Goal: Task Accomplishment & Management: Complete application form

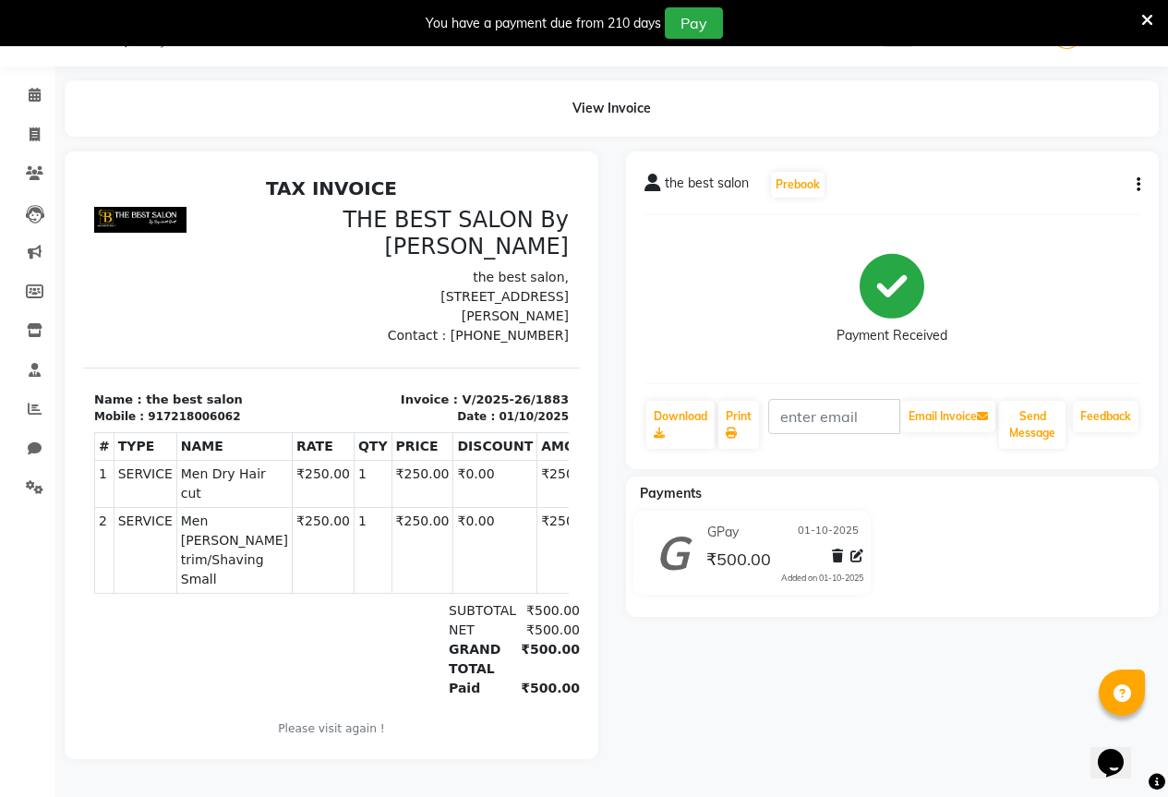
scroll to position [50, 0]
click at [40, 88] on icon at bounding box center [35, 95] width 12 height 14
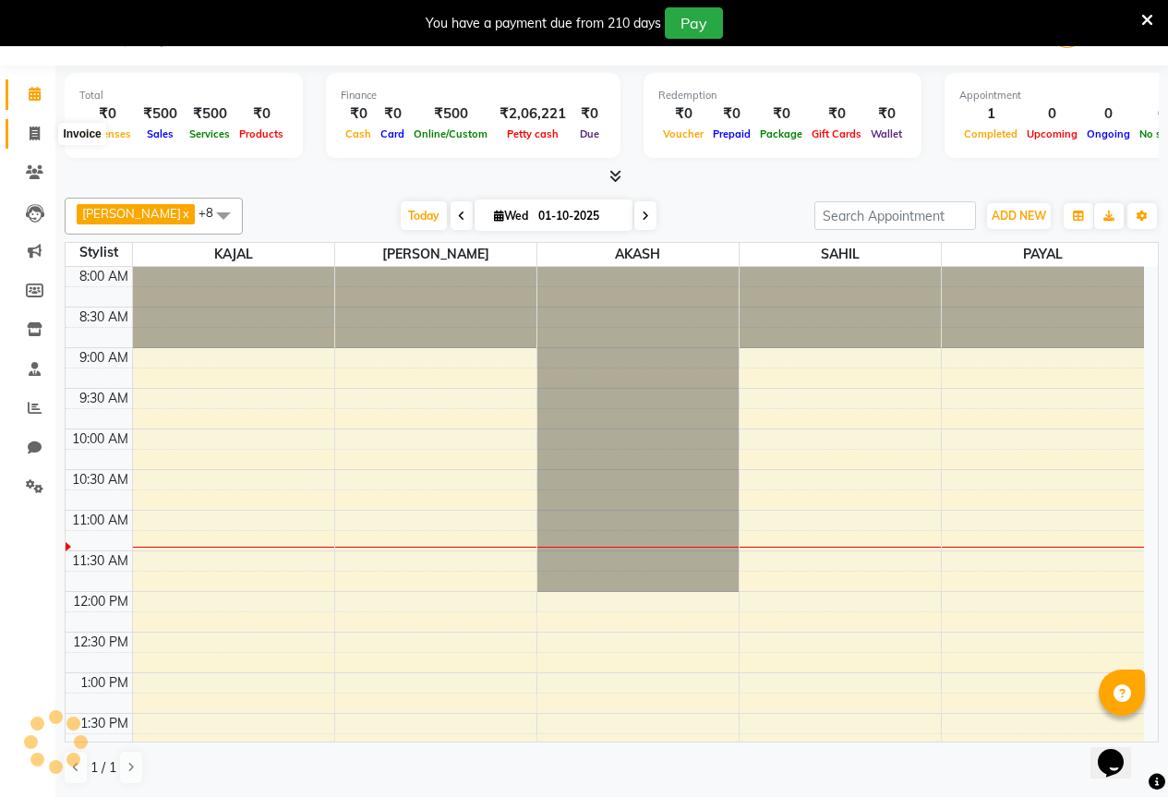
scroll to position [46, 0]
click at [28, 136] on span at bounding box center [34, 135] width 32 height 21
select select "service"
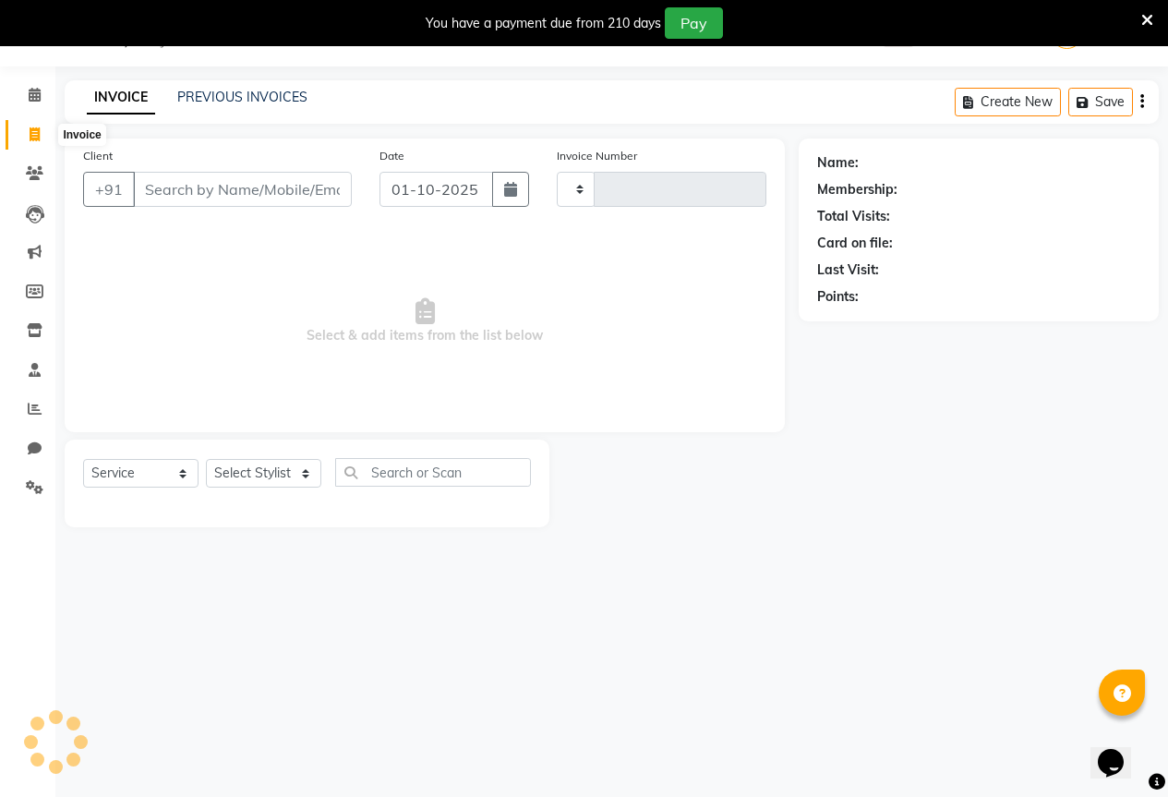
type input "1884"
select select "7209"
click at [188, 192] on input "Client" at bounding box center [242, 189] width 219 height 35
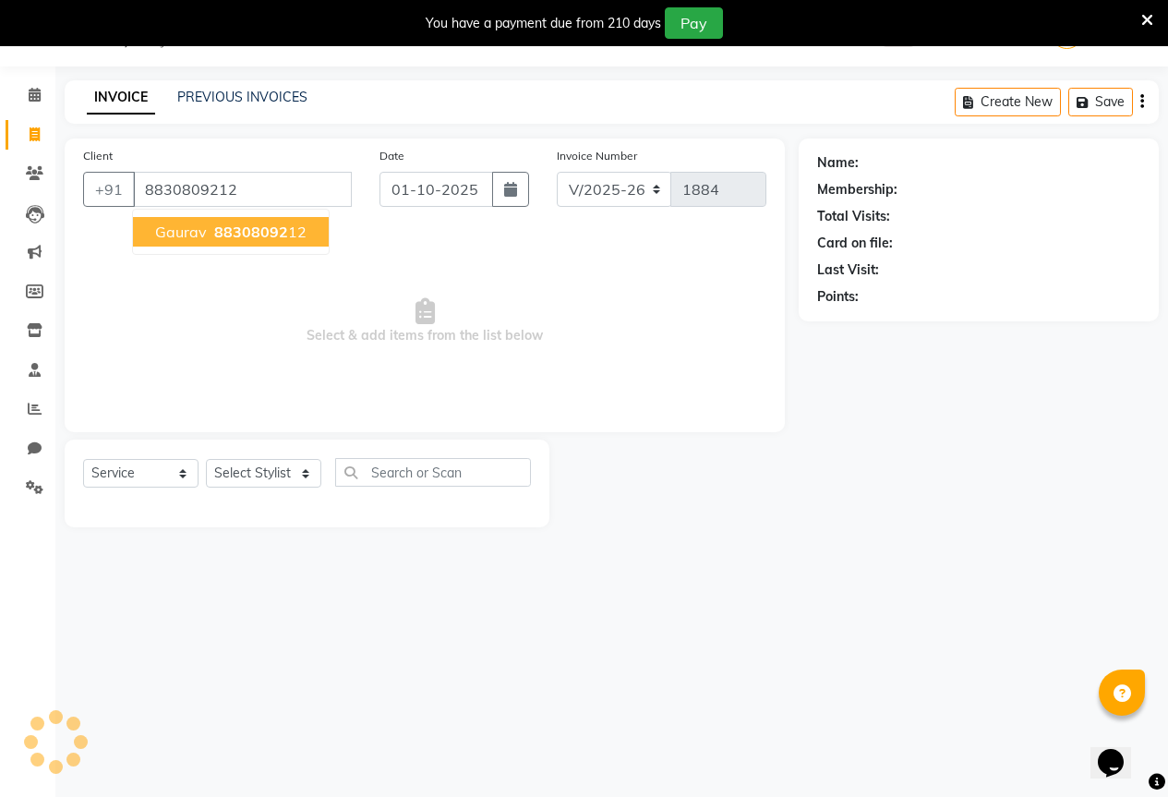
type input "8830809212"
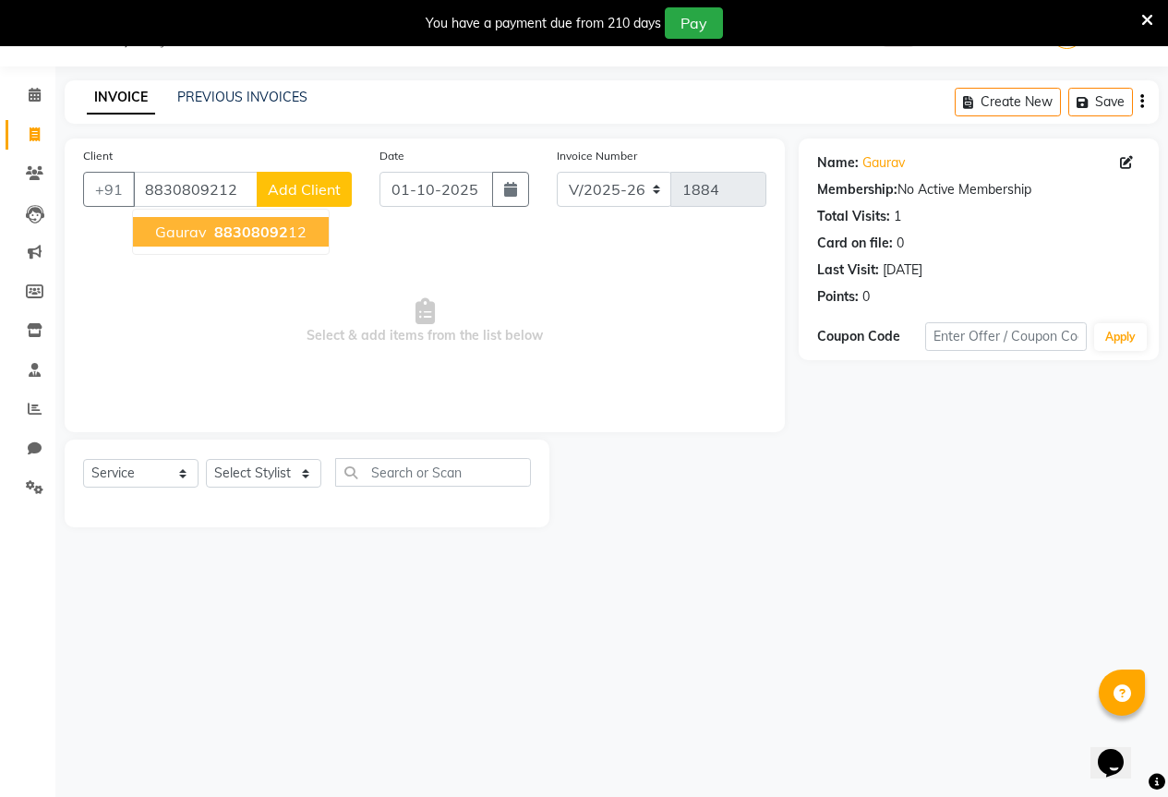
click at [179, 234] on span "gaurav" at bounding box center [181, 232] width 52 height 18
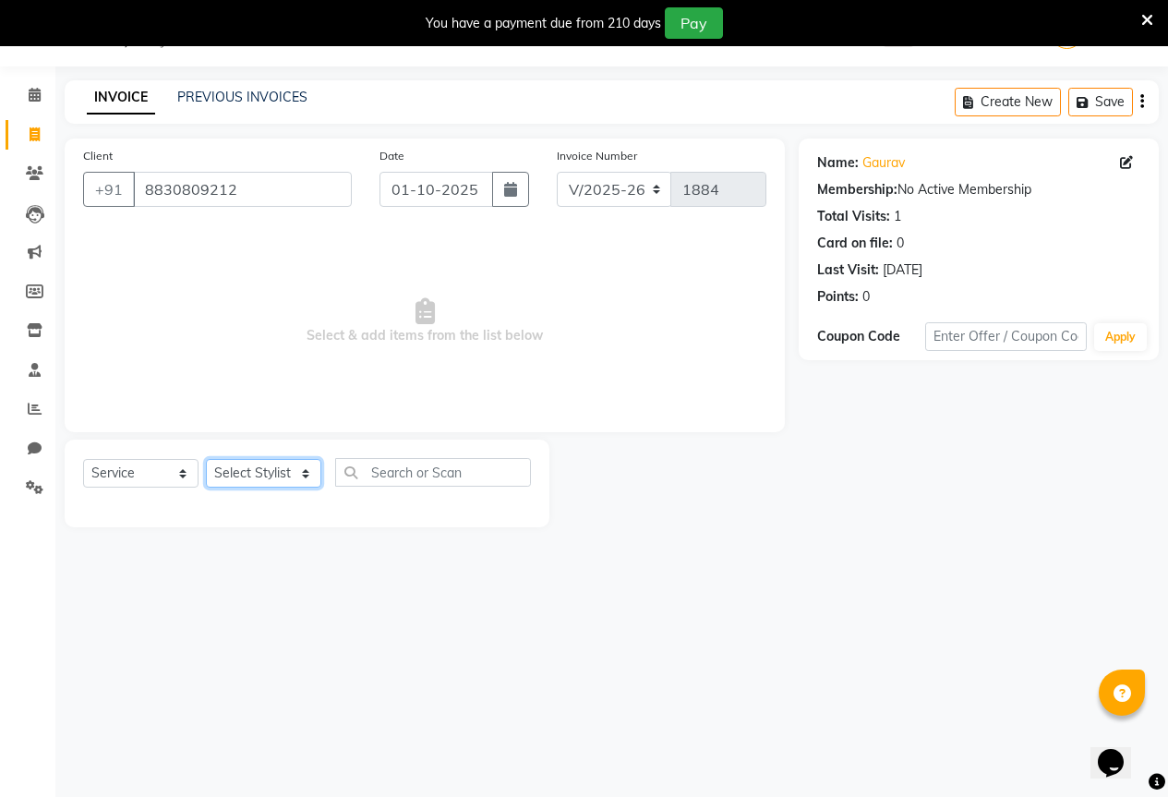
click at [231, 475] on select "Select Stylist AKASH KAJAL [PERSON_NAME] SIR [PERSON_NAME]" at bounding box center [263, 473] width 115 height 29
select select "61551"
click at [206, 459] on select "Select Stylist AKASH KAJAL [PERSON_NAME] SIR [PERSON_NAME]" at bounding box center [263, 473] width 115 height 29
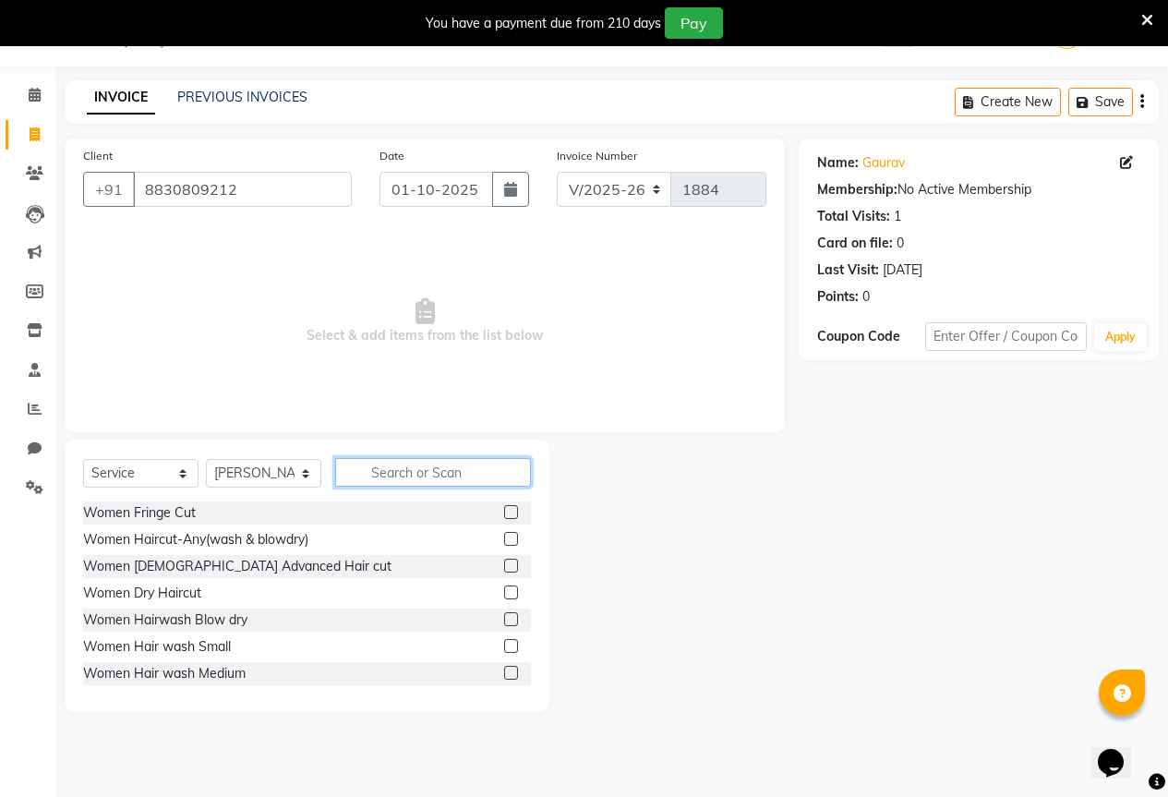
click at [414, 472] on input "text" at bounding box center [433, 472] width 196 height 29
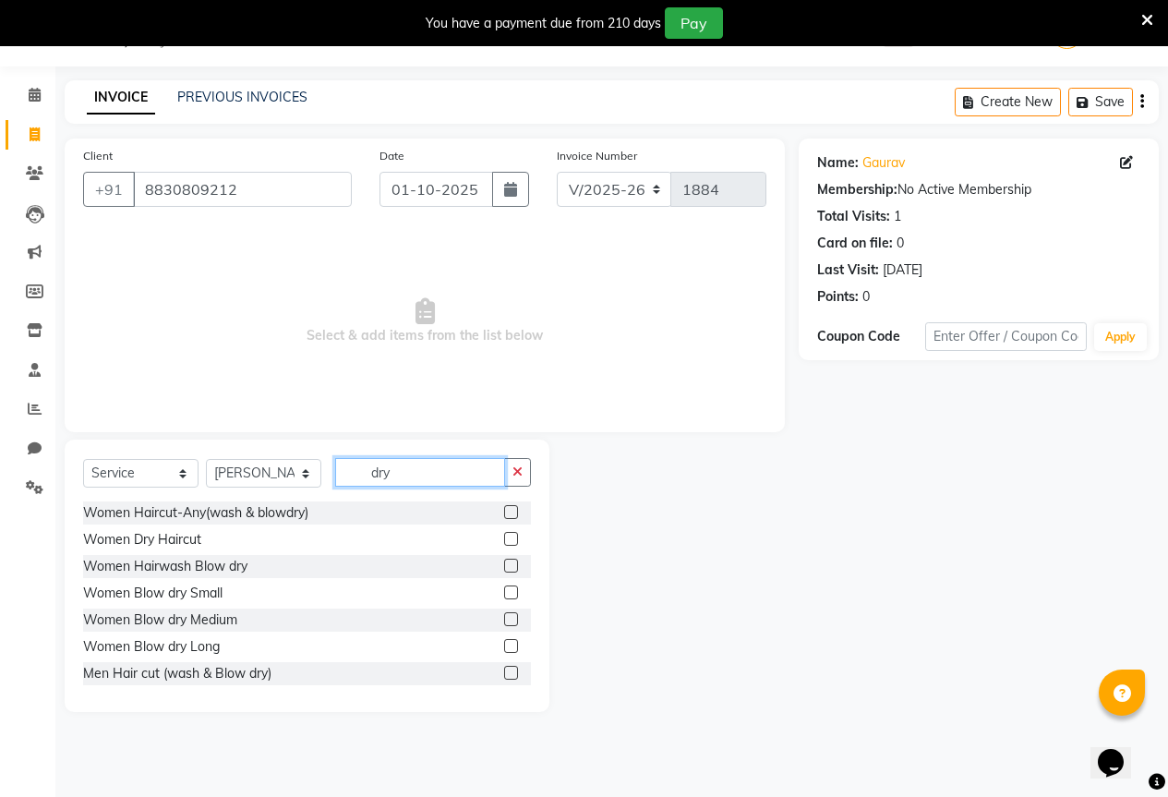
scroll to position [56, 0]
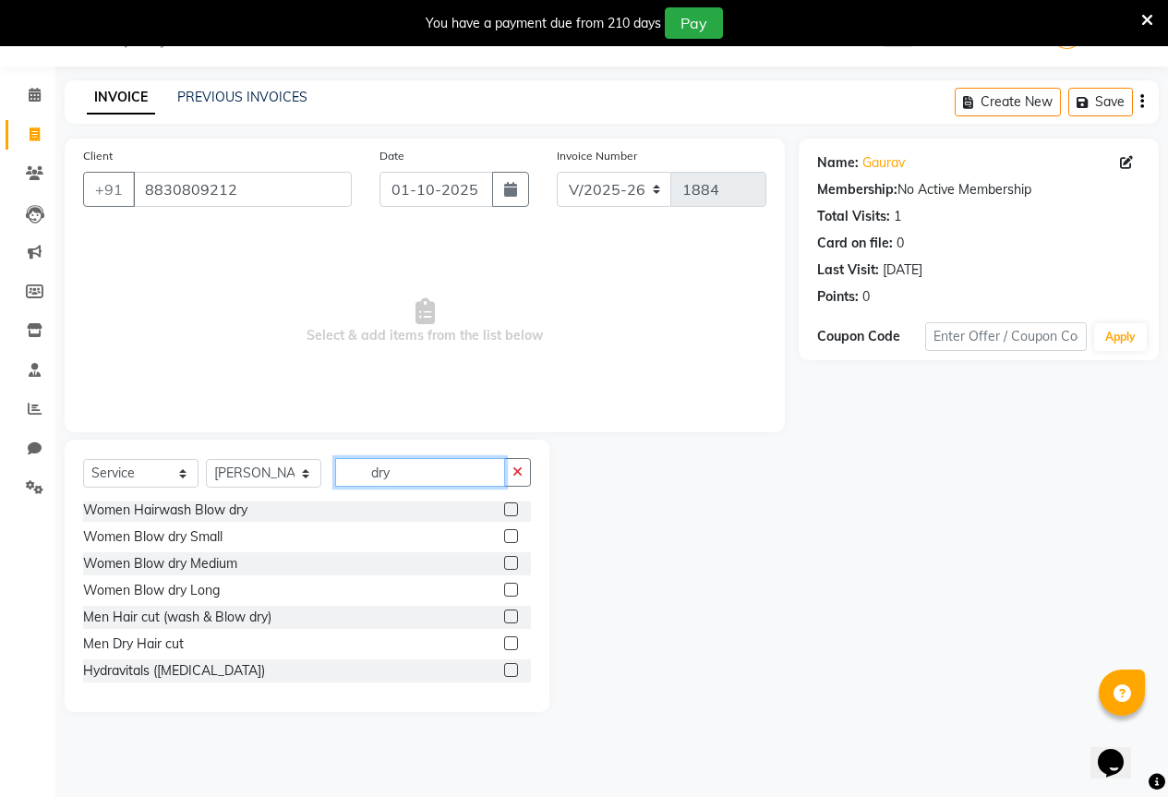
type input "dry"
click at [504, 644] on label at bounding box center [511, 643] width 14 height 14
click at [504, 644] on input "checkbox" at bounding box center [510, 644] width 12 height 12
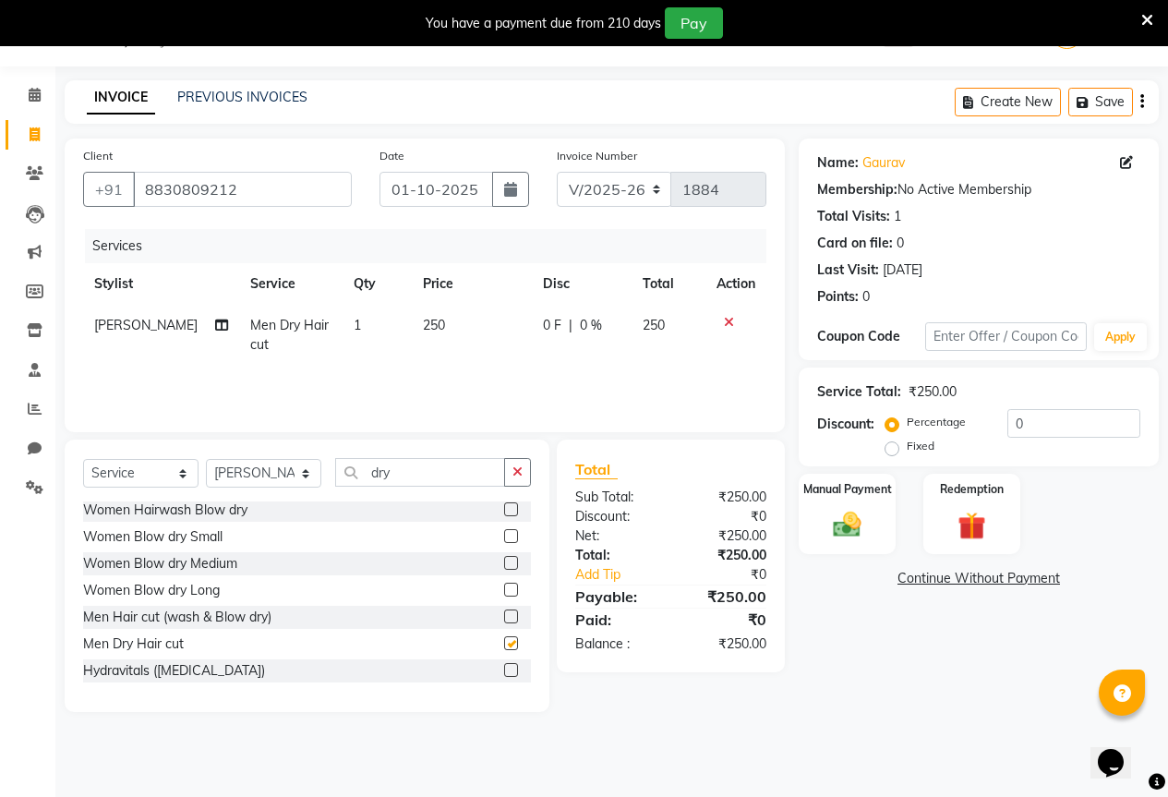
checkbox input "false"
click at [396, 477] on input "dry" at bounding box center [420, 472] width 170 height 29
type input "d"
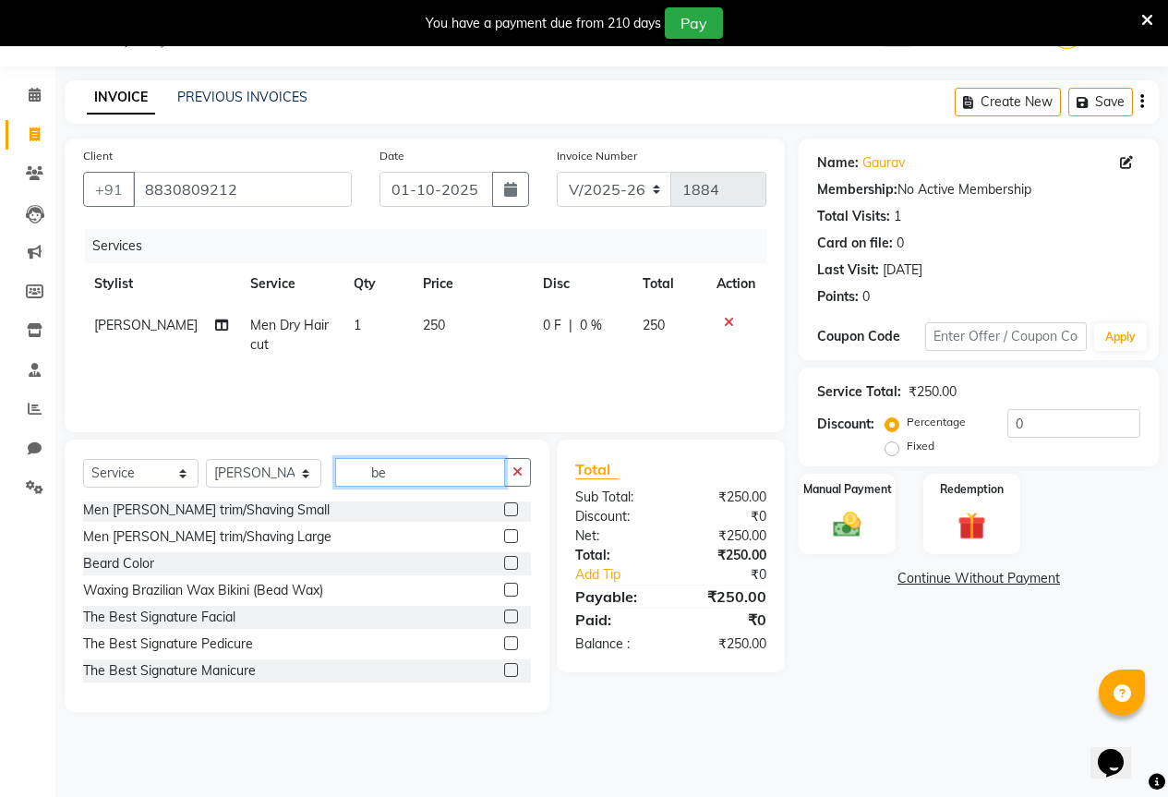
scroll to position [0, 0]
type input "be"
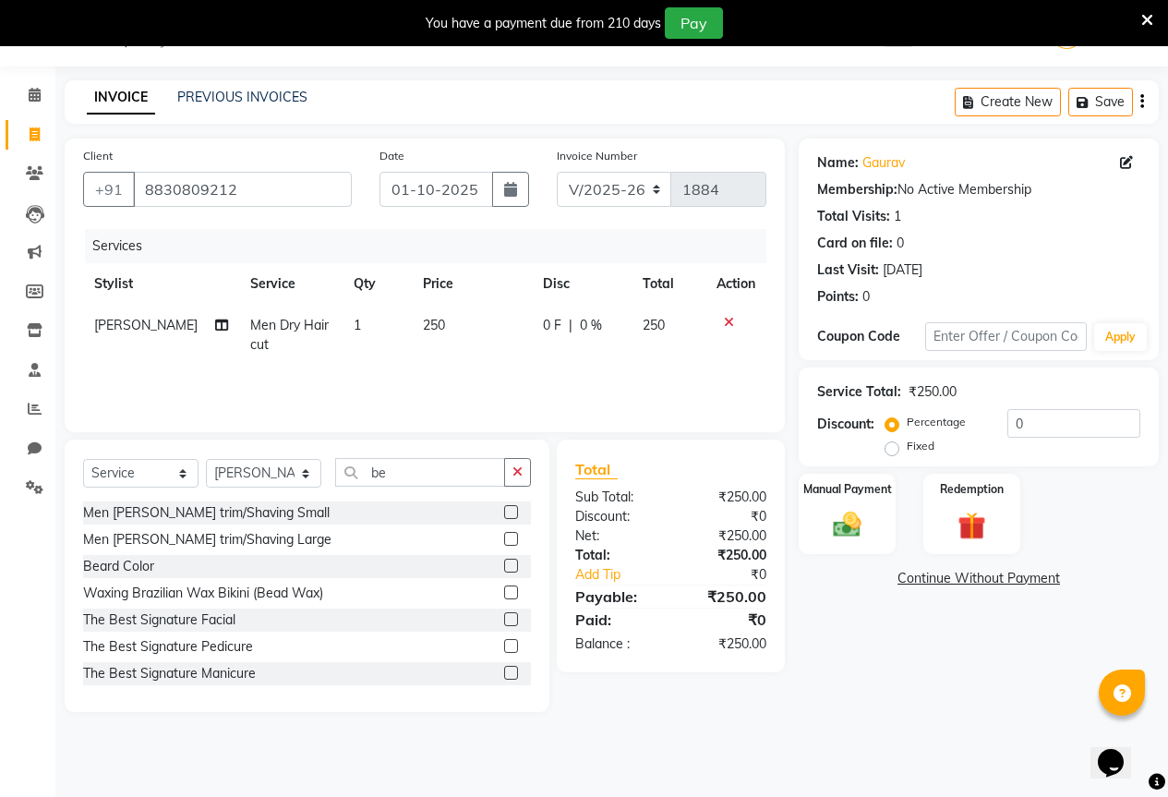
click at [504, 508] on label at bounding box center [511, 512] width 14 height 14
click at [504, 508] on input "checkbox" at bounding box center [510, 513] width 12 height 12
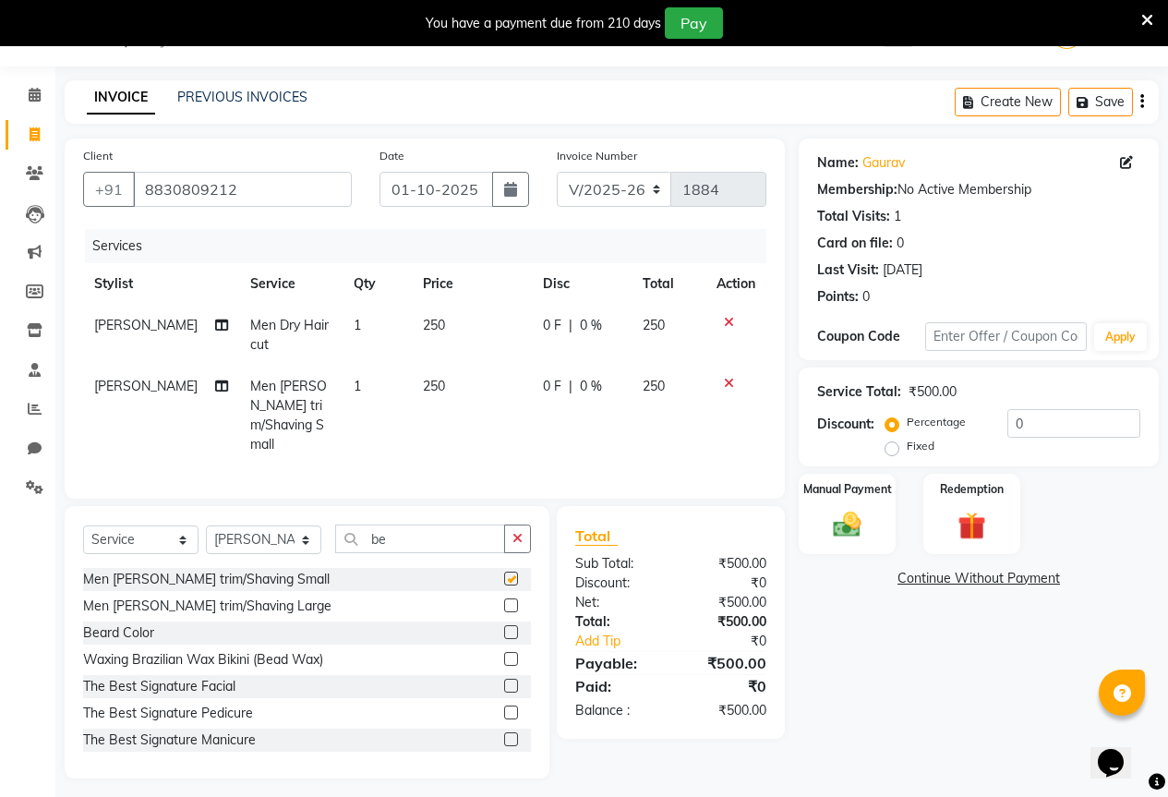
checkbox input "false"
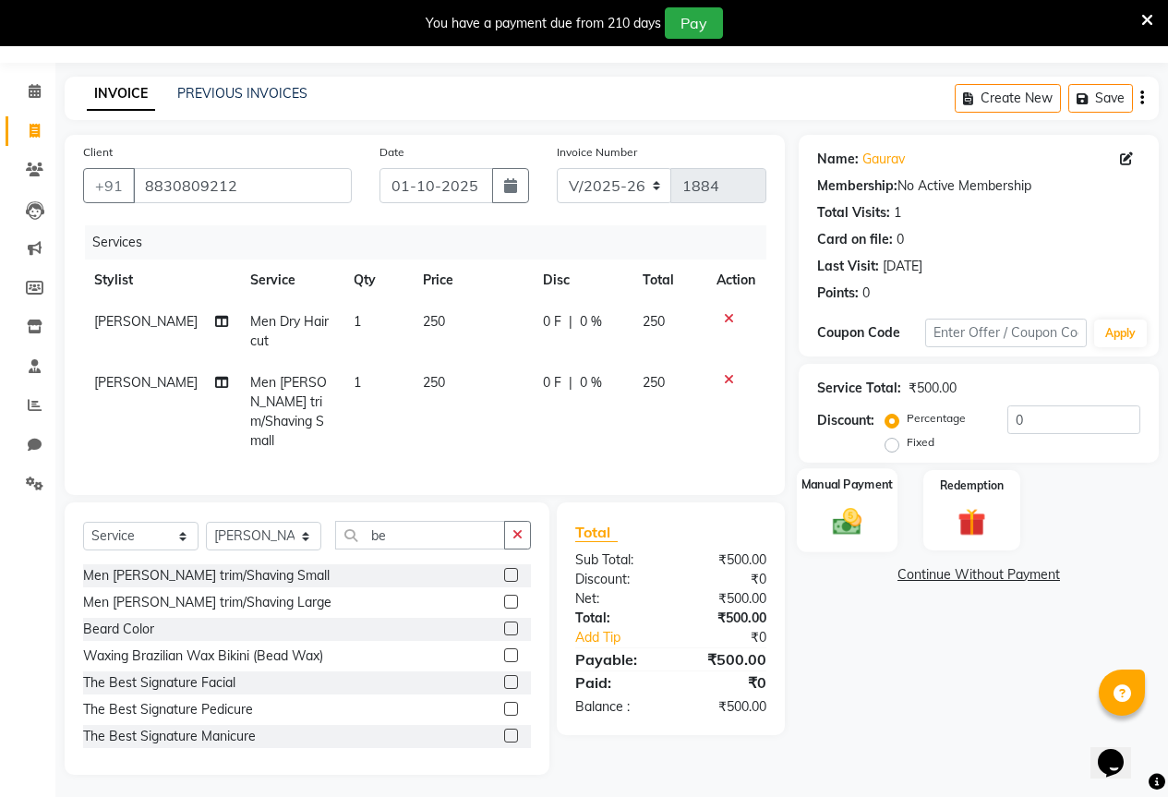
click at [862, 518] on img at bounding box center [847, 520] width 47 height 33
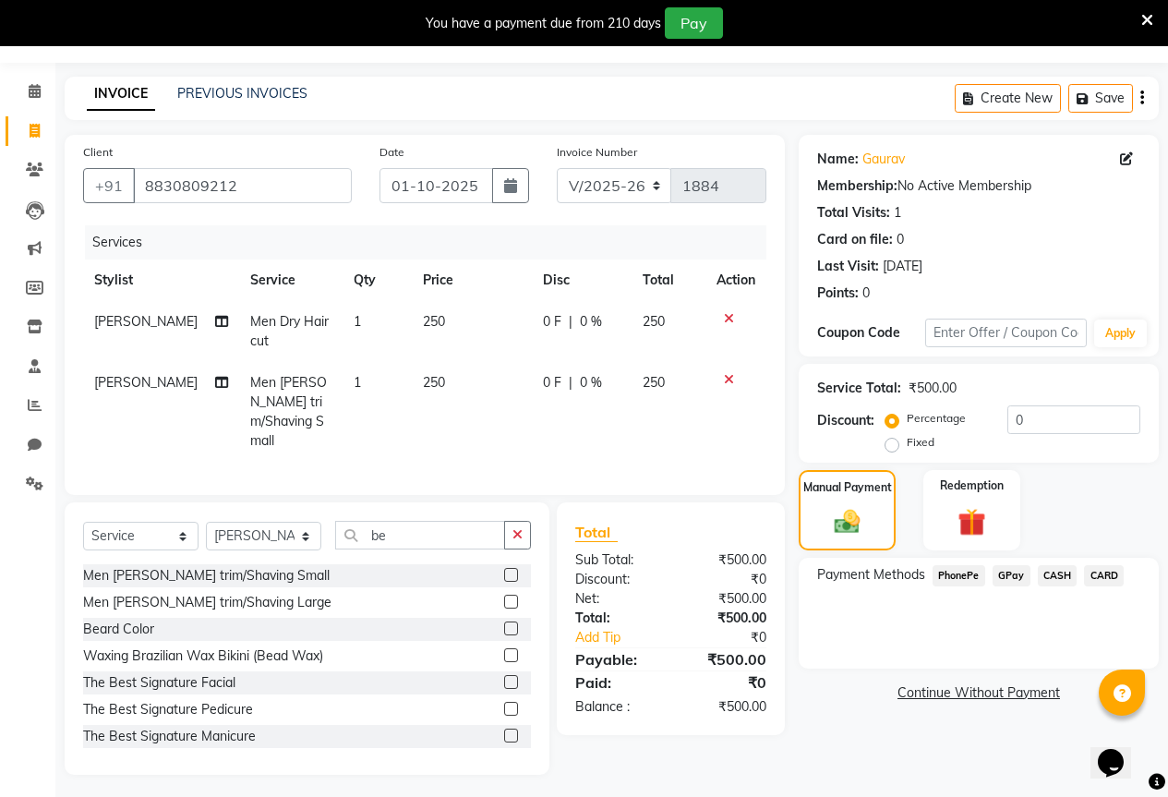
click at [1015, 572] on span "GPay" at bounding box center [1012, 575] width 38 height 21
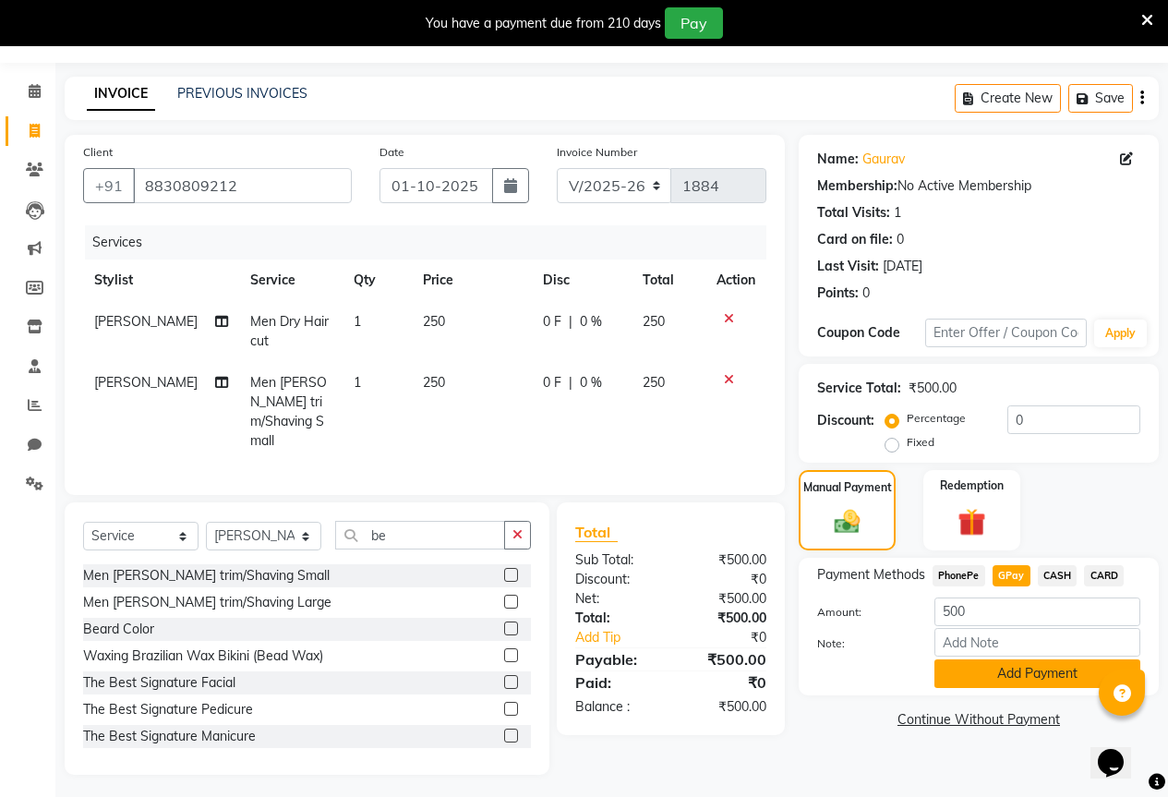
click at [1007, 678] on button "Add Payment" at bounding box center [1037, 673] width 206 height 29
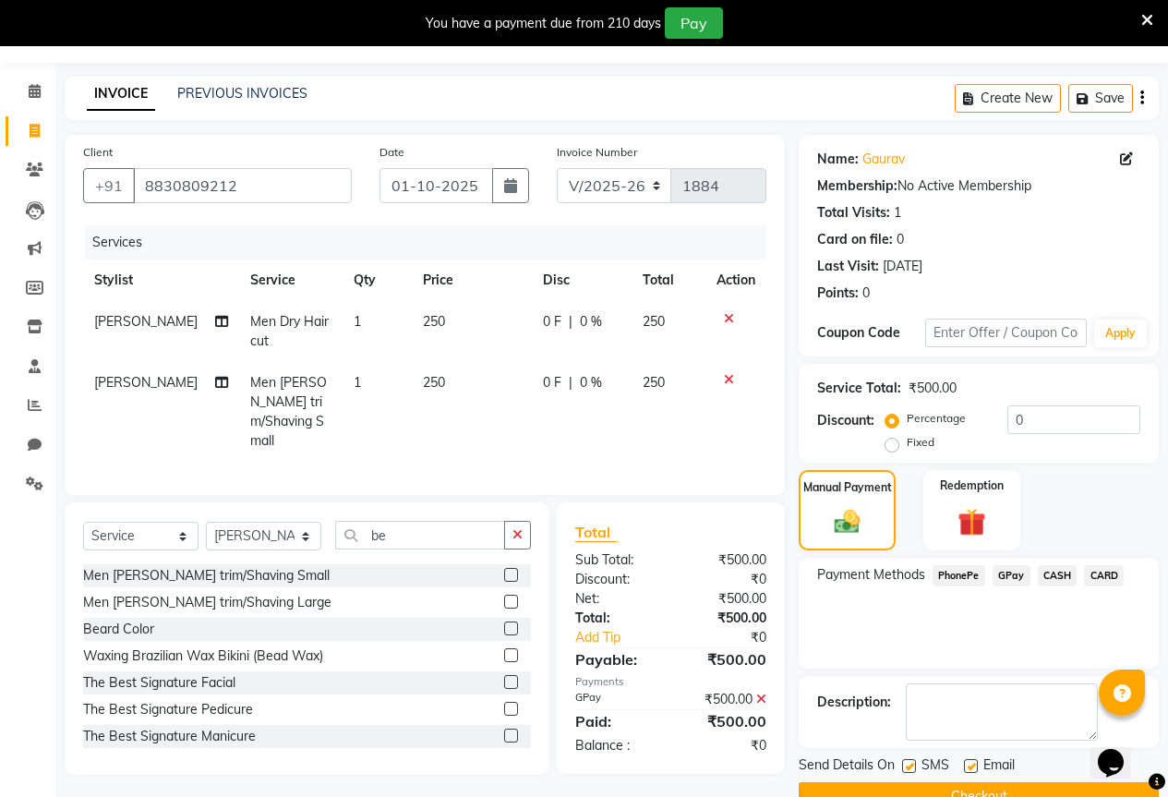
scroll to position [91, 0]
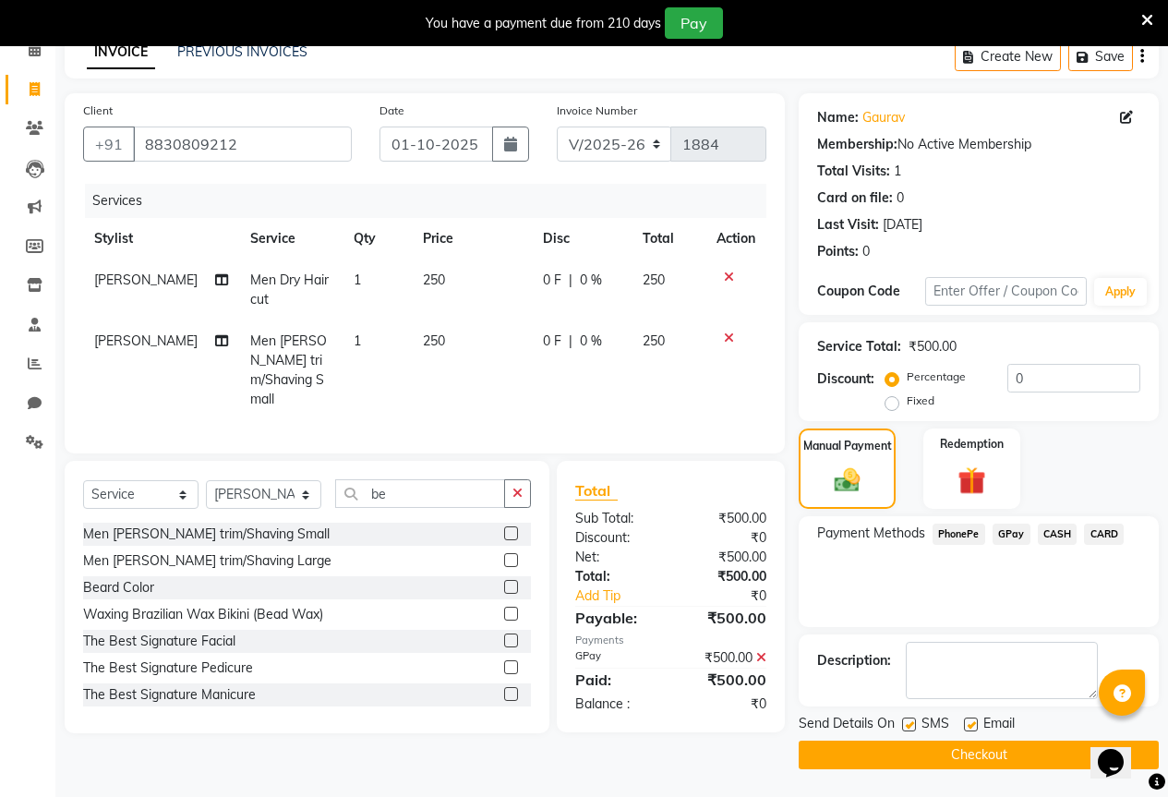
click at [983, 761] on button "Checkout" at bounding box center [979, 754] width 360 height 29
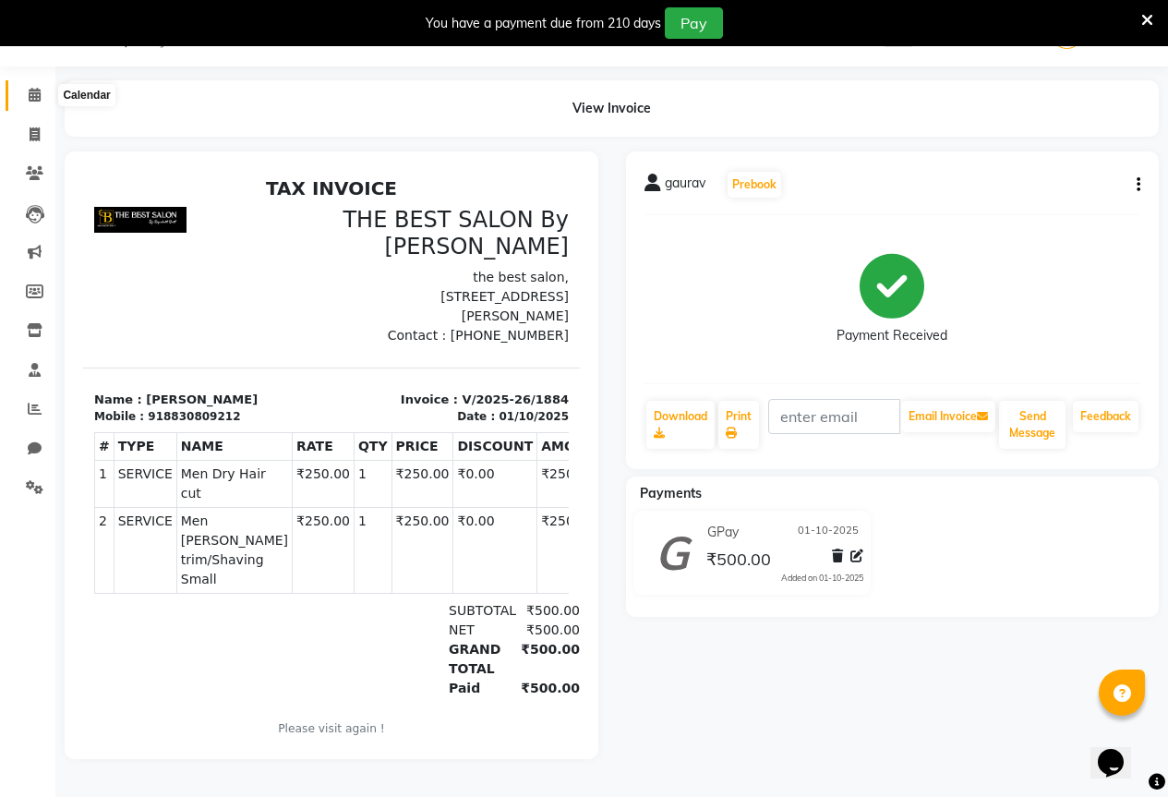
click at [32, 88] on icon at bounding box center [35, 95] width 12 height 14
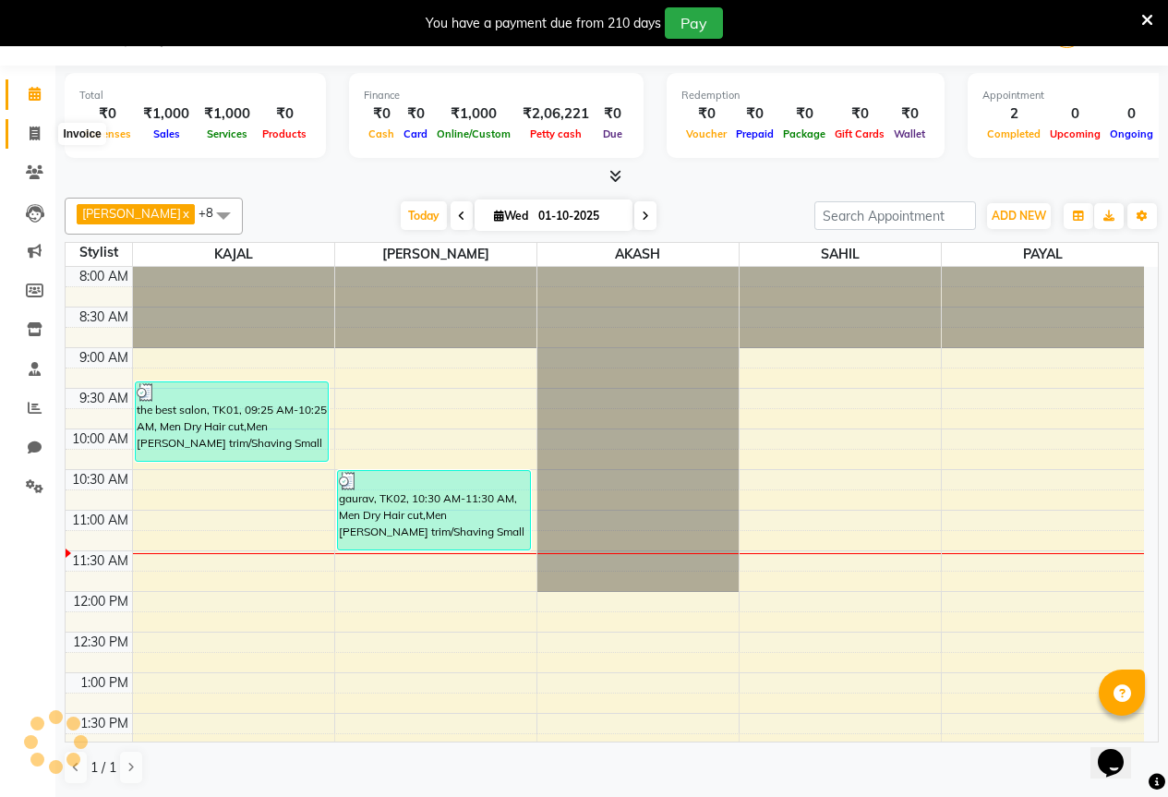
scroll to position [46, 0]
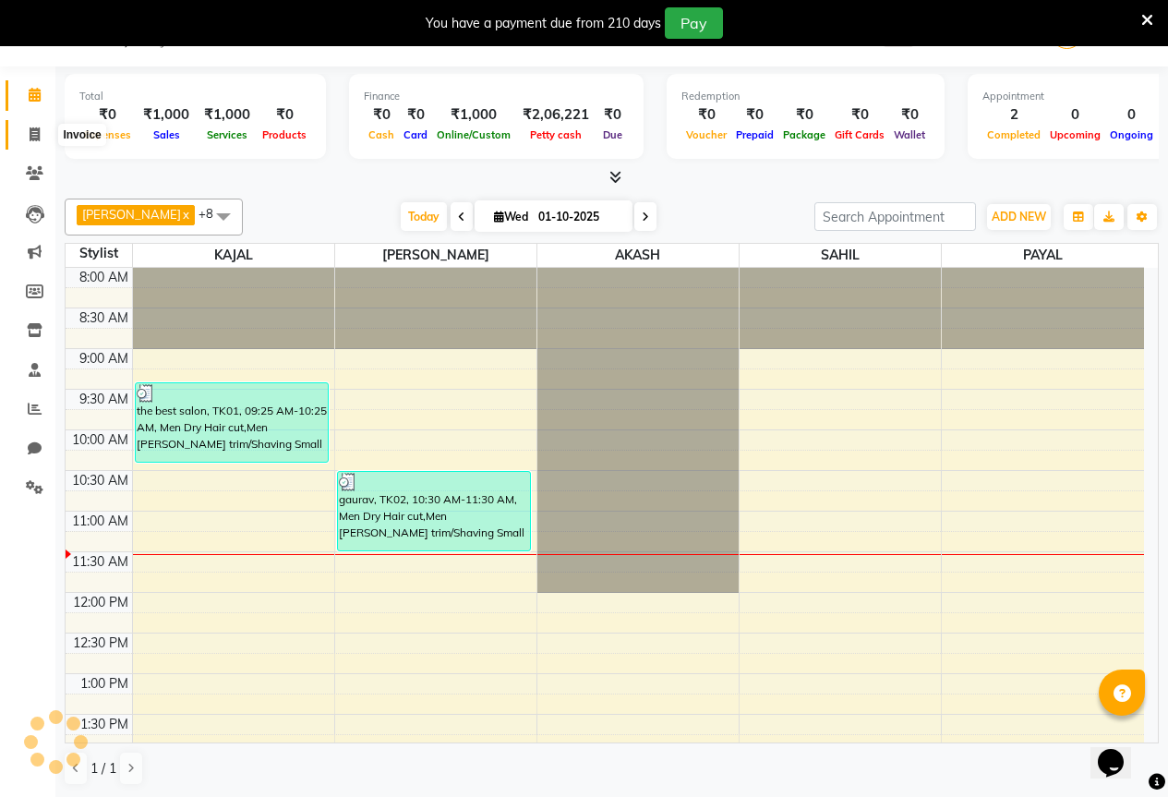
click at [33, 127] on icon at bounding box center [35, 134] width 10 height 14
select select "service"
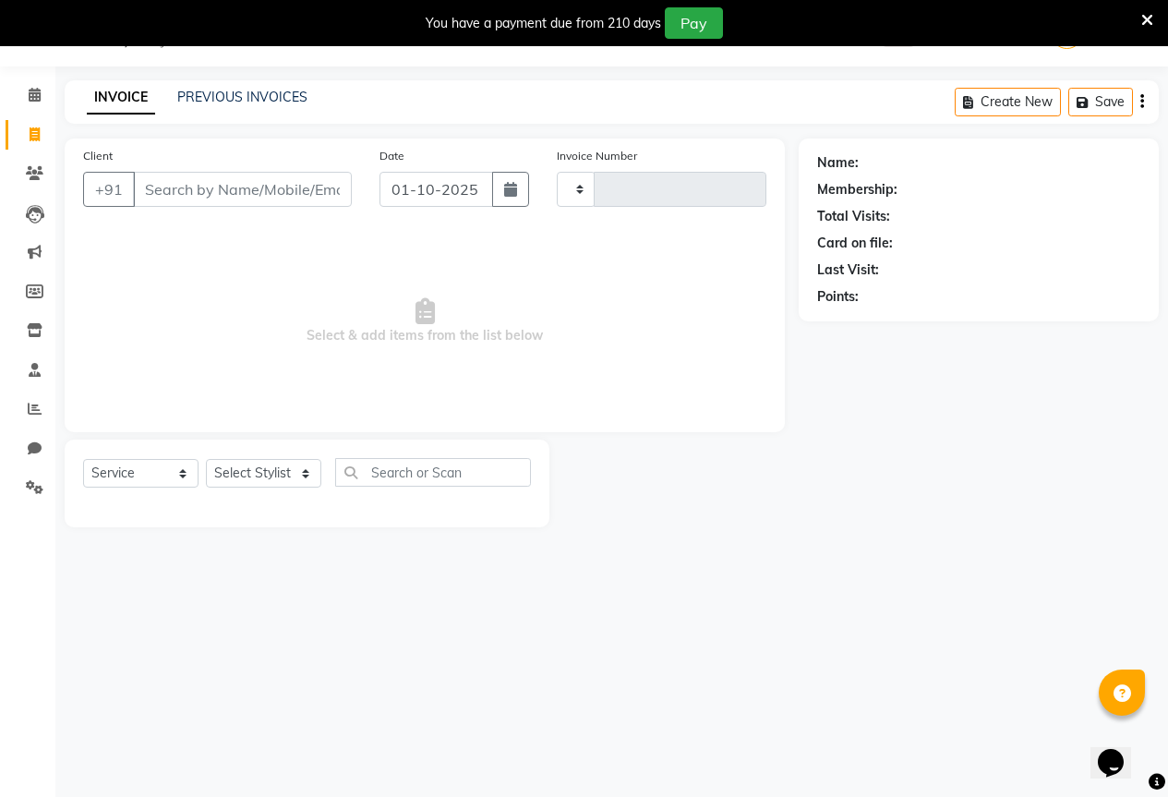
type input "1885"
select select "7209"
click at [216, 186] on input "Client" at bounding box center [242, 189] width 219 height 35
click at [229, 182] on input "Client" at bounding box center [242, 189] width 219 height 35
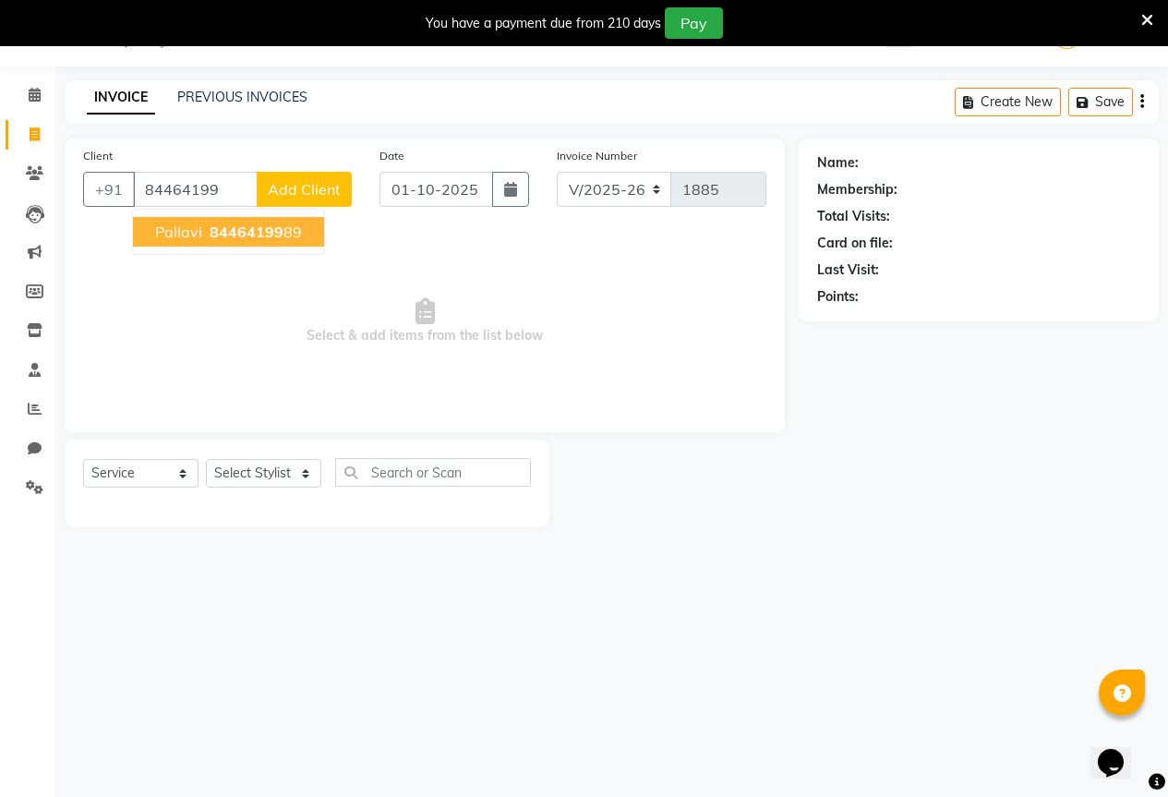
click at [279, 223] on ngb-highlight "84464199 89" at bounding box center [254, 232] width 96 height 18
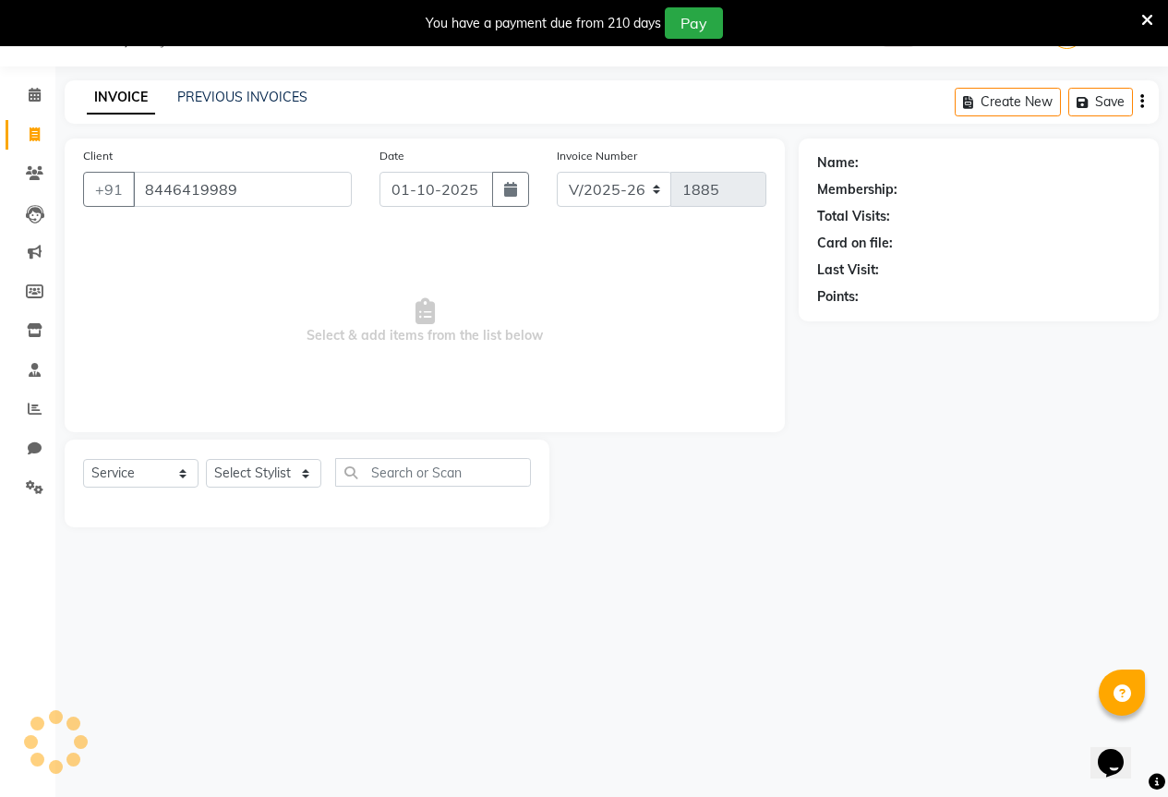
type input "8446419989"
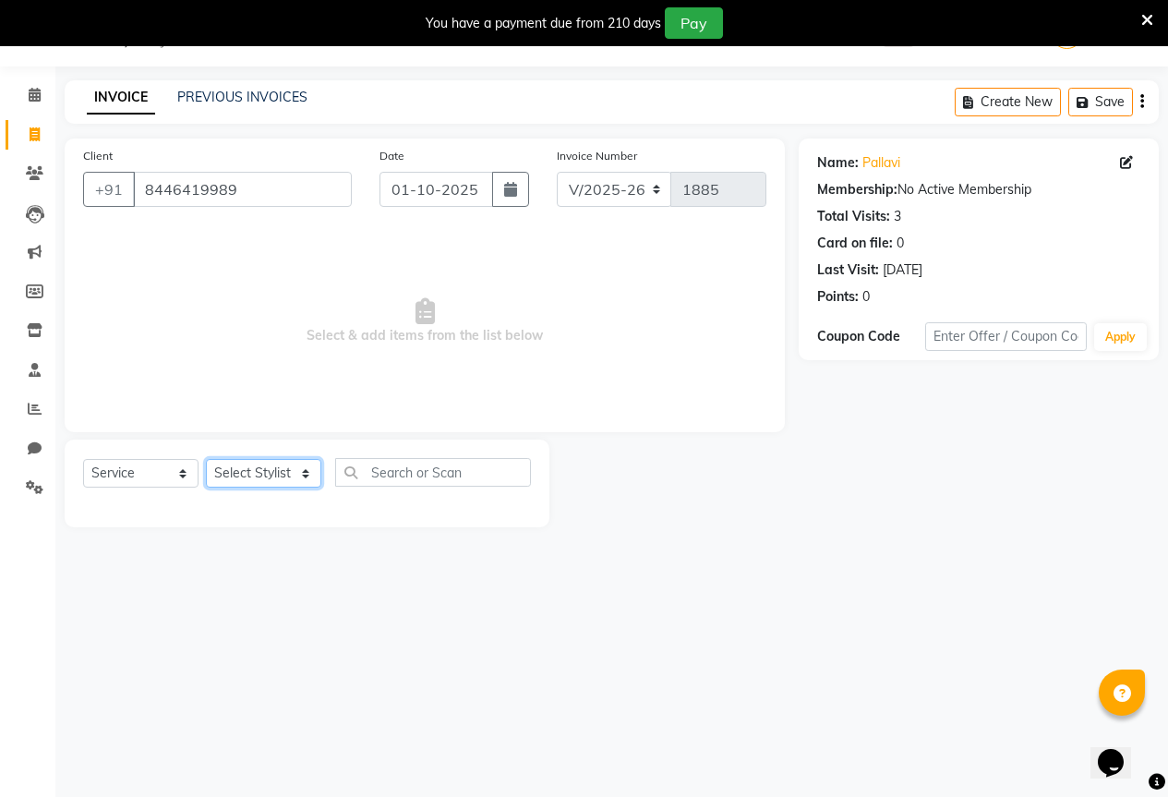
click at [238, 485] on select "Select Stylist AKASH KAJAL [PERSON_NAME] SIR [PERSON_NAME]" at bounding box center [263, 473] width 115 height 29
select select "61551"
click at [206, 459] on select "Select Stylist AKASH KAJAL [PERSON_NAME] SIR [PERSON_NAME]" at bounding box center [263, 473] width 115 height 29
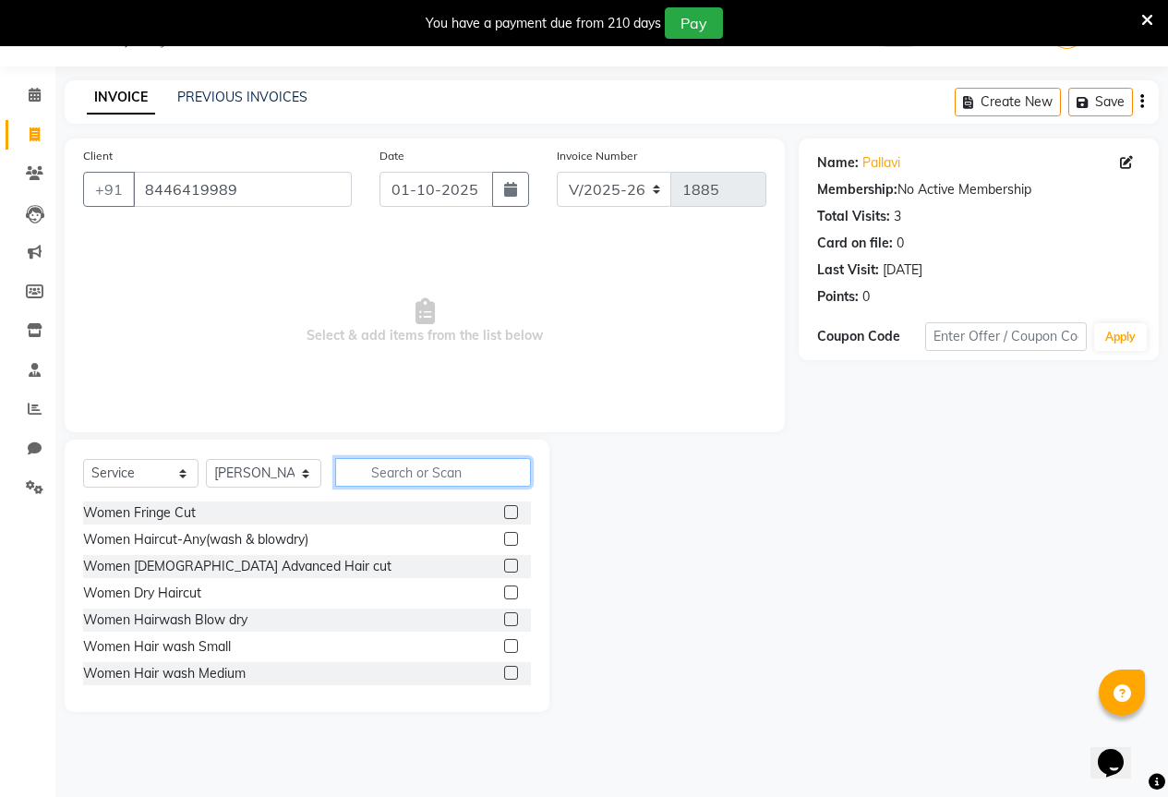
click at [403, 472] on input "text" at bounding box center [433, 472] width 196 height 29
click at [486, 542] on div "Women Haircut-Any(wash & blowdry)" at bounding box center [307, 539] width 448 height 23
click at [504, 539] on label at bounding box center [511, 539] width 14 height 14
click at [504, 539] on input "checkbox" at bounding box center [510, 540] width 12 height 12
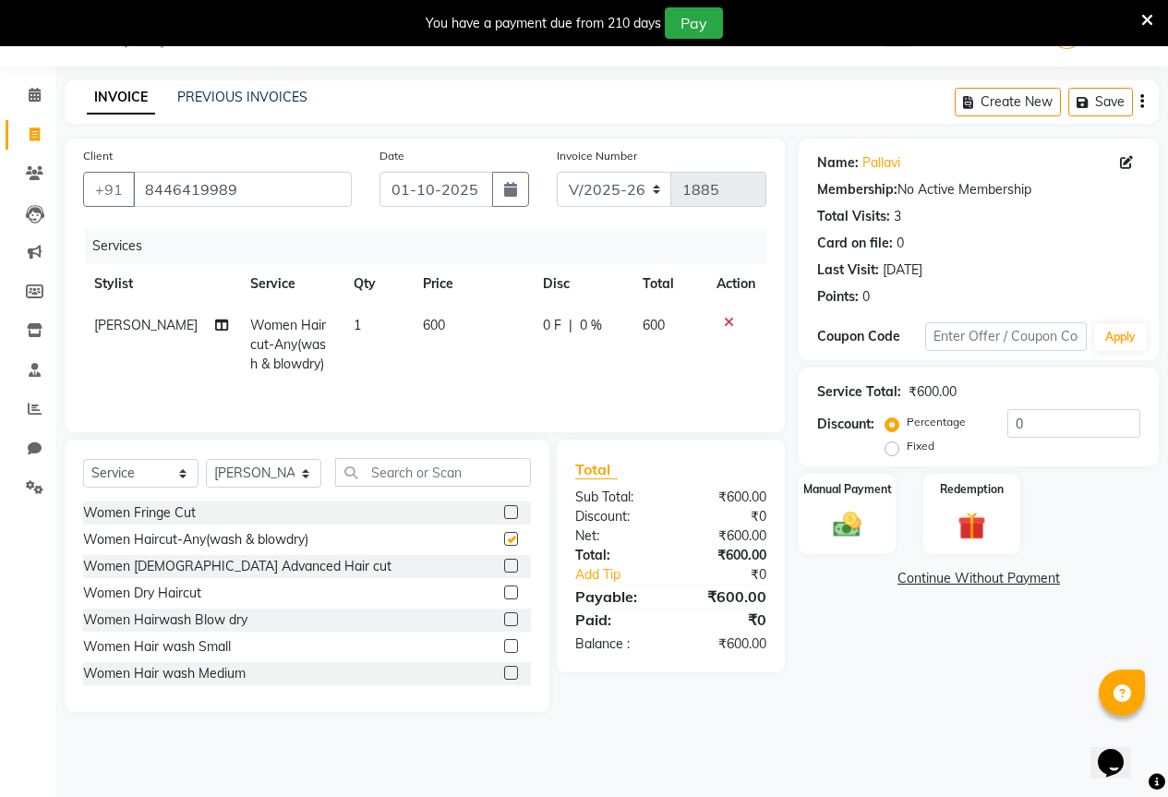
checkbox input "false"
click at [728, 319] on icon at bounding box center [729, 322] width 10 height 13
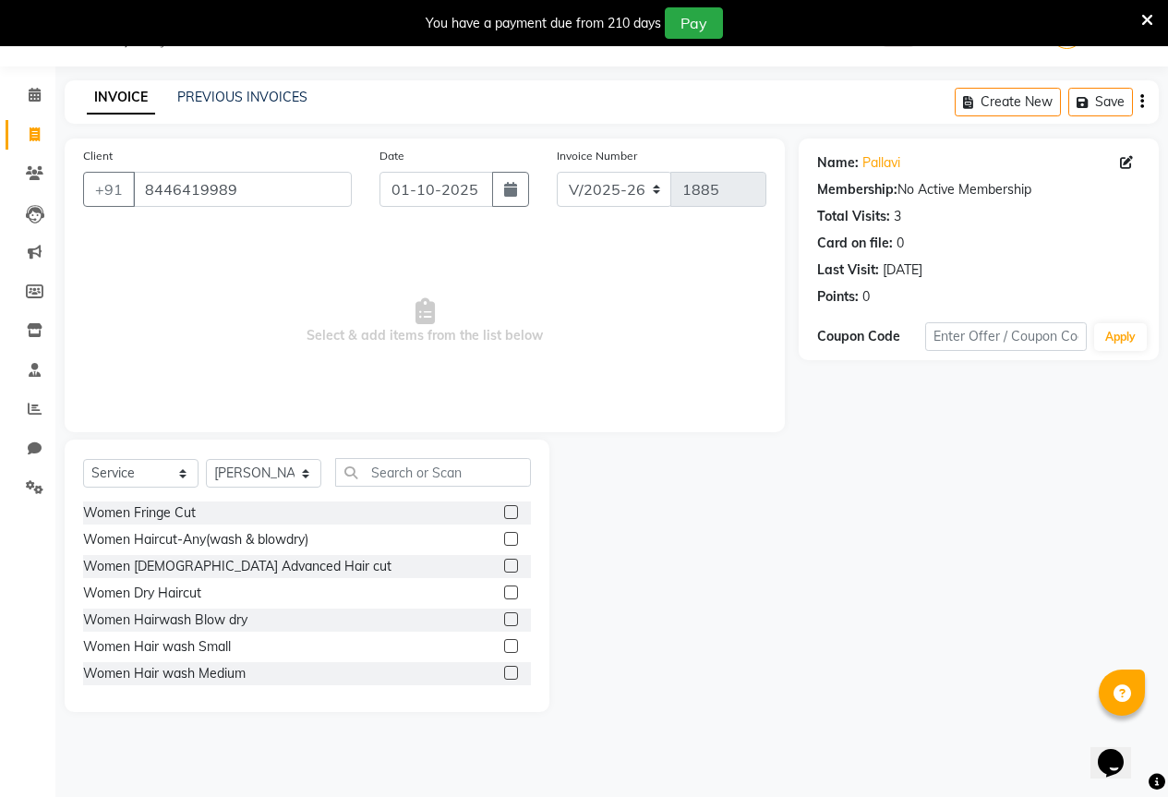
click at [488, 615] on div "Women Hairwash Blow dry" at bounding box center [307, 619] width 448 height 23
click at [504, 615] on label at bounding box center [511, 619] width 14 height 14
click at [504, 615] on input "checkbox" at bounding box center [510, 620] width 12 height 12
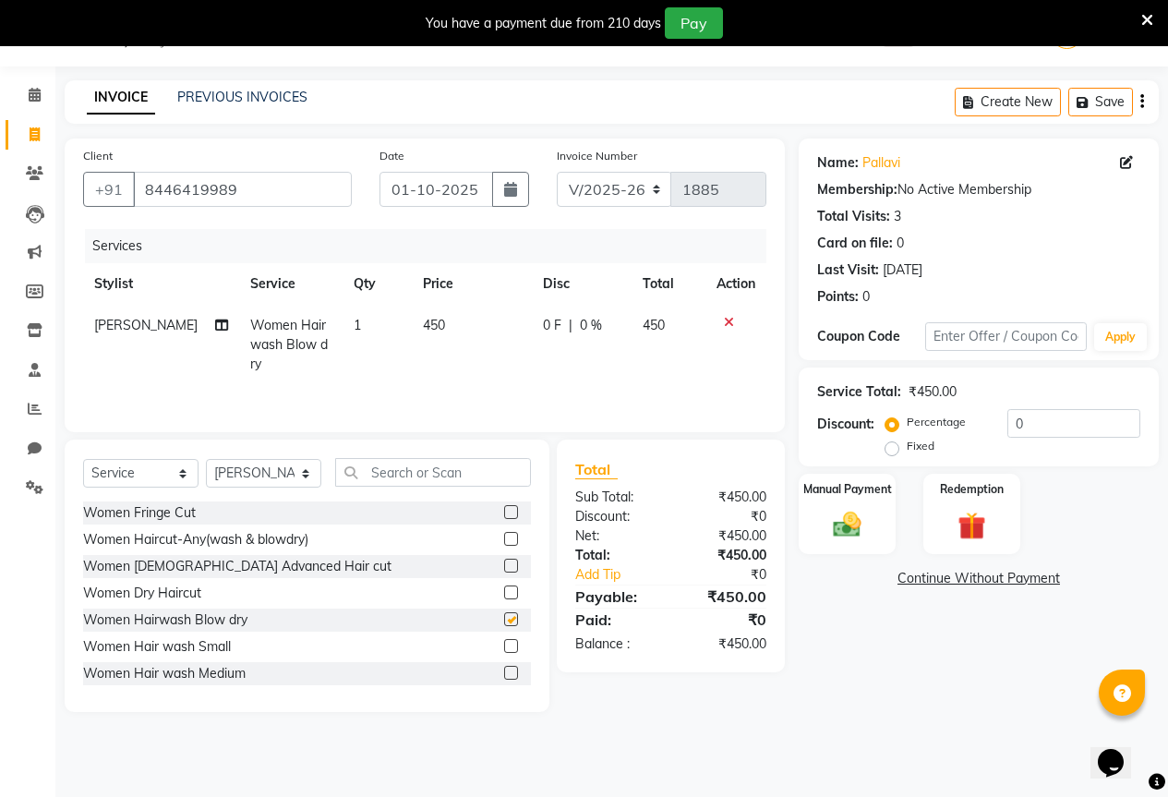
checkbox input "false"
click at [543, 328] on span "0 F" at bounding box center [552, 325] width 18 height 19
select select "61551"
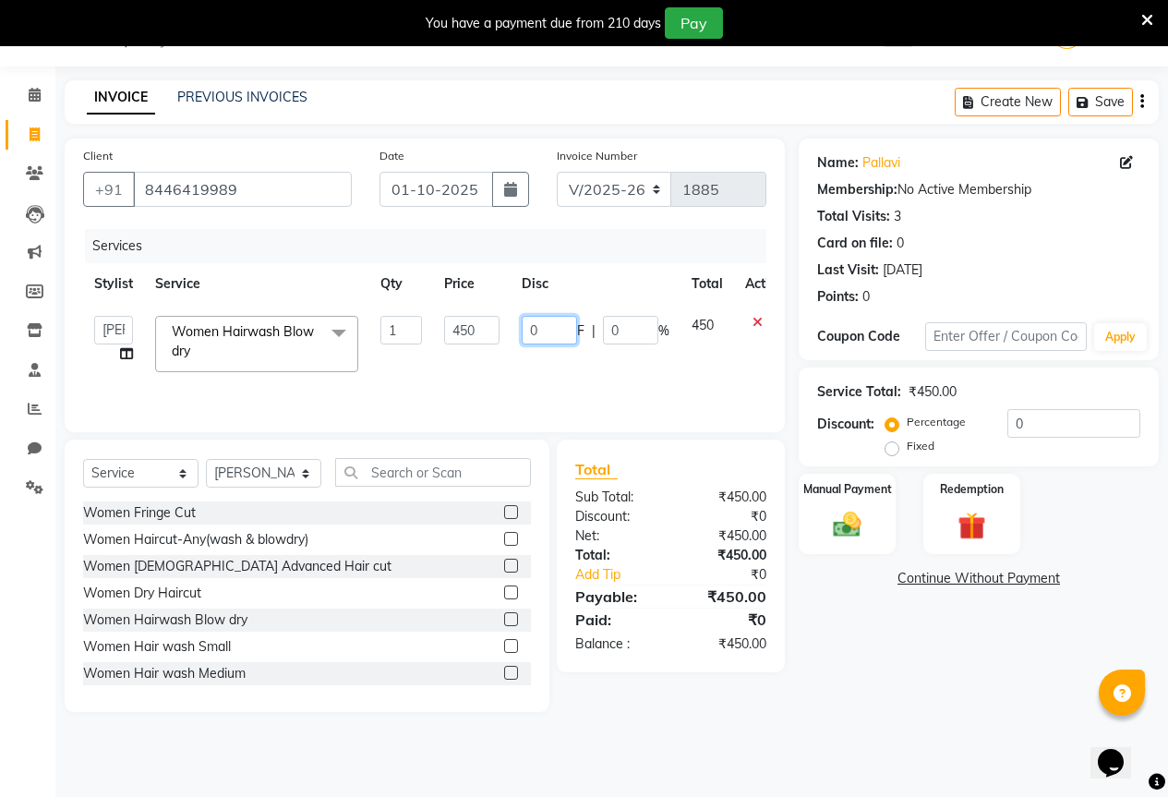
click at [558, 332] on input "0" at bounding box center [549, 330] width 55 height 29
type input "0"
type input "50"
click at [557, 355] on td "50 F | 0 %" at bounding box center [596, 344] width 170 height 78
select select "61551"
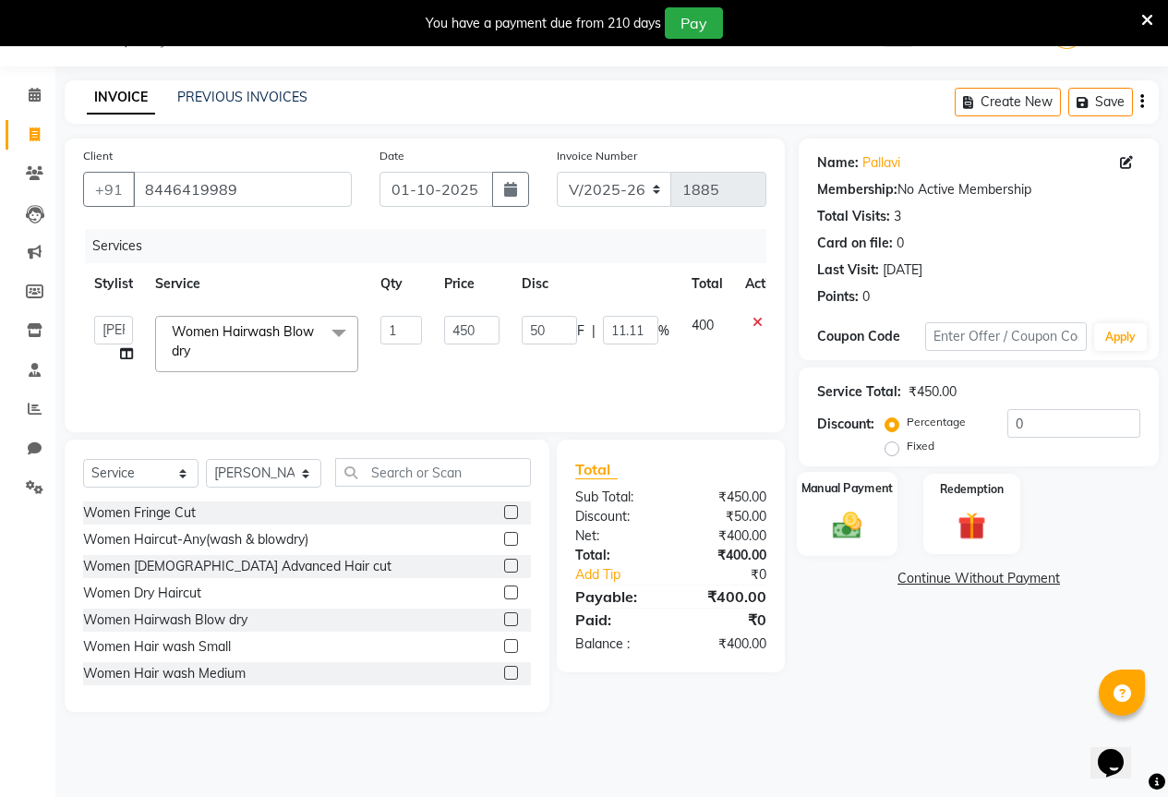
click at [862, 495] on label "Manual Payment" at bounding box center [847, 488] width 92 height 18
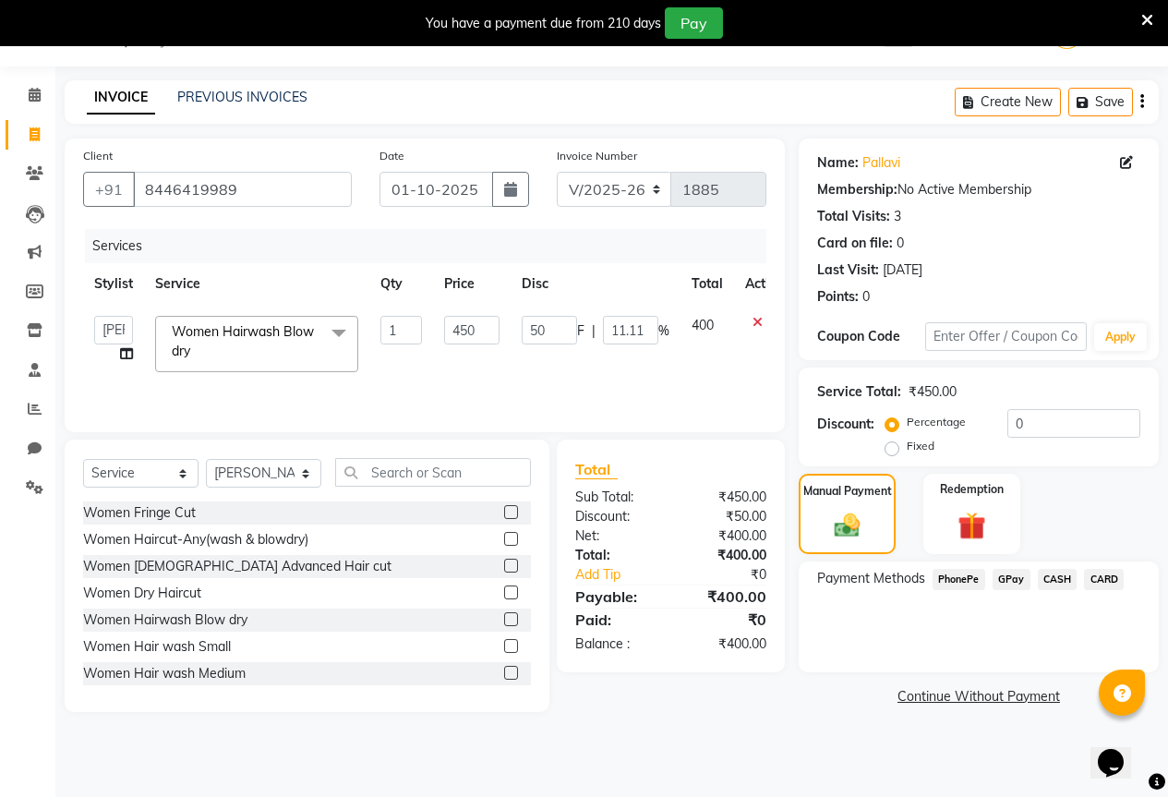
click at [1017, 578] on span "GPay" at bounding box center [1012, 579] width 38 height 21
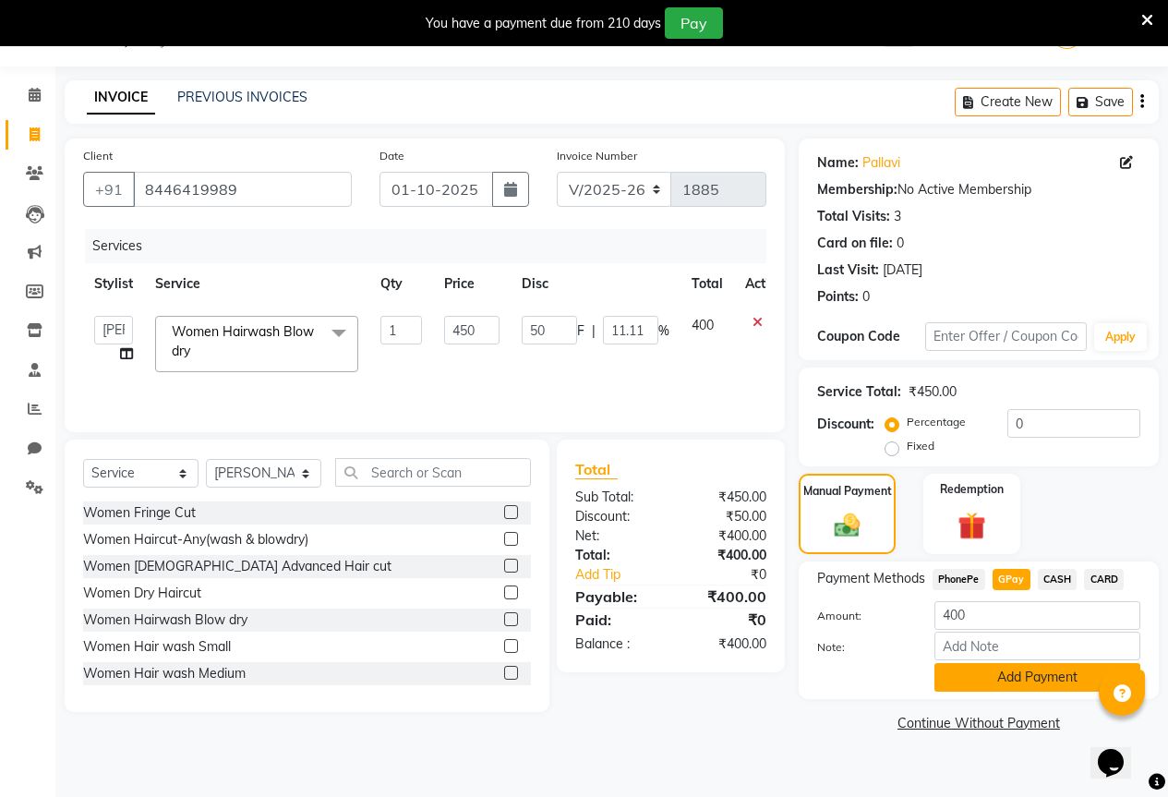
click at [1016, 684] on button "Add Payment" at bounding box center [1037, 677] width 206 height 29
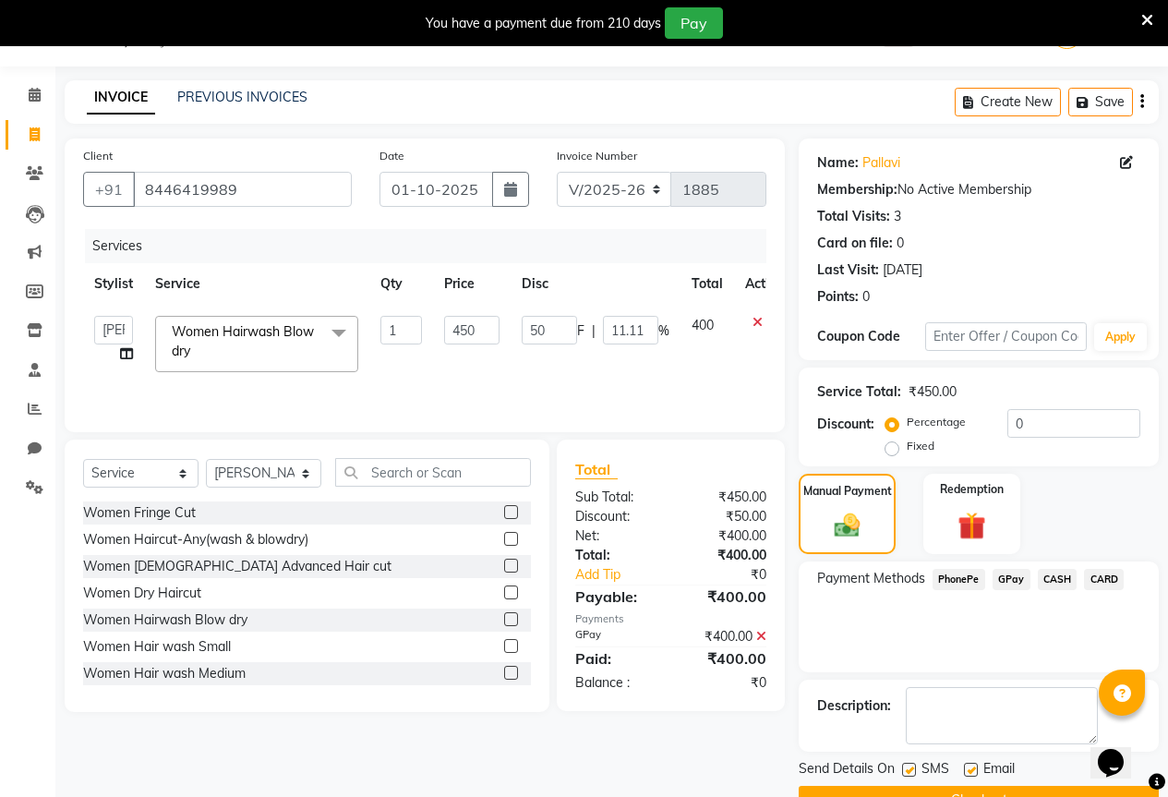
scroll to position [91, 0]
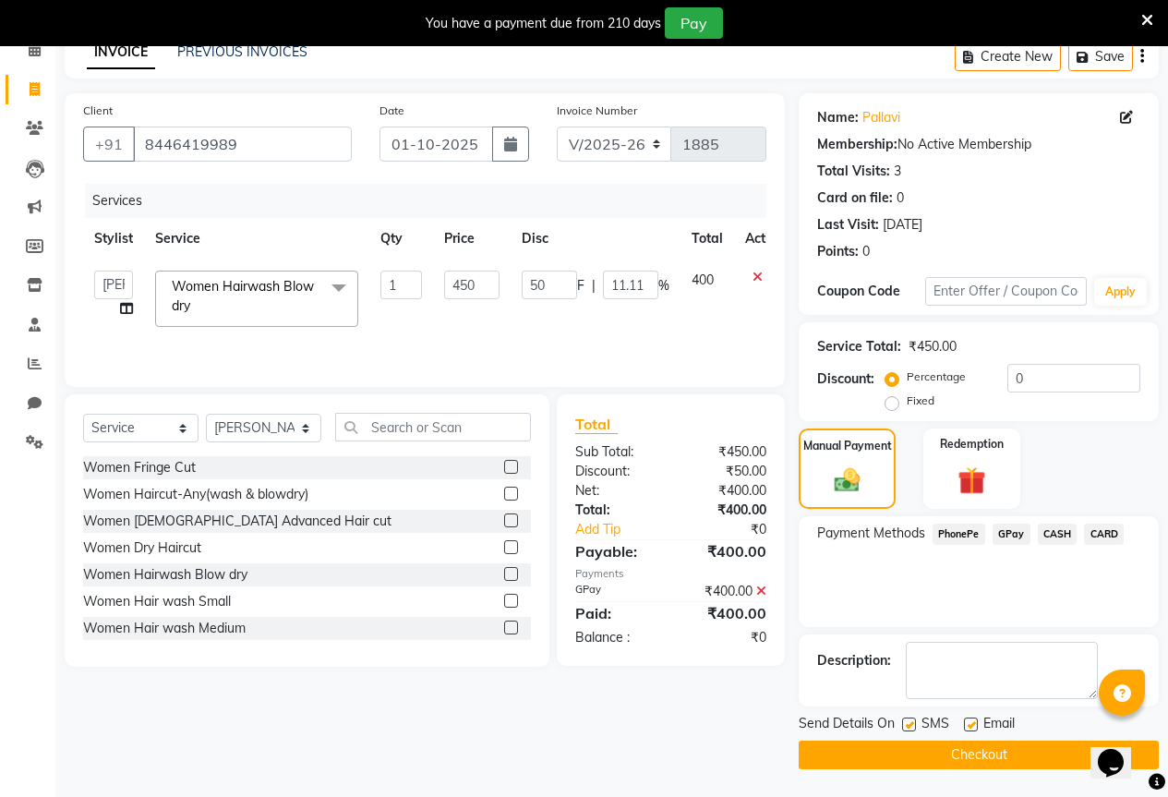
click at [981, 745] on button "Checkout" at bounding box center [979, 754] width 360 height 29
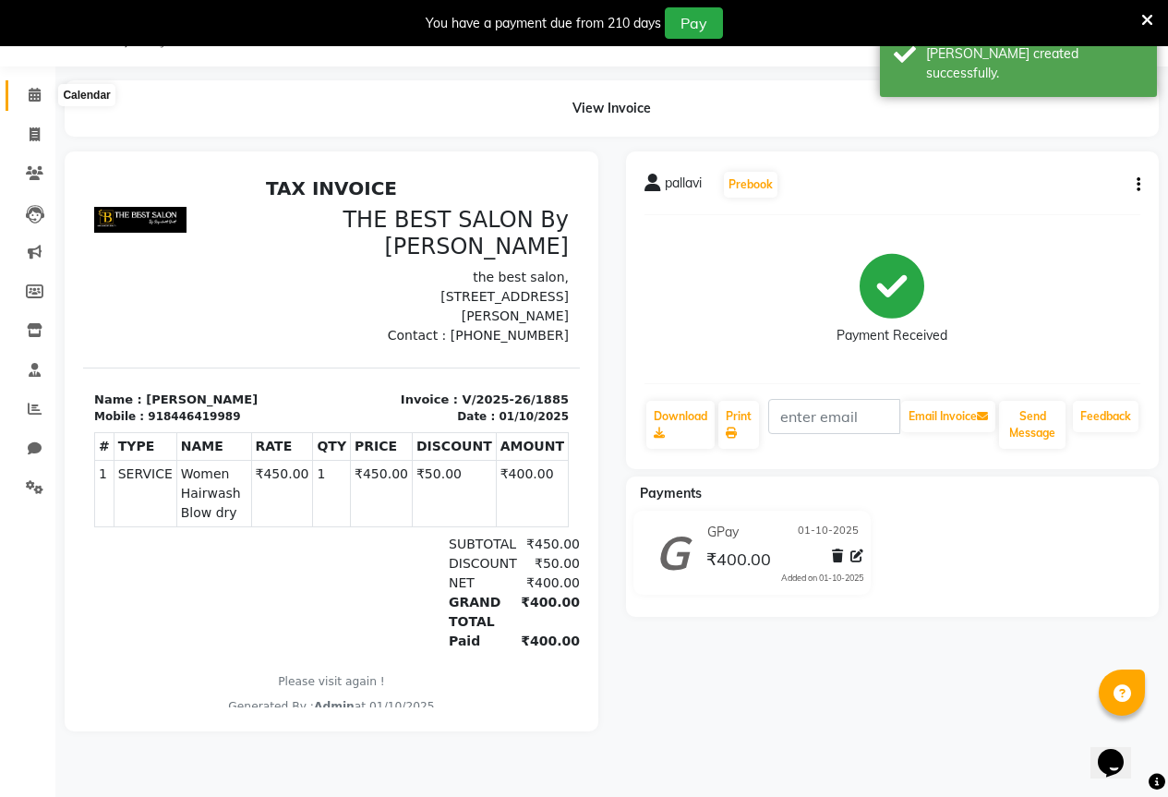
click at [39, 99] on icon at bounding box center [35, 95] width 12 height 14
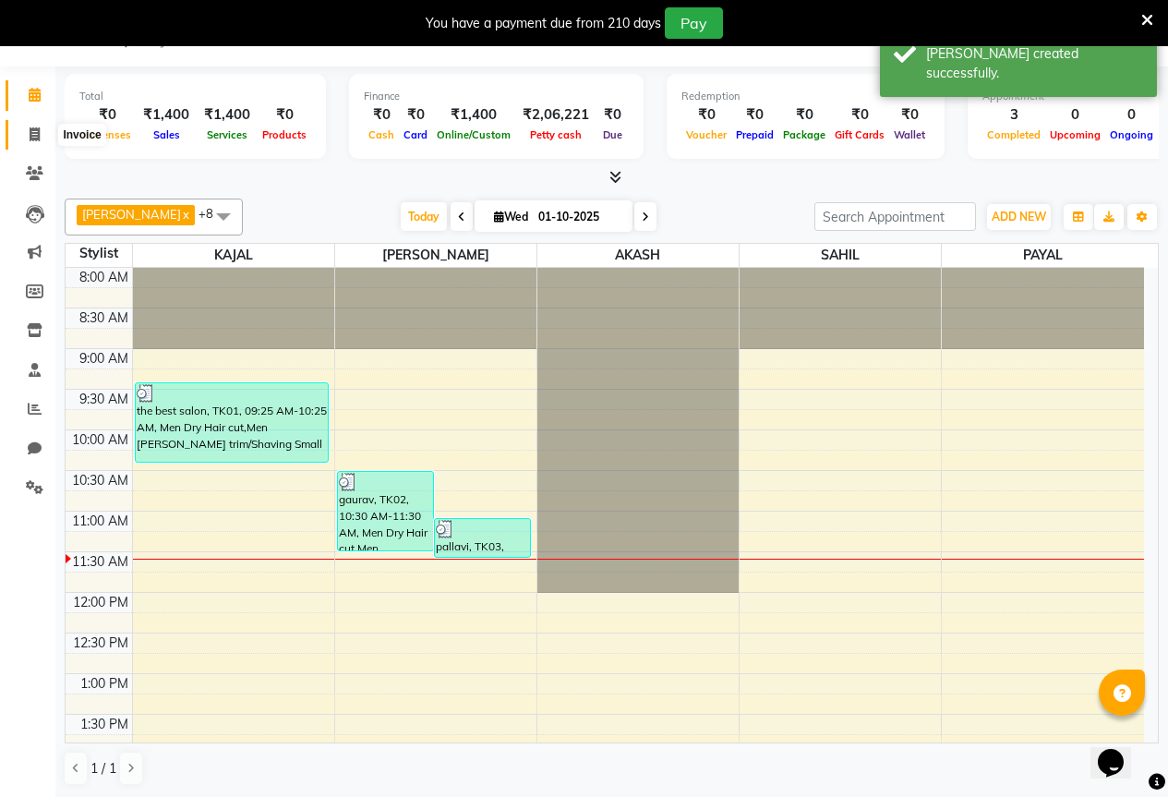
click at [37, 137] on icon at bounding box center [35, 134] width 10 height 14
select select "7209"
select select "service"
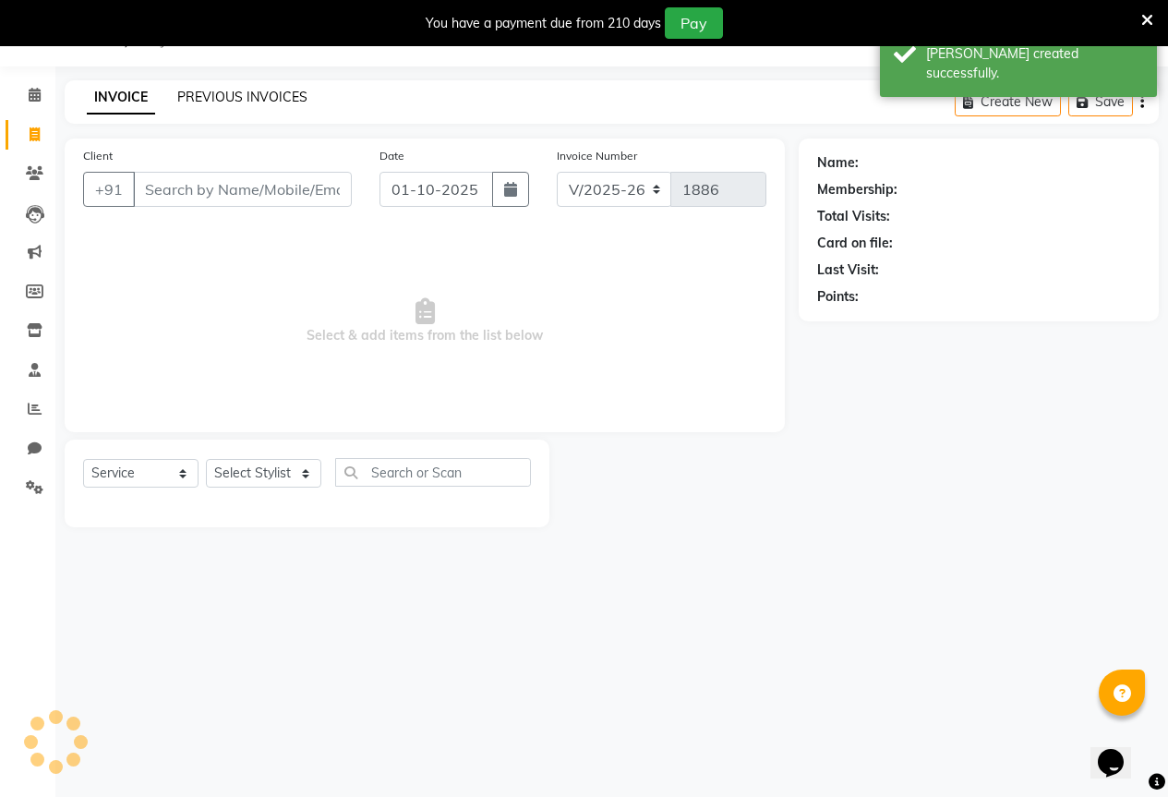
click at [222, 98] on link "PREVIOUS INVOICES" at bounding box center [242, 97] width 130 height 17
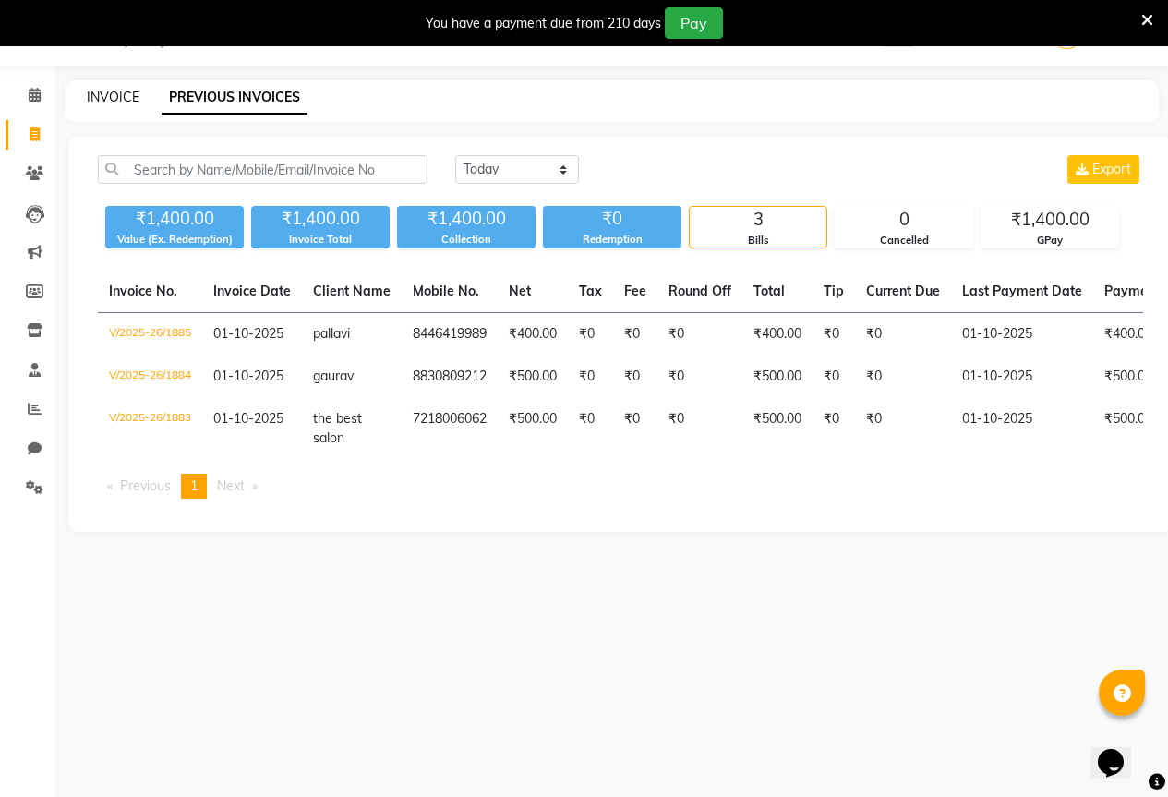
click at [114, 102] on link "INVOICE" at bounding box center [113, 97] width 53 height 17
select select "7209"
select select "service"
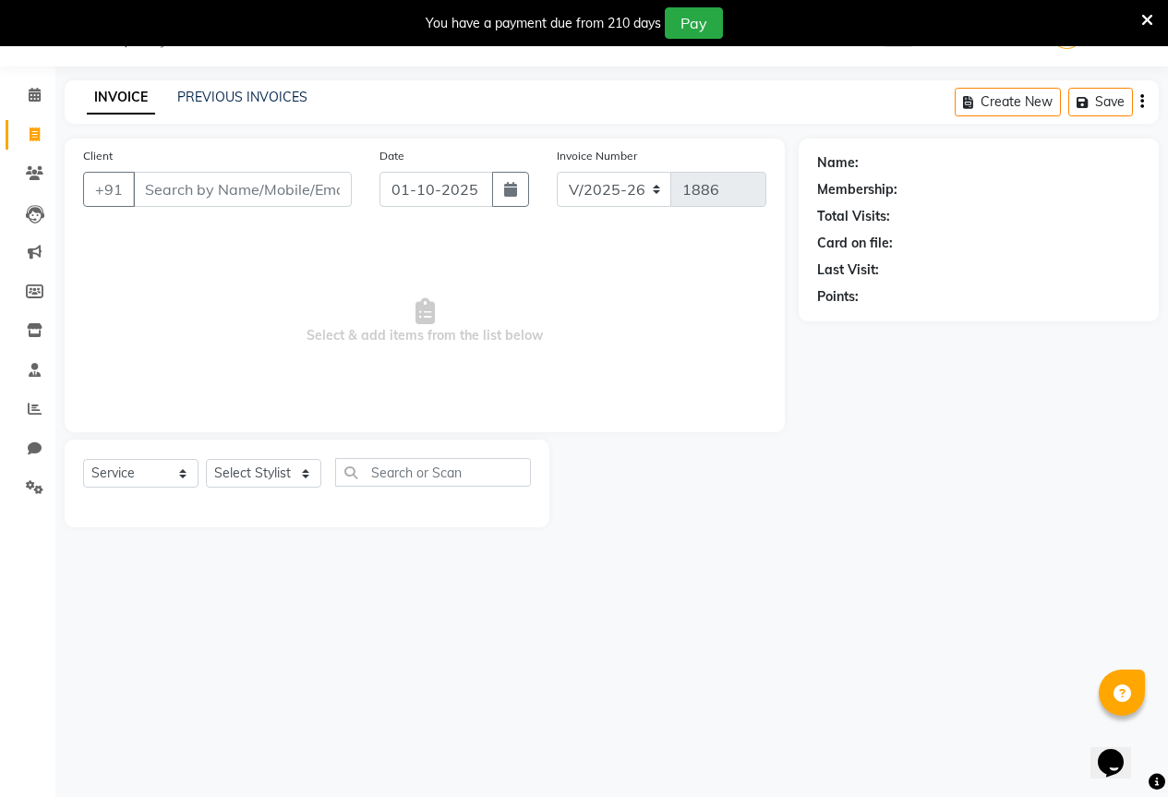
click at [172, 186] on input "Client" at bounding box center [242, 189] width 219 height 35
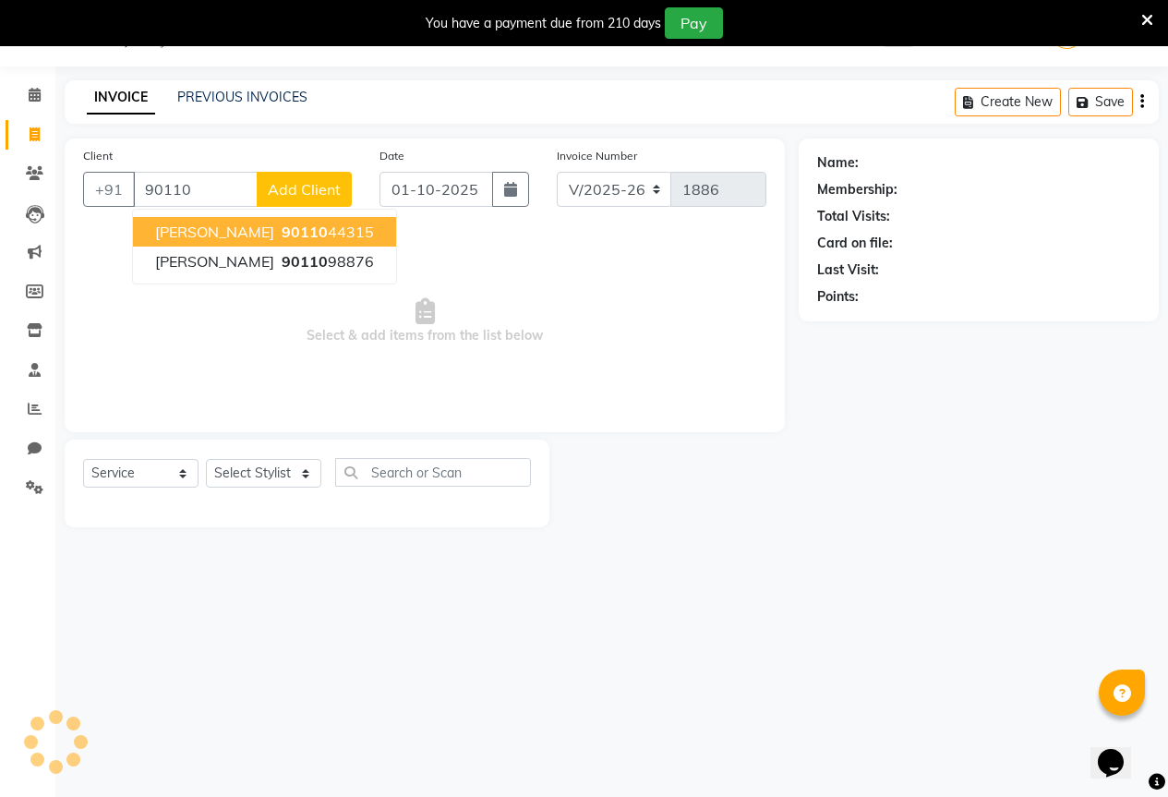
click at [190, 239] on span "[PERSON_NAME]" at bounding box center [214, 232] width 119 height 18
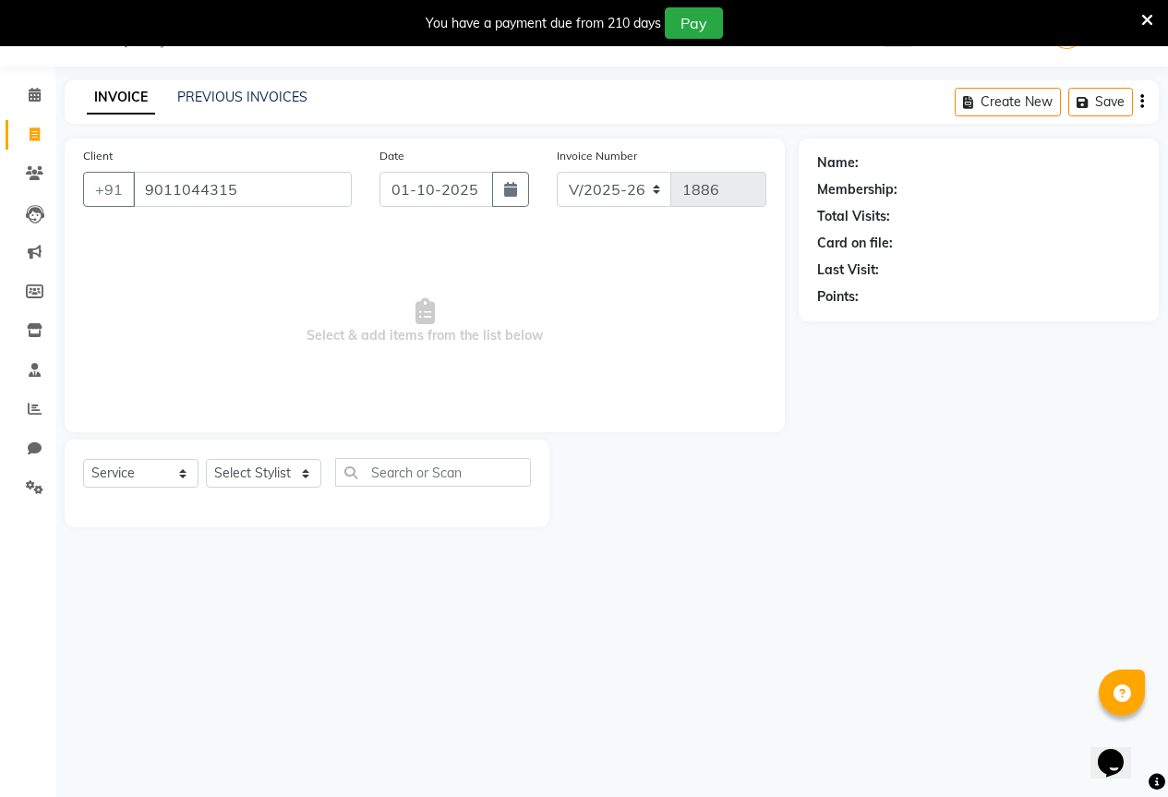
type input "9011044315"
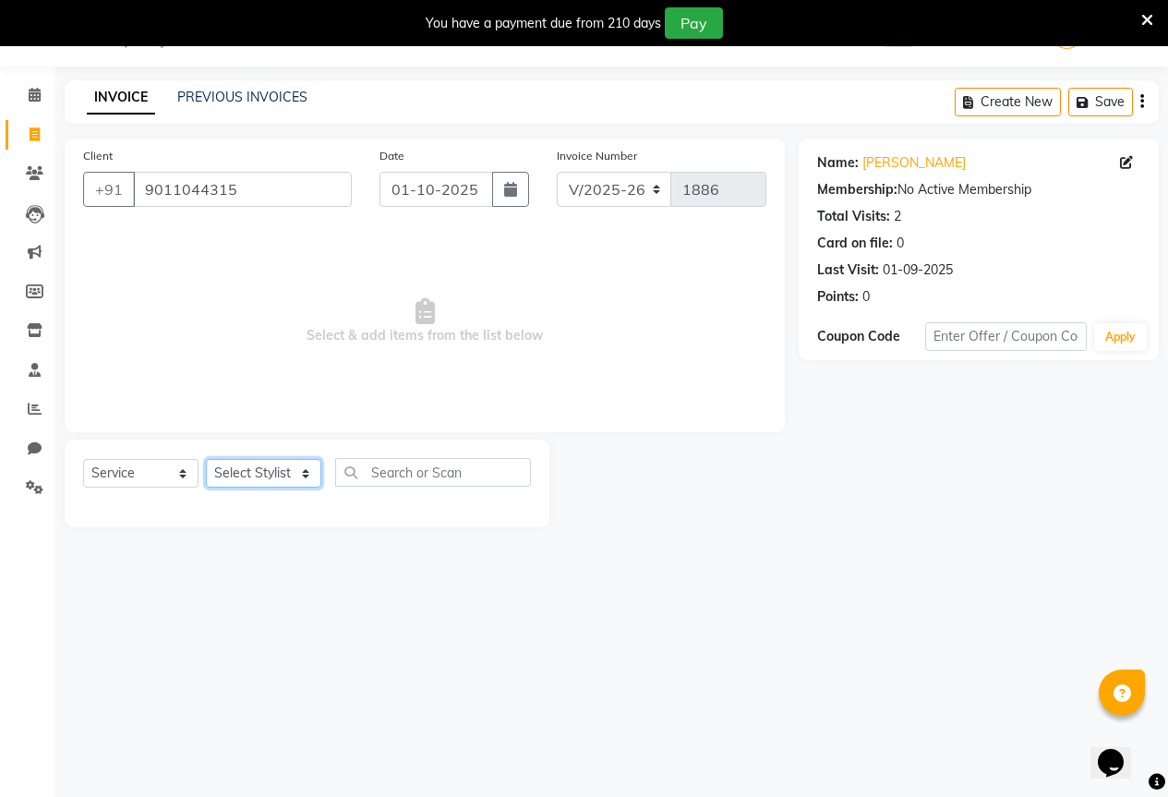
click at [247, 460] on select "Select Stylist AKASH KAJAL [PERSON_NAME] SIR [PERSON_NAME]" at bounding box center [263, 473] width 115 height 29
select select "61551"
click at [206, 459] on select "Select Stylist AKASH KAJAL [PERSON_NAME] SIR [PERSON_NAME]" at bounding box center [263, 473] width 115 height 29
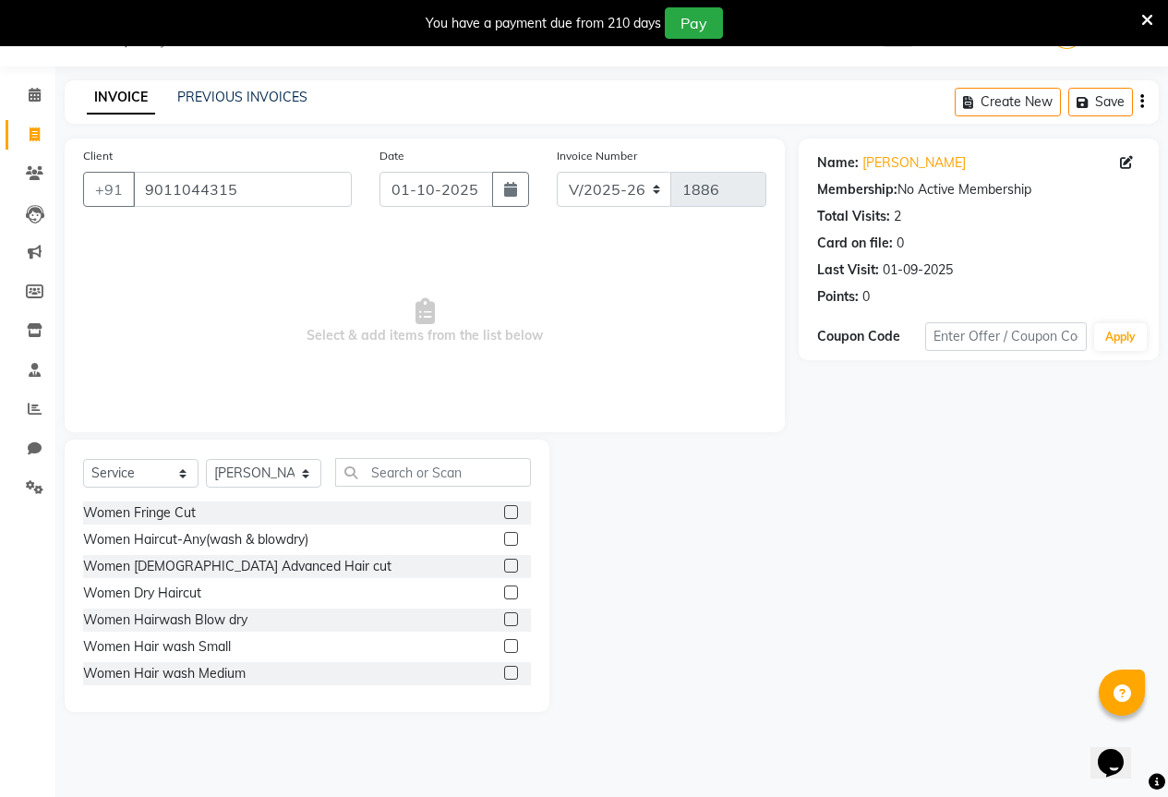
click at [401, 451] on div "Select Service Product Membership Package Voucher Prepaid Gift Card Select Styl…" at bounding box center [307, 575] width 485 height 272
click at [405, 468] on input "text" at bounding box center [433, 472] width 196 height 29
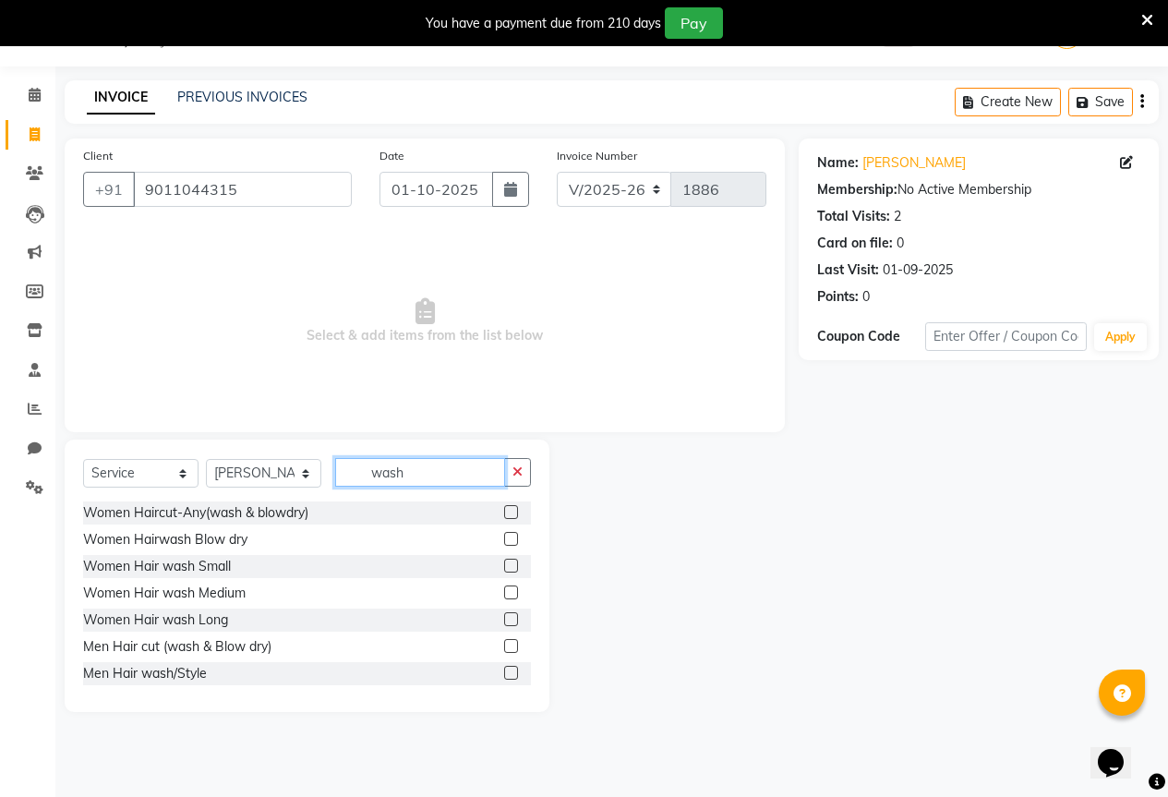
type input "wash"
click at [504, 645] on label at bounding box center [511, 646] width 14 height 14
click at [504, 645] on input "checkbox" at bounding box center [510, 647] width 12 height 12
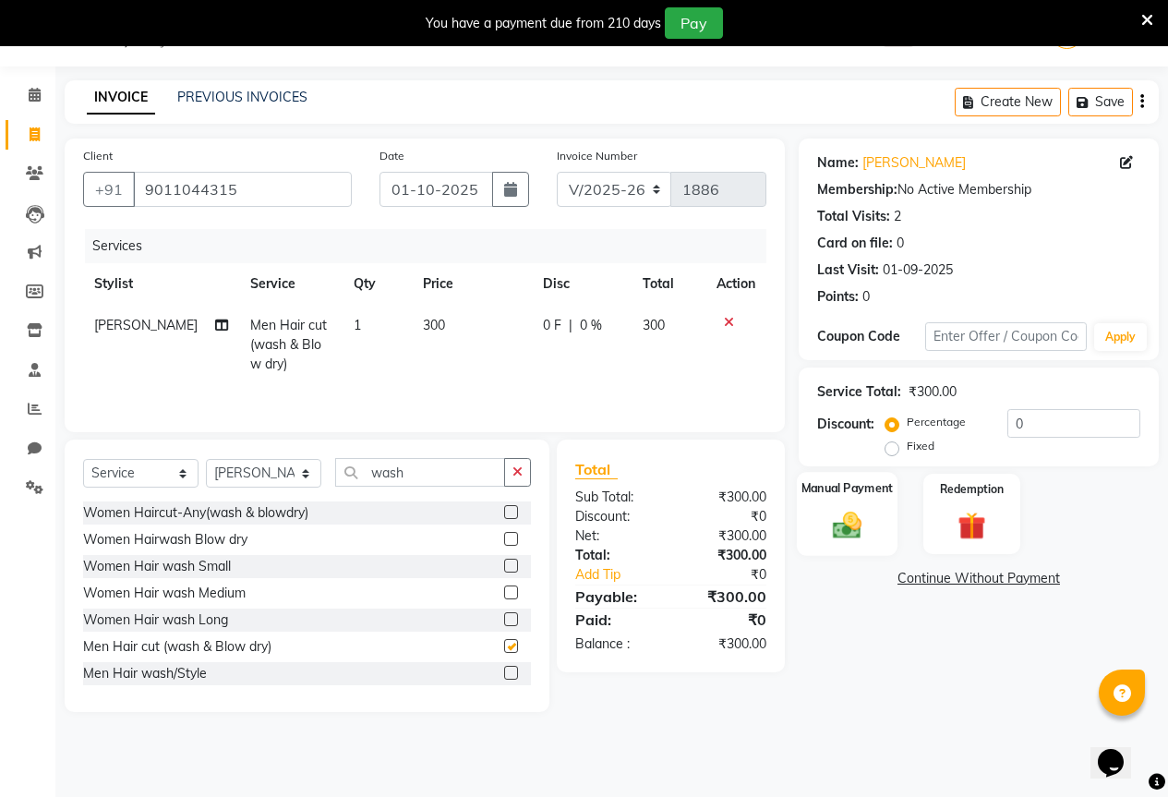
checkbox input "false"
drag, startPoint x: 855, startPoint y: 521, endPoint x: 939, endPoint y: 552, distance: 89.7
click at [852, 523] on img at bounding box center [847, 525] width 45 height 32
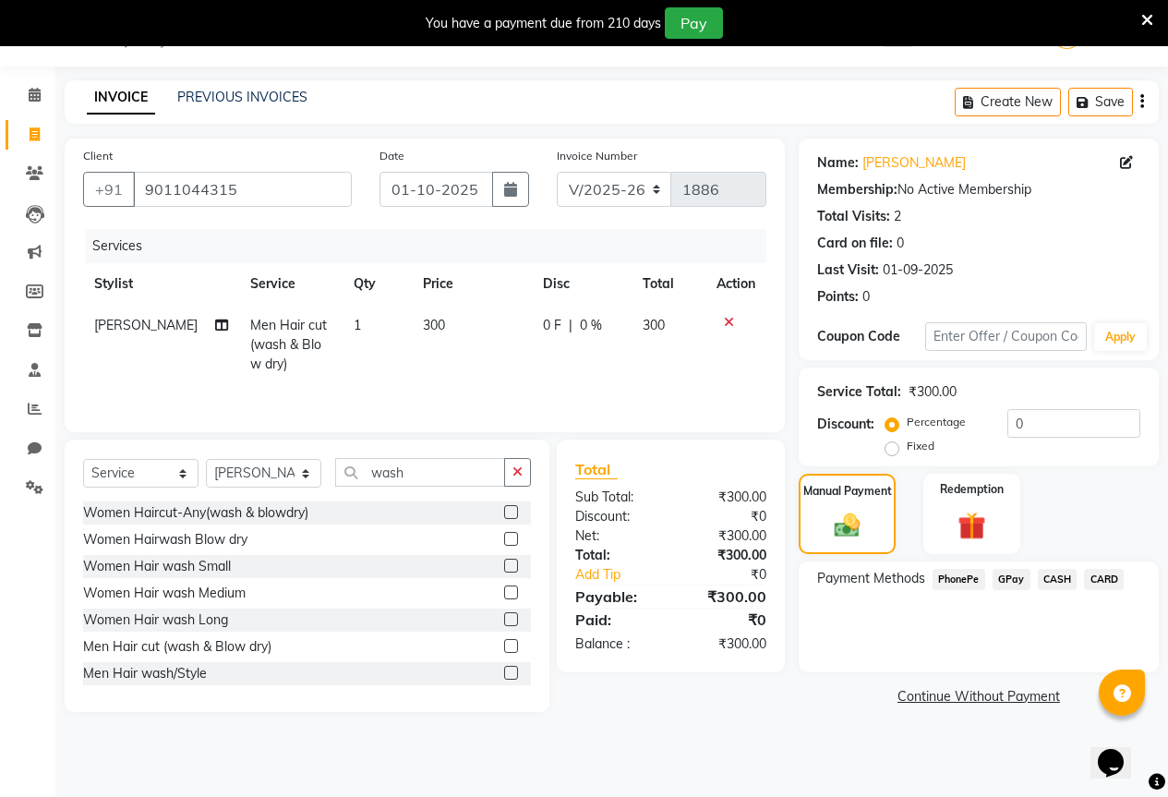
click at [1017, 572] on span "GPay" at bounding box center [1012, 579] width 38 height 21
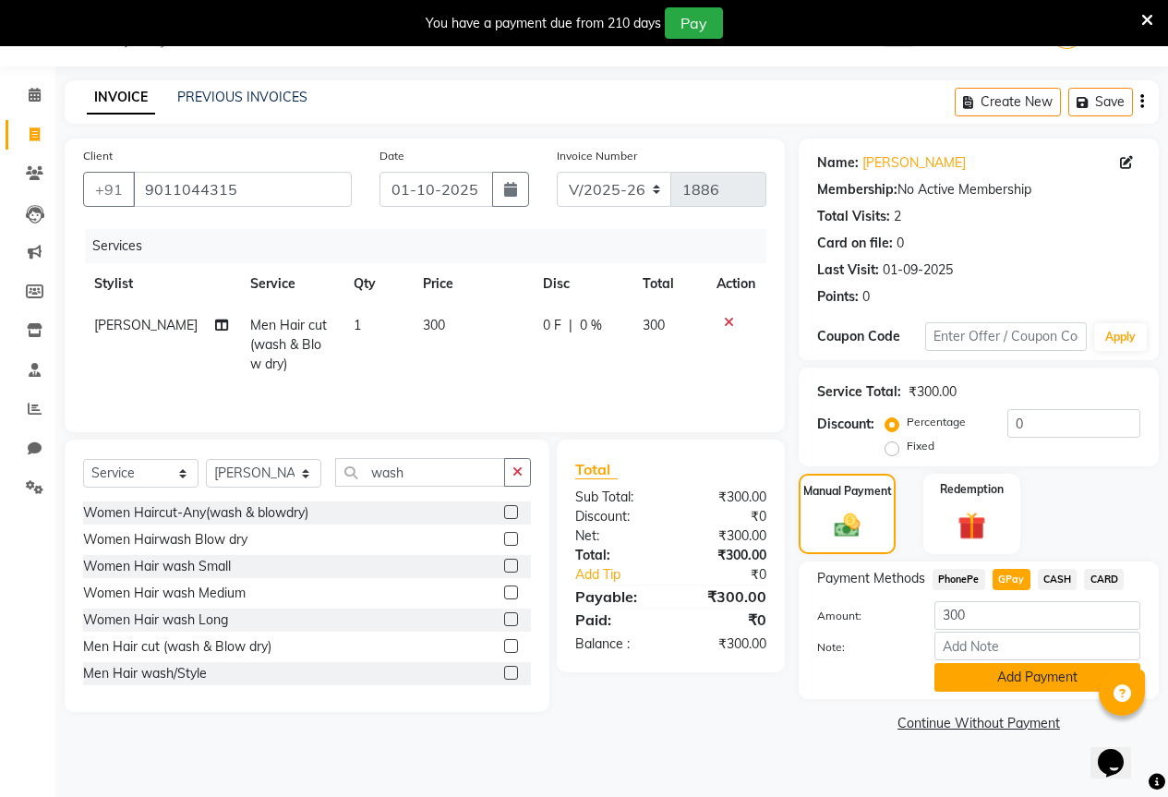
click at [1017, 680] on button "Add Payment" at bounding box center [1037, 677] width 206 height 29
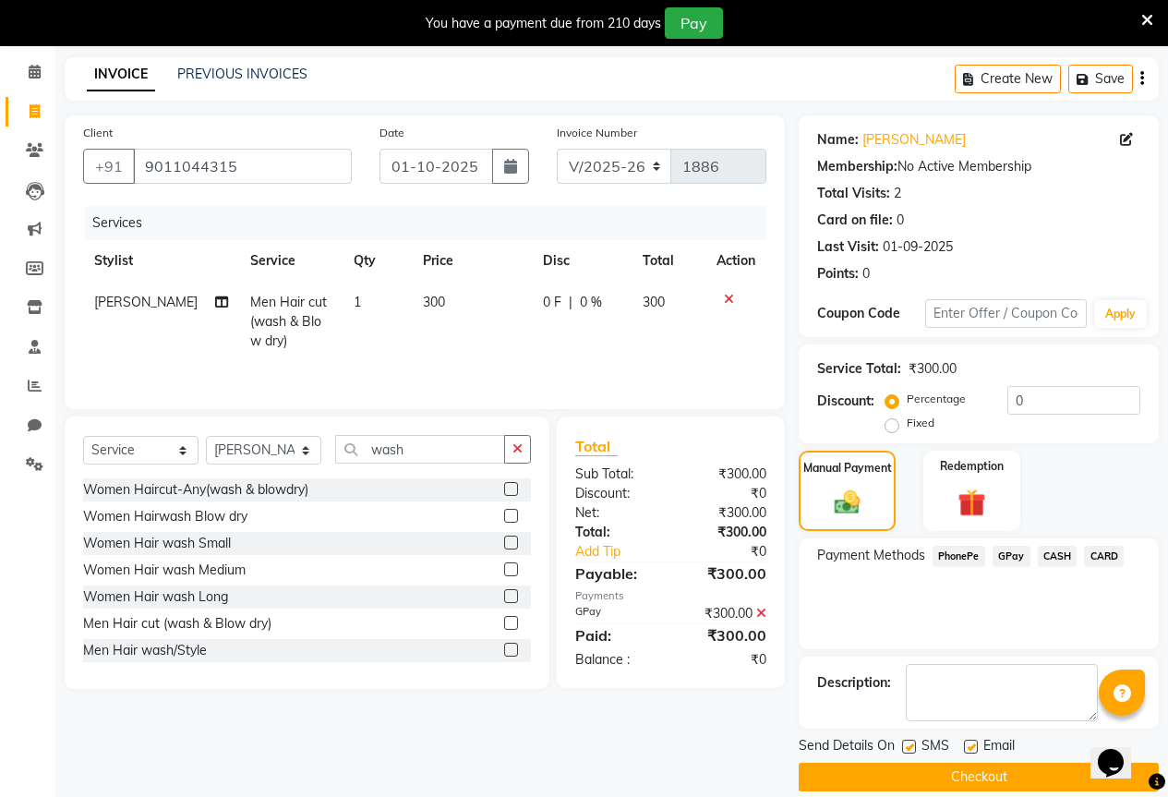
scroll to position [91, 0]
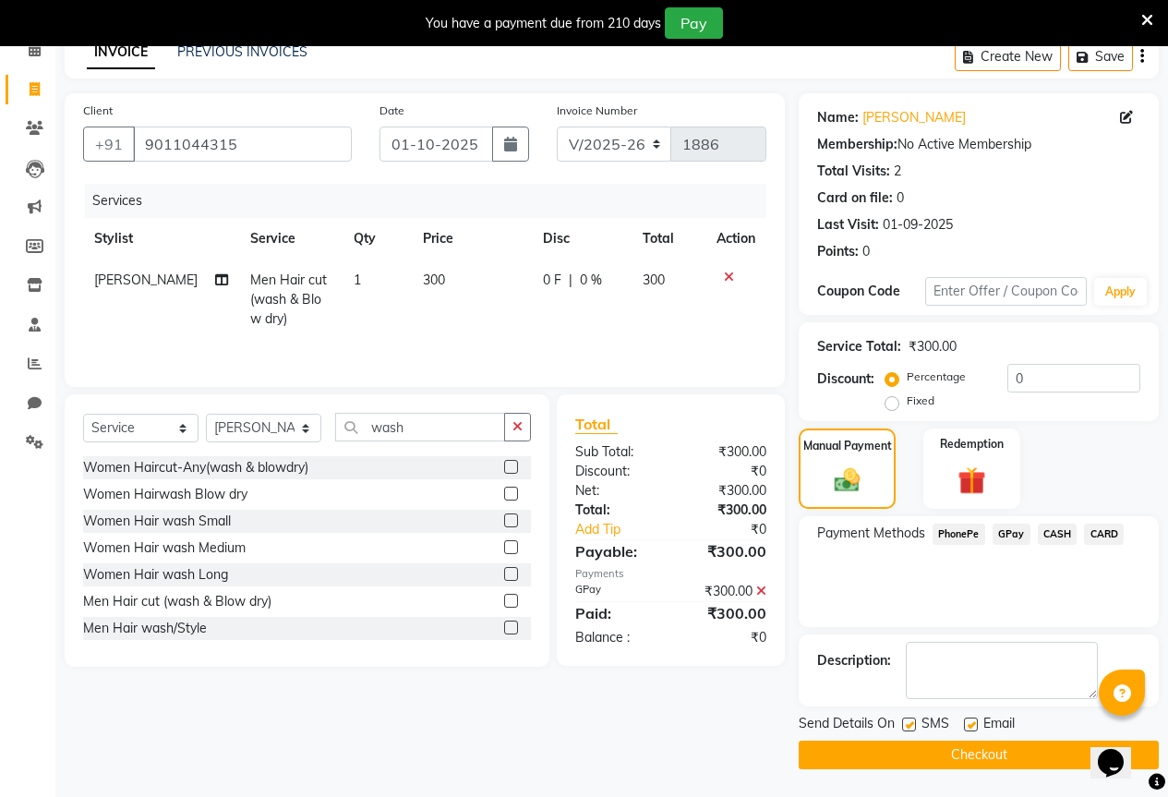
click at [937, 751] on button "Checkout" at bounding box center [979, 754] width 360 height 29
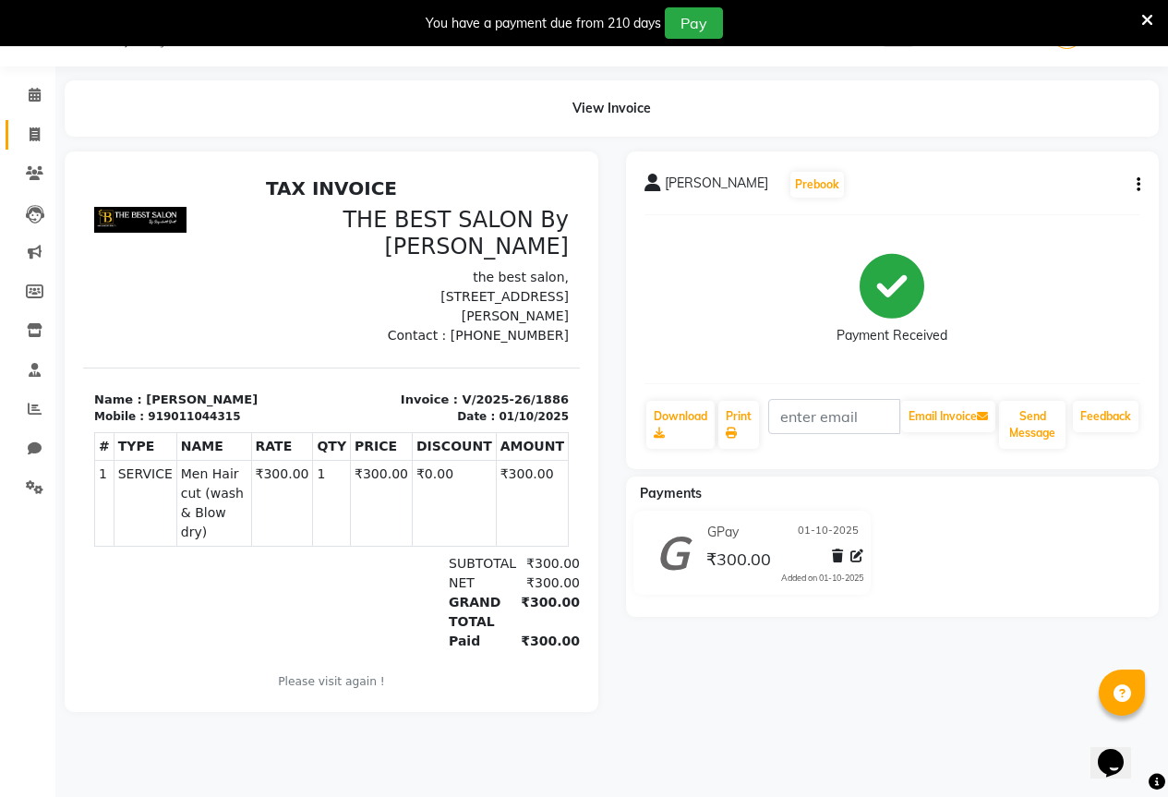
click at [10, 125] on link "Invoice" at bounding box center [28, 135] width 44 height 30
select select "service"
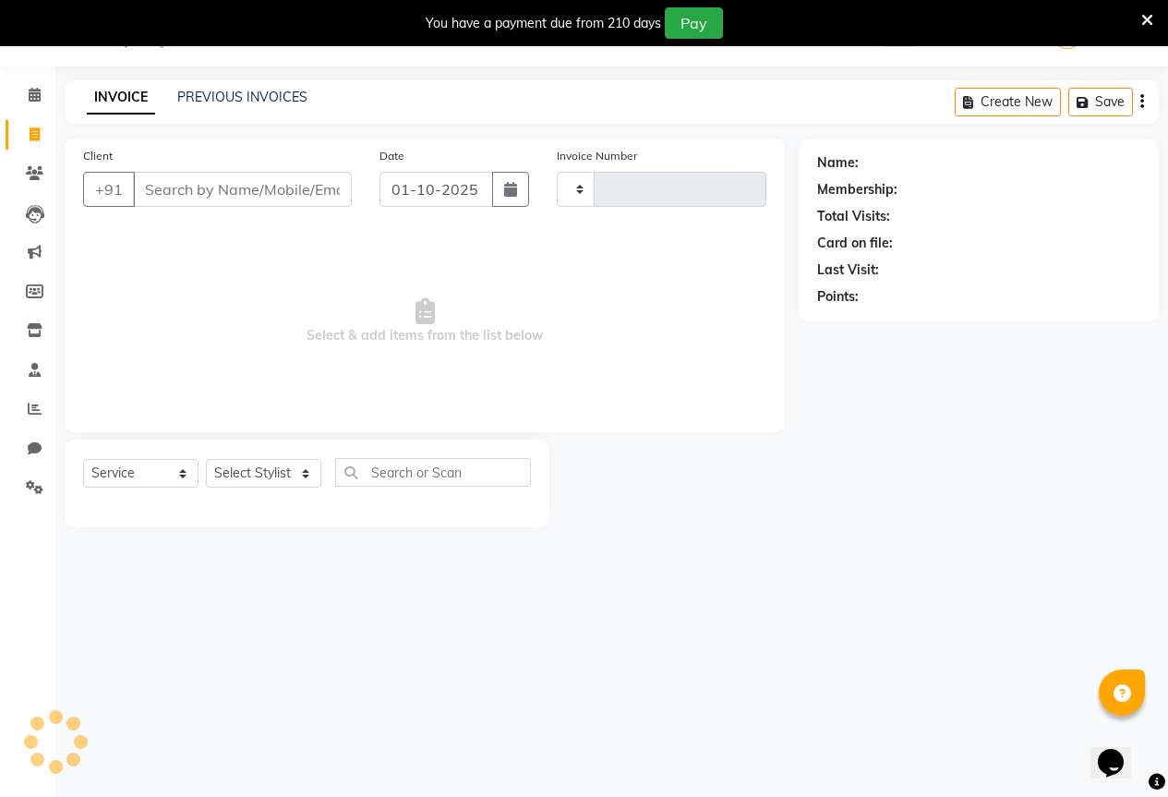
type input "1887"
select select "7209"
click at [279, 87] on div "INVOICE PREVIOUS INVOICES Create New Save" at bounding box center [612, 101] width 1094 height 43
click at [276, 98] on link "PREVIOUS INVOICES" at bounding box center [242, 97] width 130 height 17
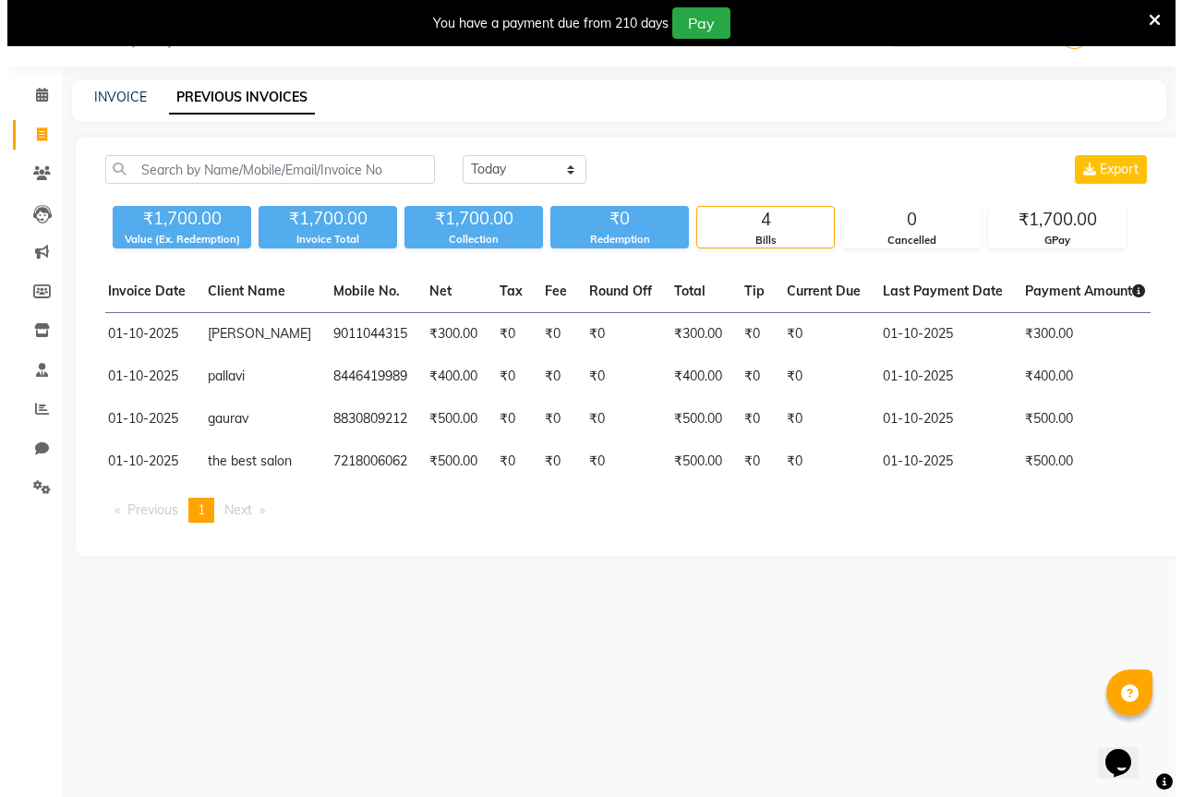
scroll to position [0, 172]
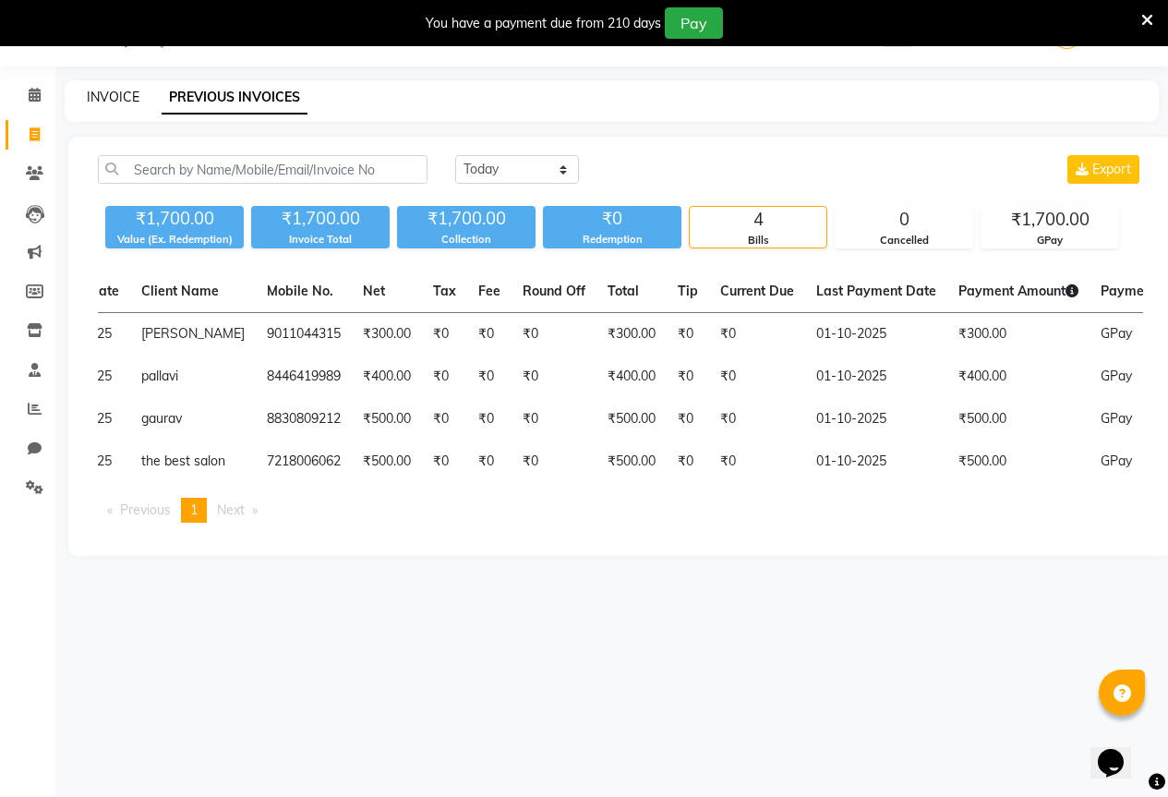
click at [100, 91] on link "INVOICE" at bounding box center [113, 97] width 53 height 17
select select "service"
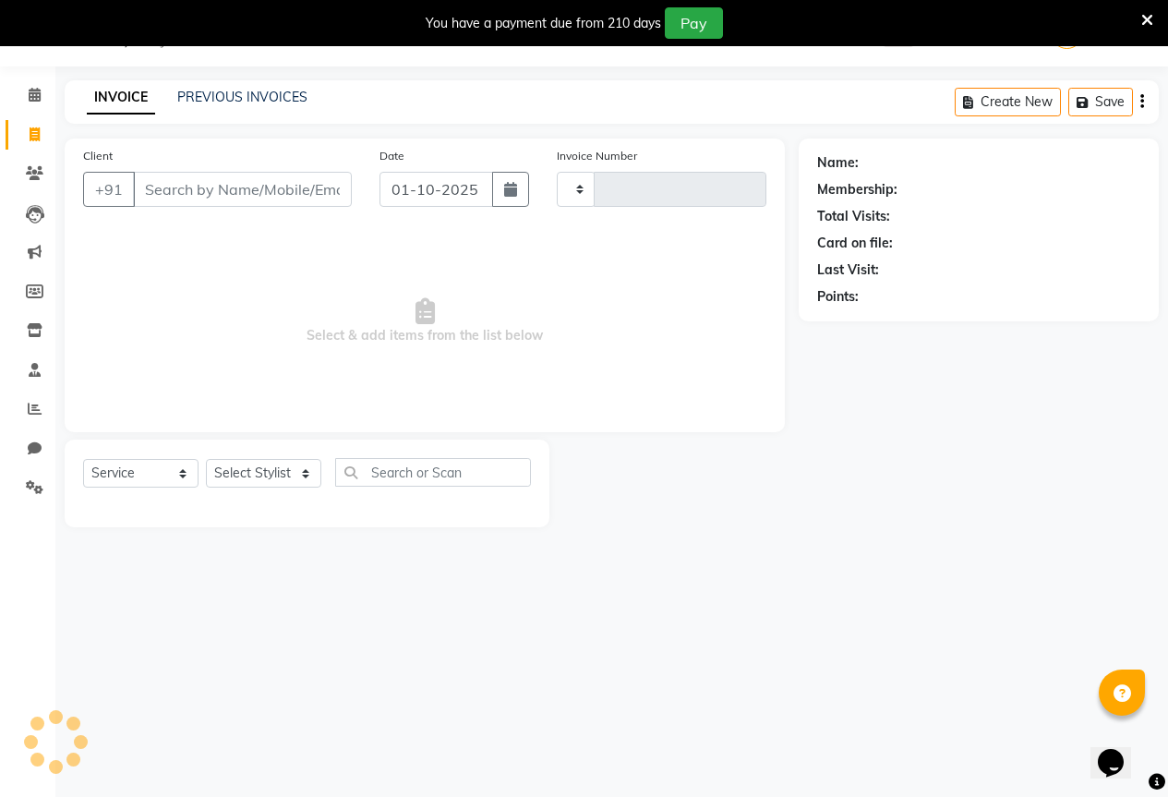
type input "1887"
select select "7209"
click at [177, 198] on input "Client" at bounding box center [242, 189] width 219 height 35
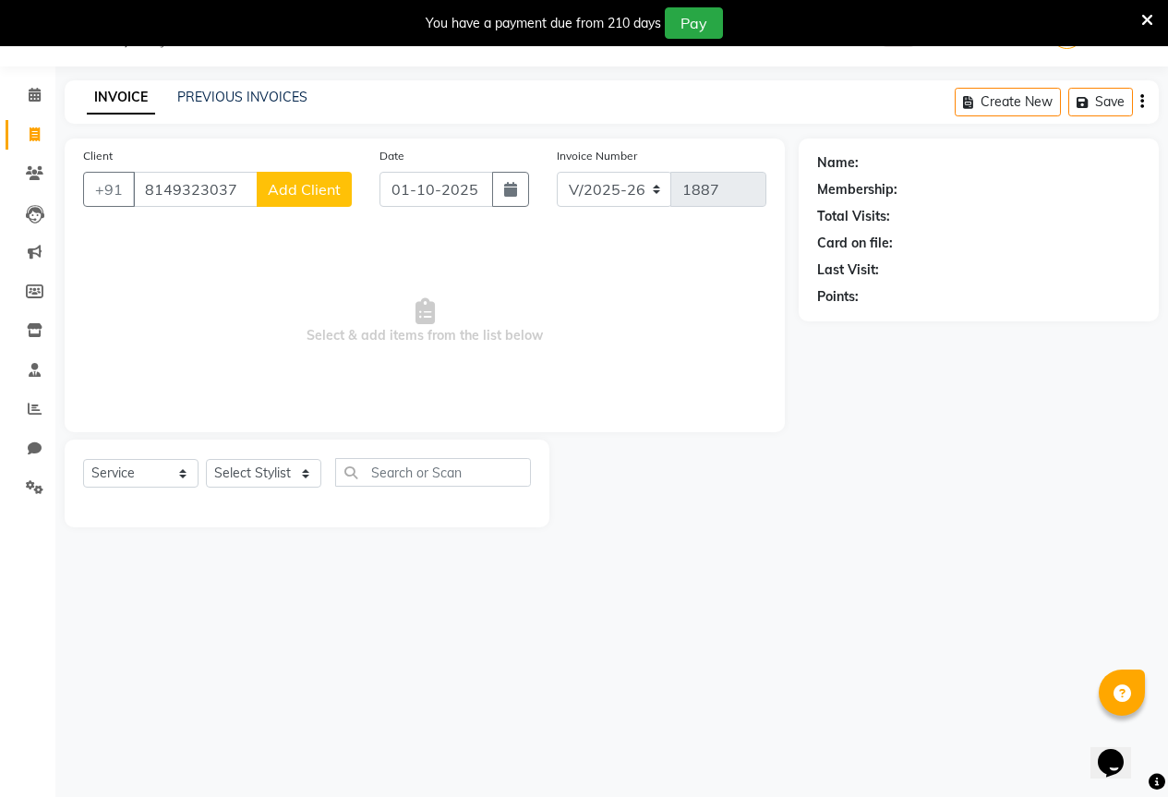
type input "8149323037"
click at [313, 198] on span "Add Client" at bounding box center [304, 189] width 73 height 18
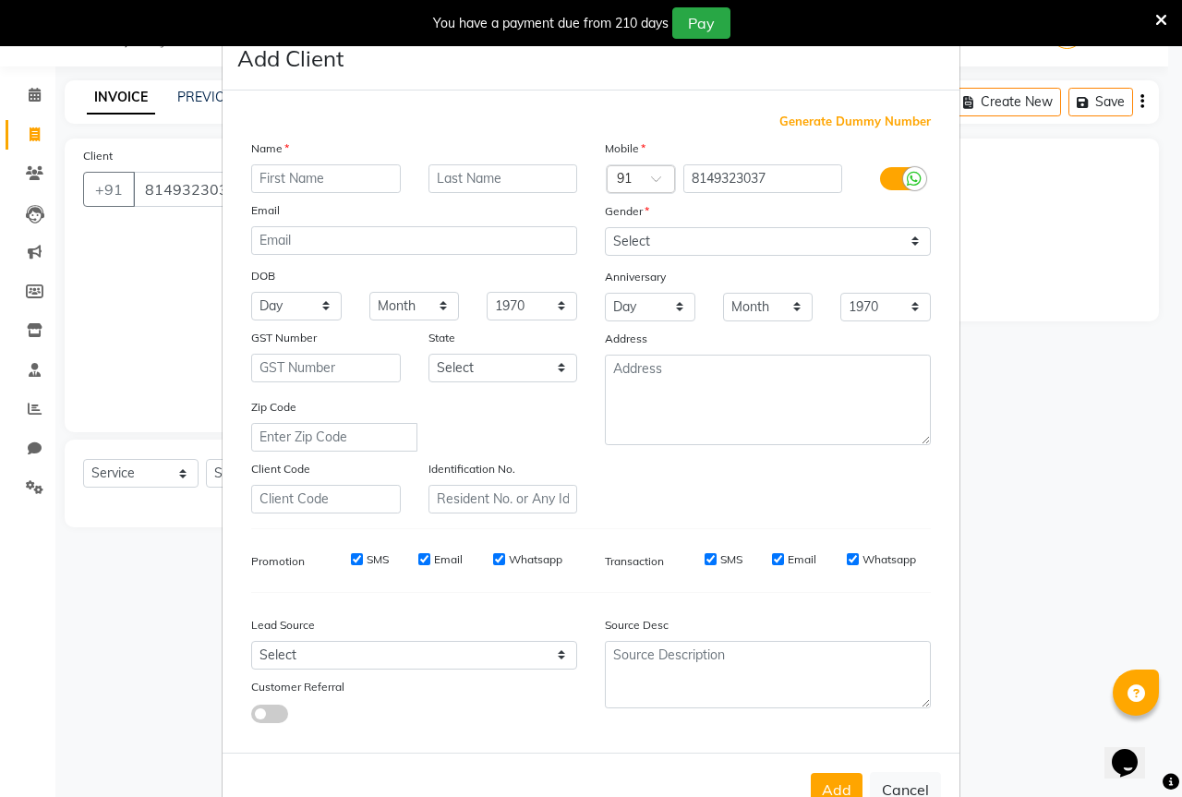
click at [318, 184] on input "text" at bounding box center [326, 178] width 150 height 29
type input "[PERSON_NAME]"
click at [760, 247] on select "Select [DEMOGRAPHIC_DATA] [DEMOGRAPHIC_DATA] Other Prefer Not To Say" at bounding box center [768, 241] width 326 height 29
select select "[DEMOGRAPHIC_DATA]"
click at [605, 227] on select "Select [DEMOGRAPHIC_DATA] [DEMOGRAPHIC_DATA] Other Prefer Not To Say" at bounding box center [768, 241] width 326 height 29
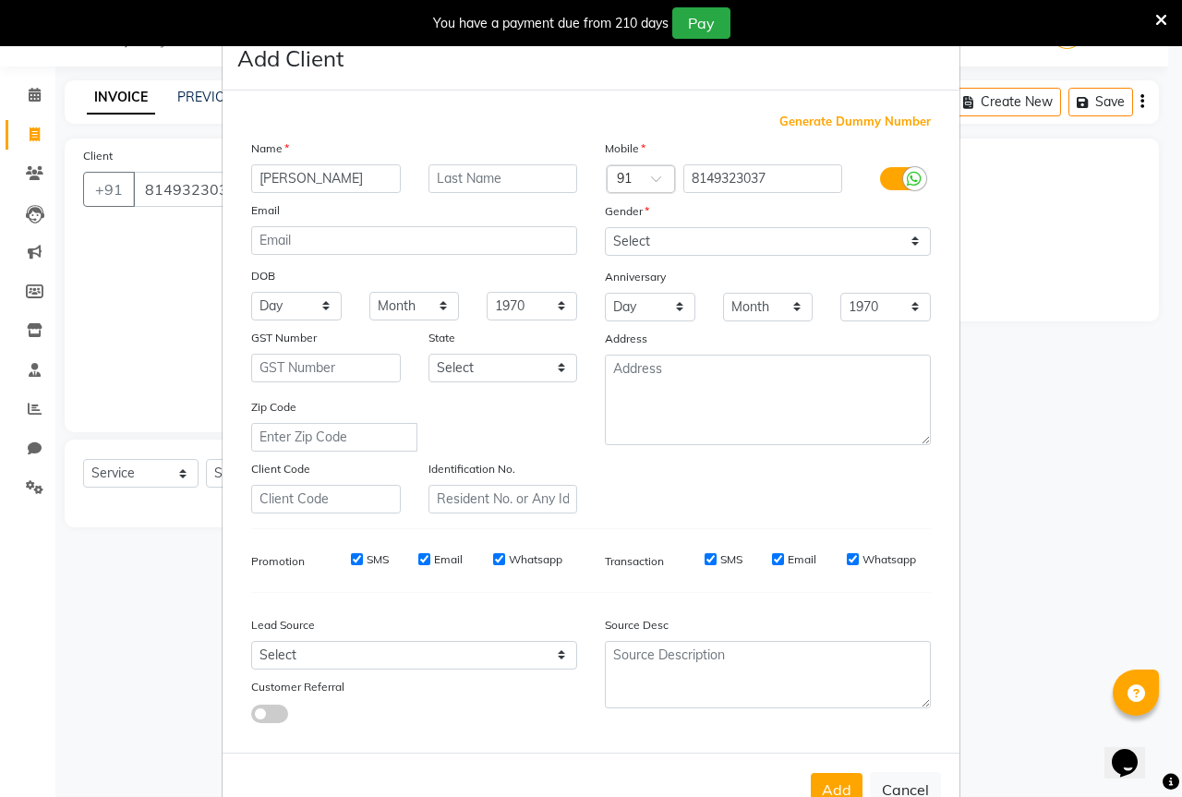
click at [825, 770] on div "Add Cancel" at bounding box center [591, 788] width 737 height 73
click at [829, 774] on button "Add" at bounding box center [837, 789] width 52 height 33
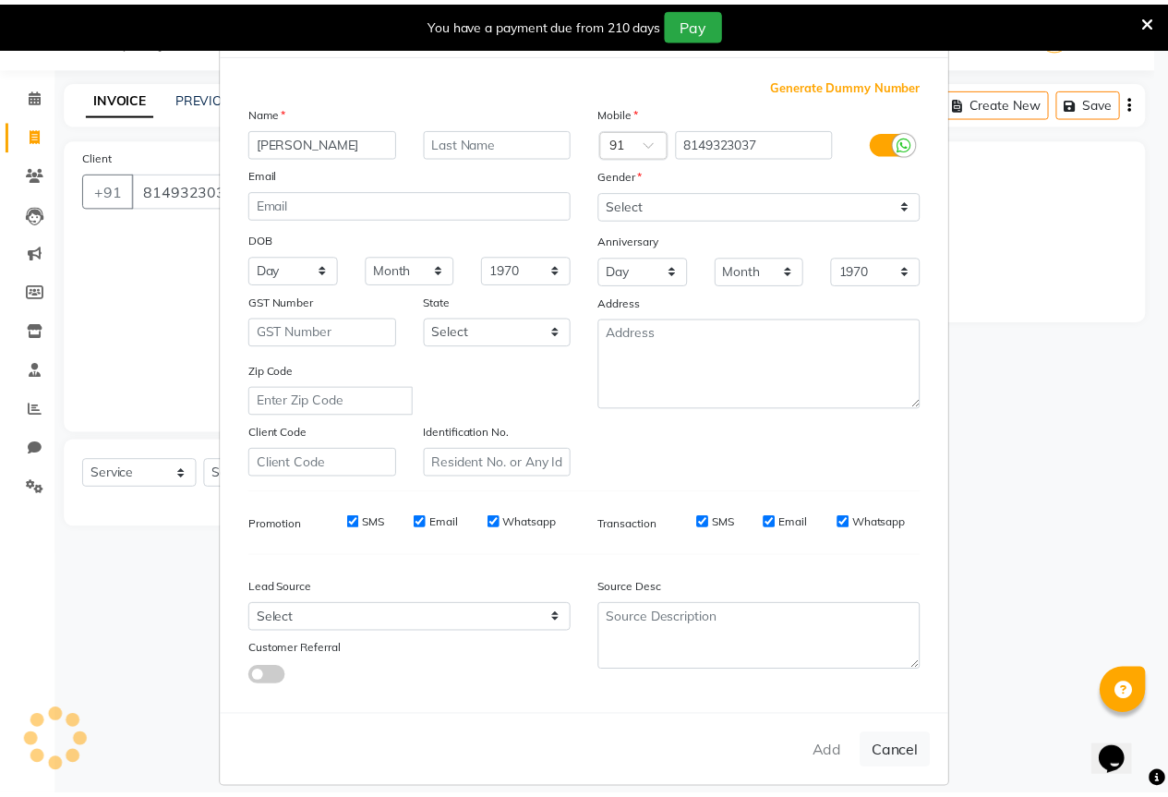
scroll to position [55, 0]
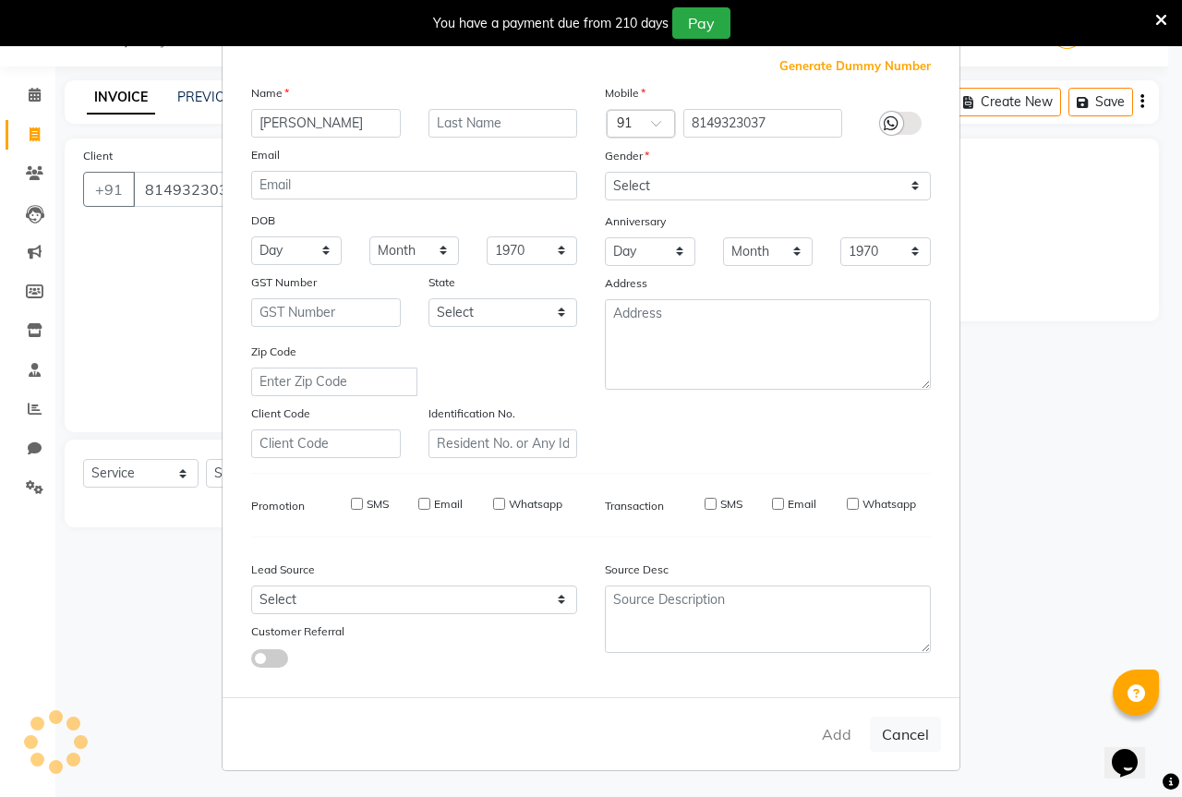
select select
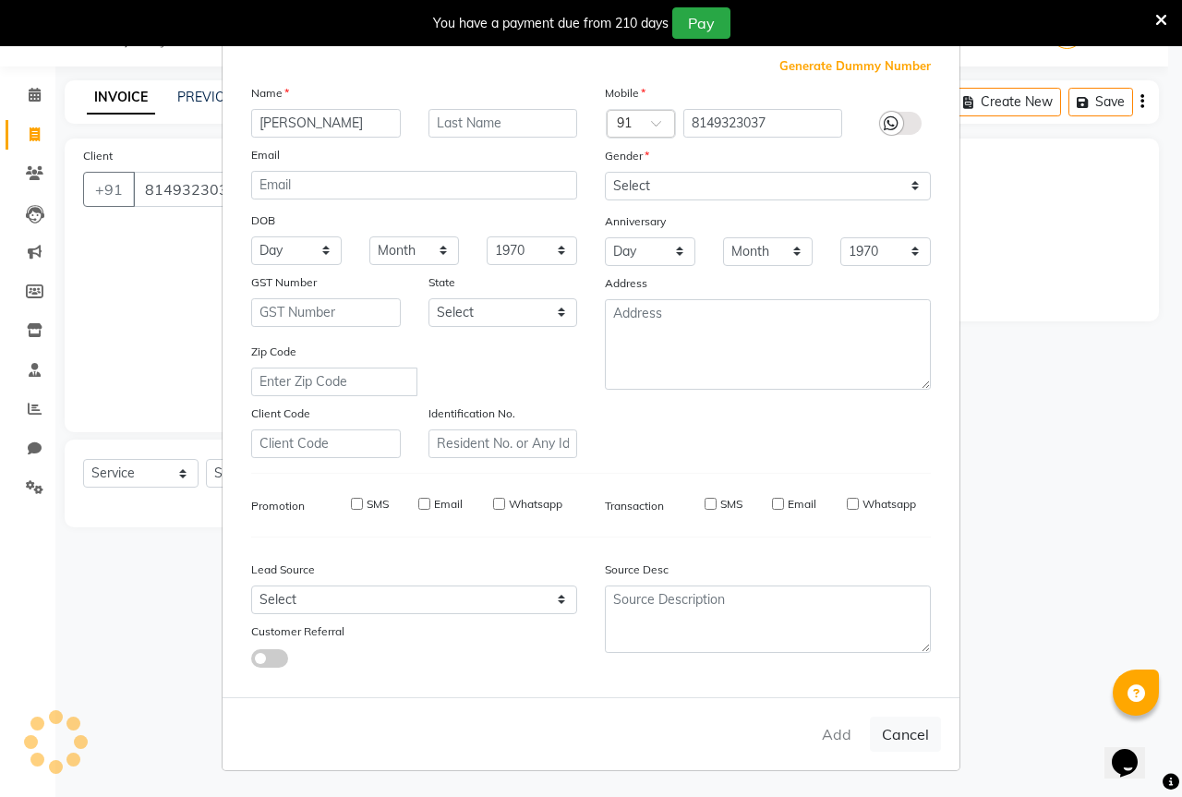
select select
checkbox input "false"
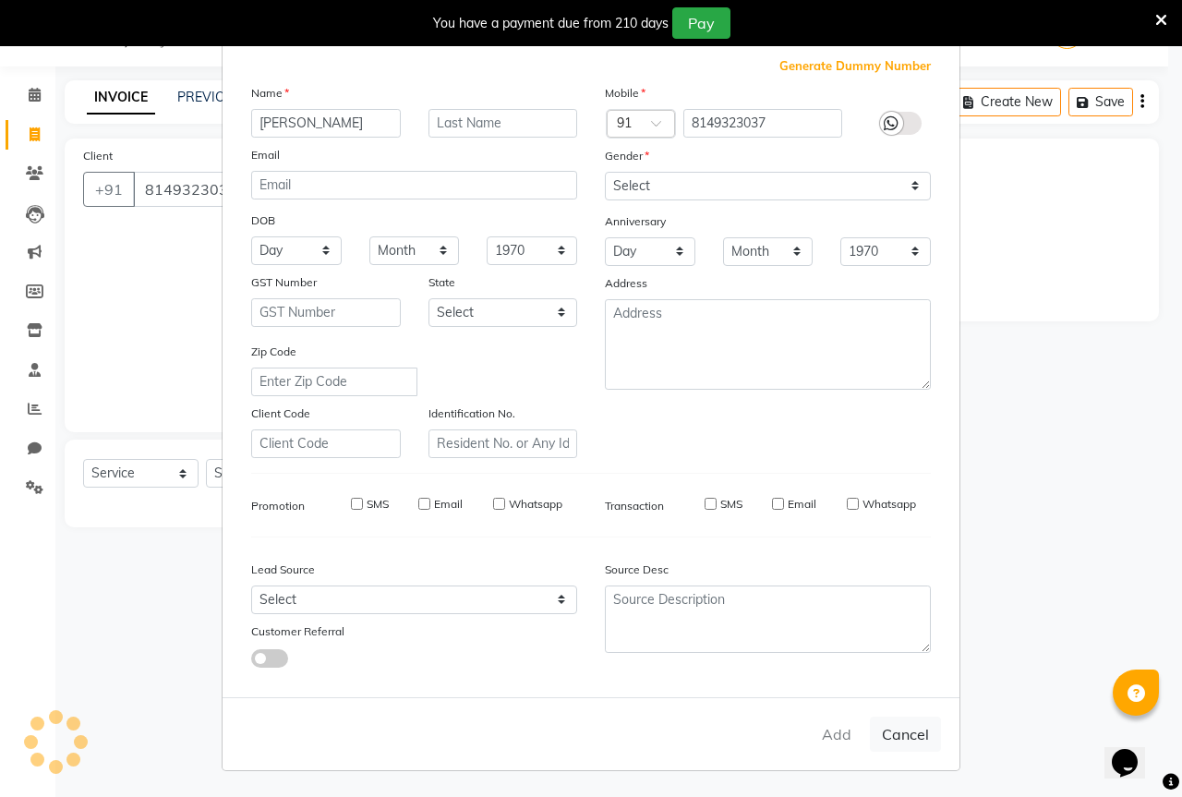
checkbox input "false"
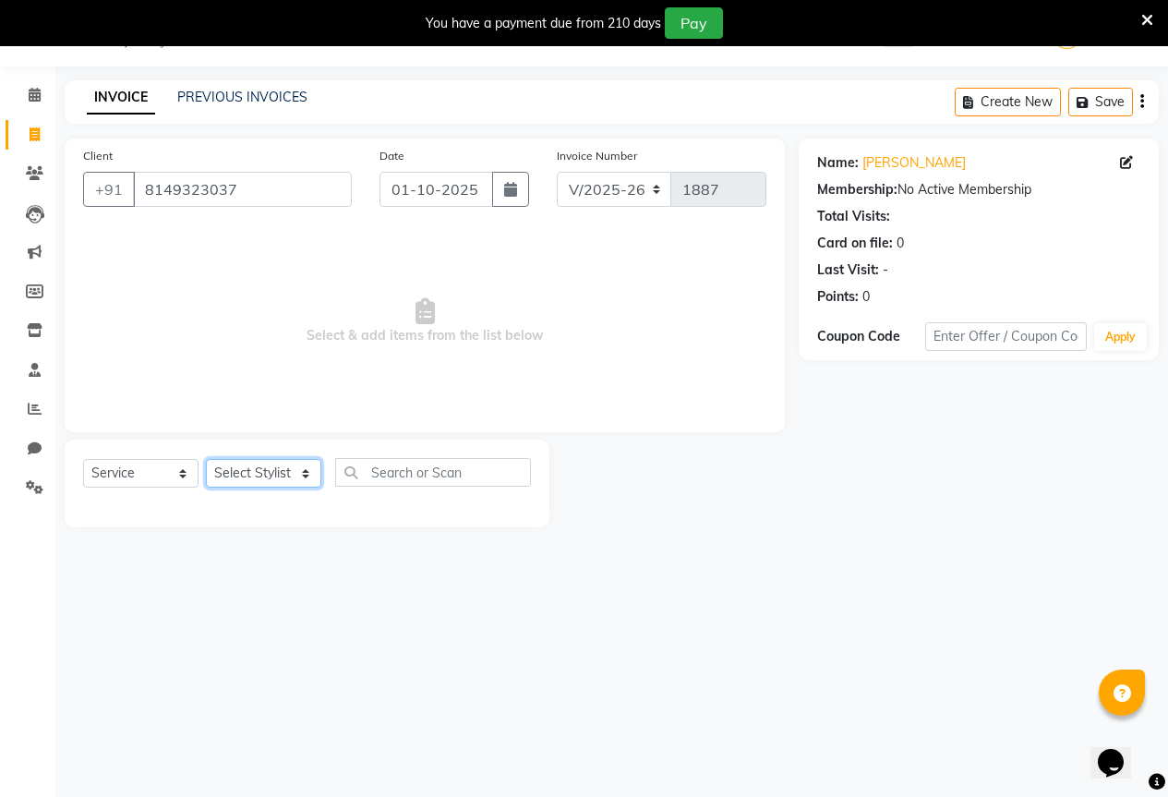
click at [223, 481] on select "Select Stylist AKASH KAJAL [PERSON_NAME] SIR [PERSON_NAME]" at bounding box center [263, 473] width 115 height 29
select select "61551"
click at [206, 459] on select "Select Stylist AKASH KAJAL [PERSON_NAME] SIR [PERSON_NAME]" at bounding box center [263, 473] width 115 height 29
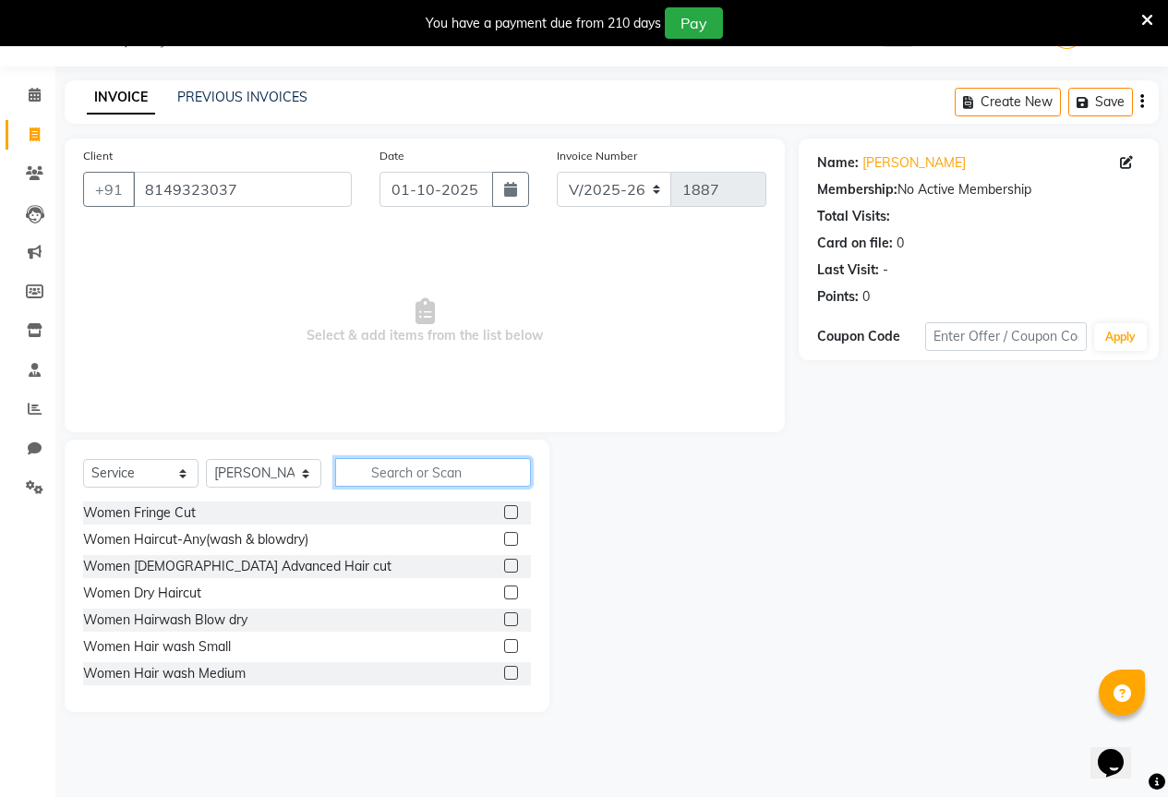
click at [384, 477] on input "text" at bounding box center [433, 472] width 196 height 29
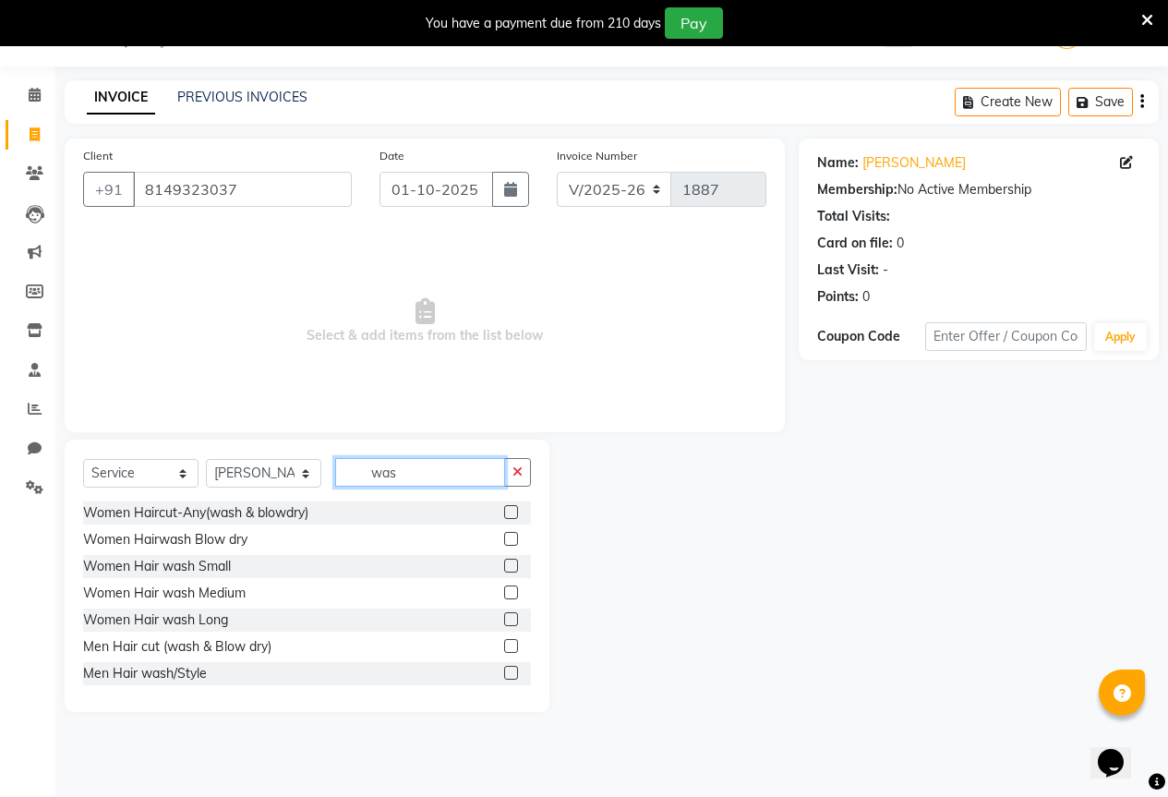
type input "was"
click at [504, 511] on label at bounding box center [511, 512] width 14 height 14
click at [504, 511] on input "checkbox" at bounding box center [510, 513] width 12 height 12
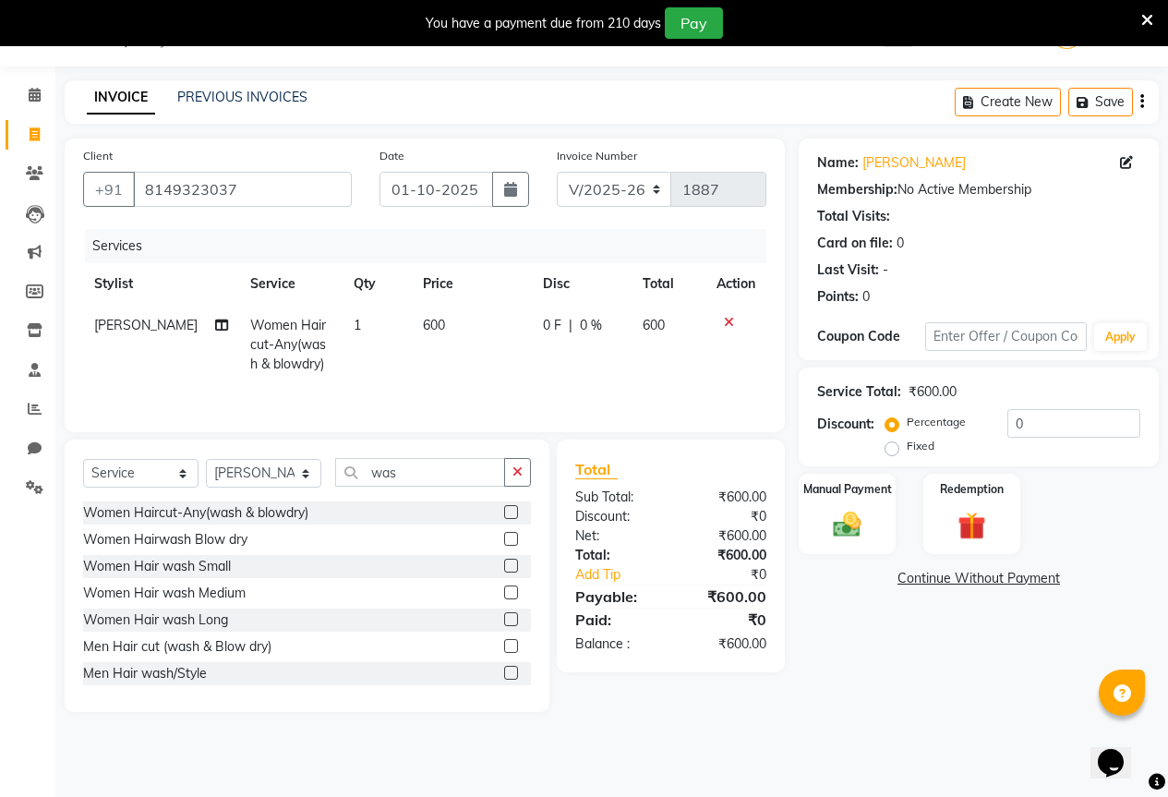
checkbox input "false"
click at [483, 323] on td "600" at bounding box center [472, 345] width 120 height 80
select select "61551"
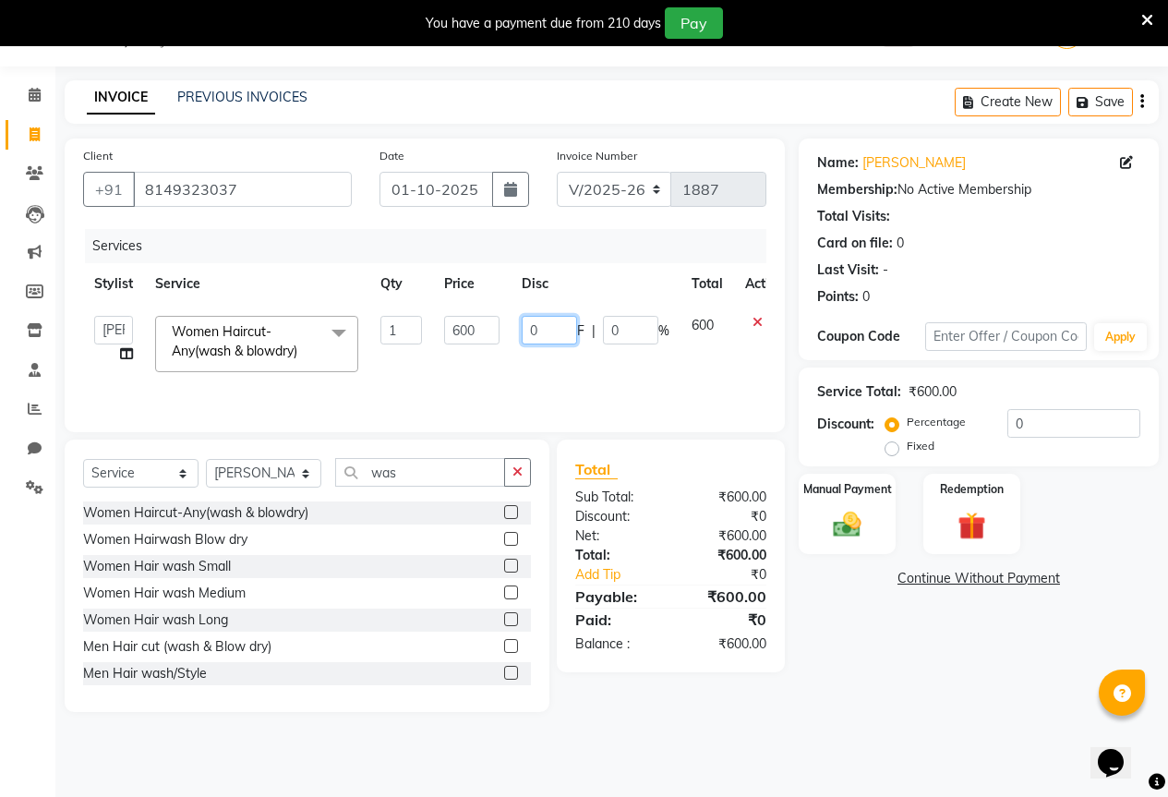
click at [530, 327] on input "0" at bounding box center [549, 330] width 55 height 29
click at [547, 331] on input "0" at bounding box center [549, 330] width 55 height 29
type input "150"
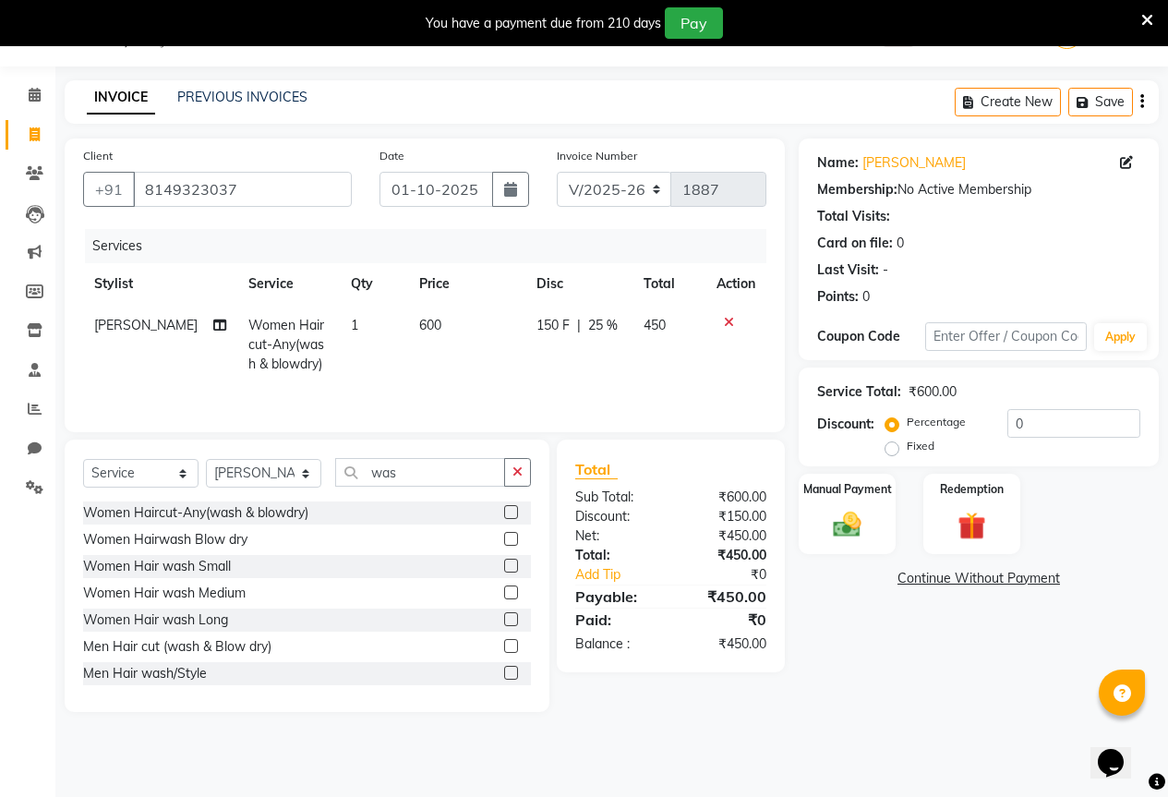
click at [533, 353] on td "150 F | 25 %" at bounding box center [578, 345] width 107 height 80
select select "61551"
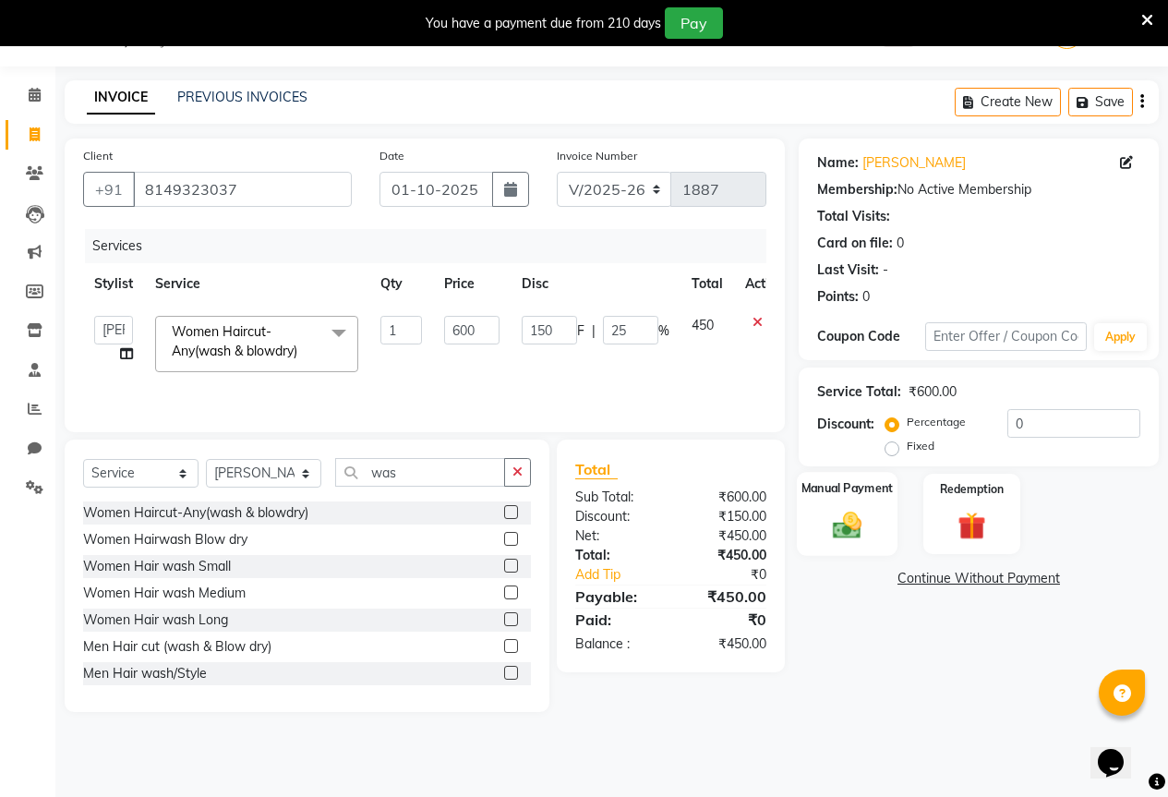
click at [849, 548] on div "Manual Payment" at bounding box center [847, 514] width 101 height 84
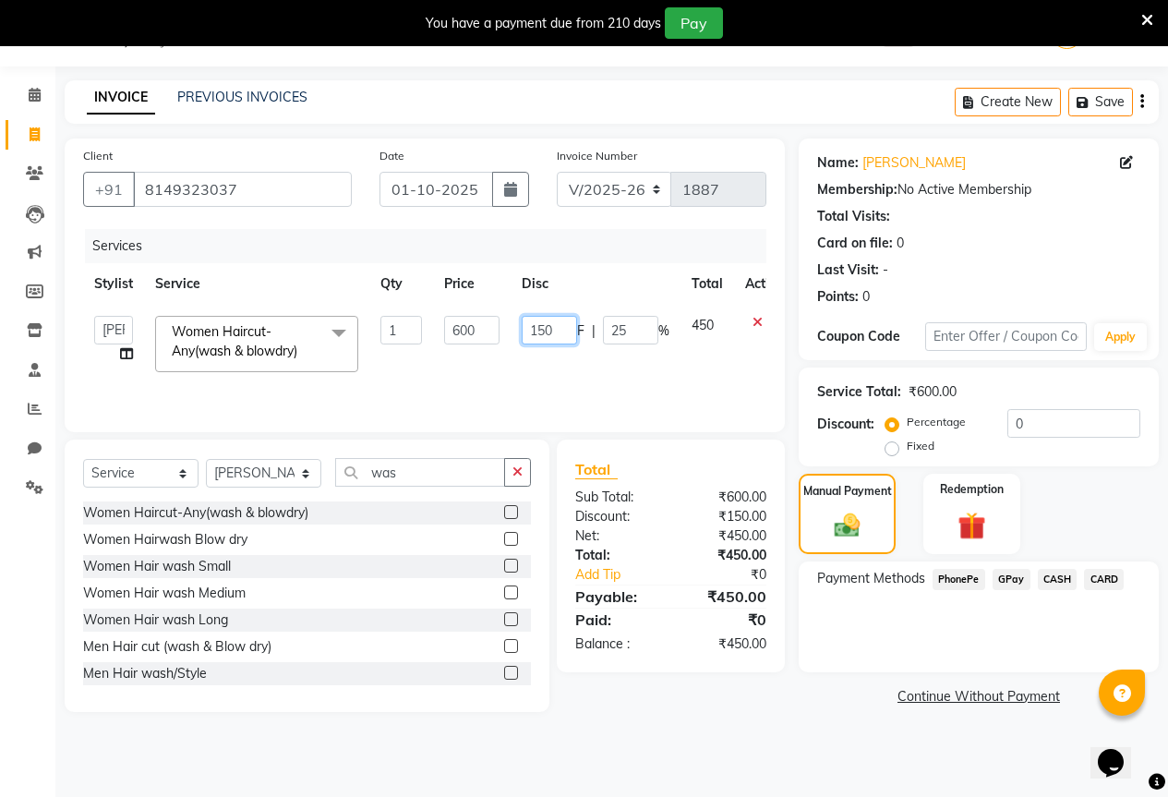
click at [561, 331] on input "150" at bounding box center [549, 330] width 55 height 29
type input "1"
type input "200"
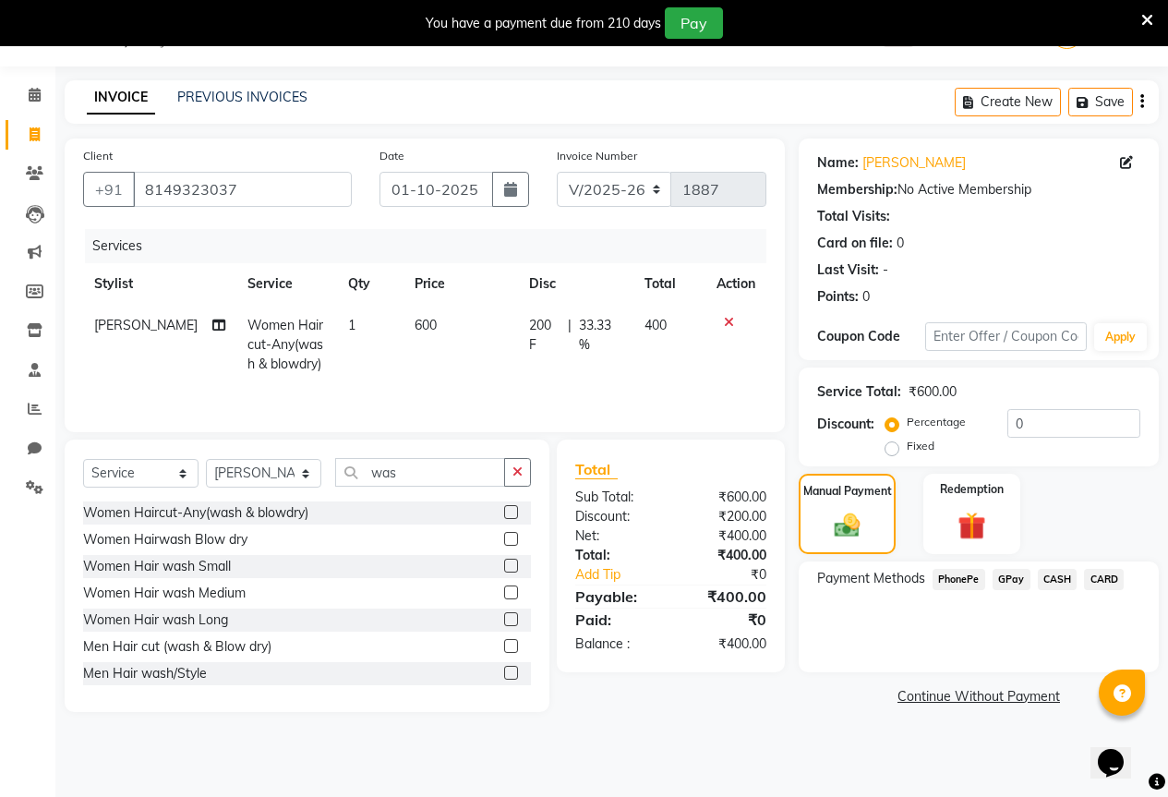
click at [589, 350] on td "200 F | 33.33 %" at bounding box center [575, 345] width 115 height 80
select select "61551"
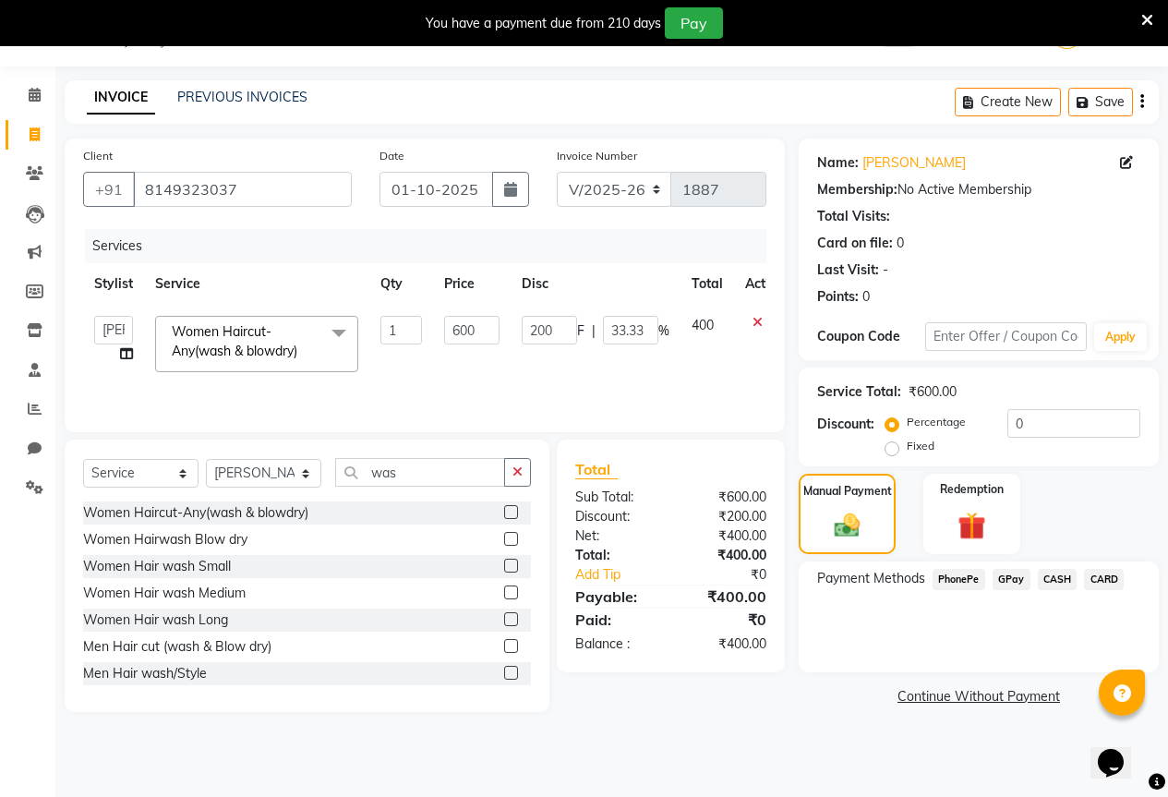
click at [1014, 572] on span "GPay" at bounding box center [1012, 579] width 38 height 21
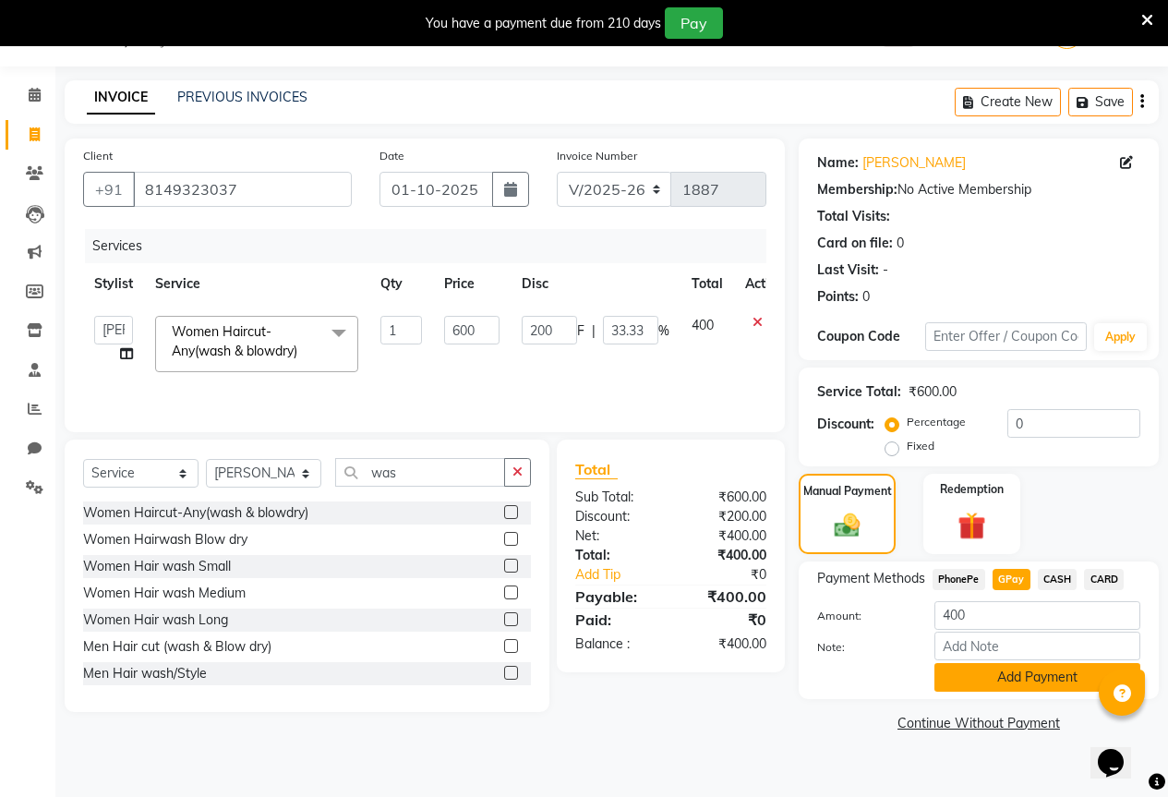
click at [1037, 672] on button "Add Payment" at bounding box center [1037, 677] width 206 height 29
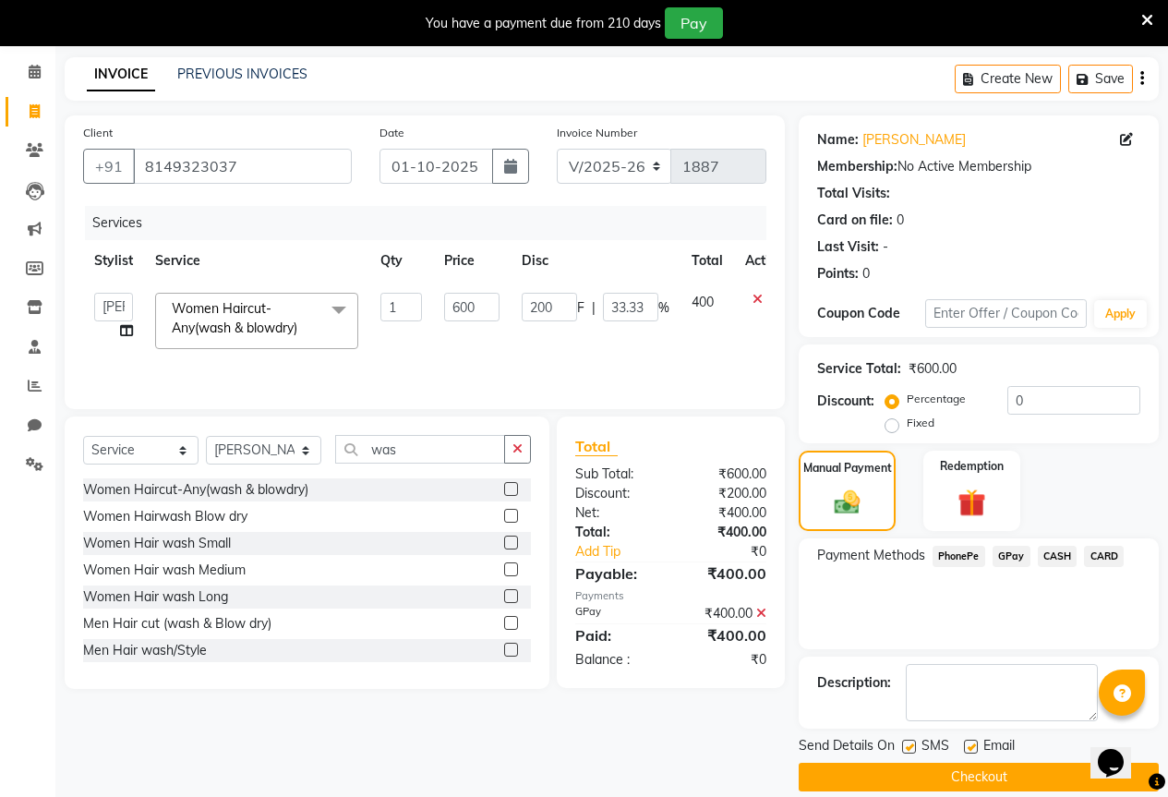
scroll to position [91, 0]
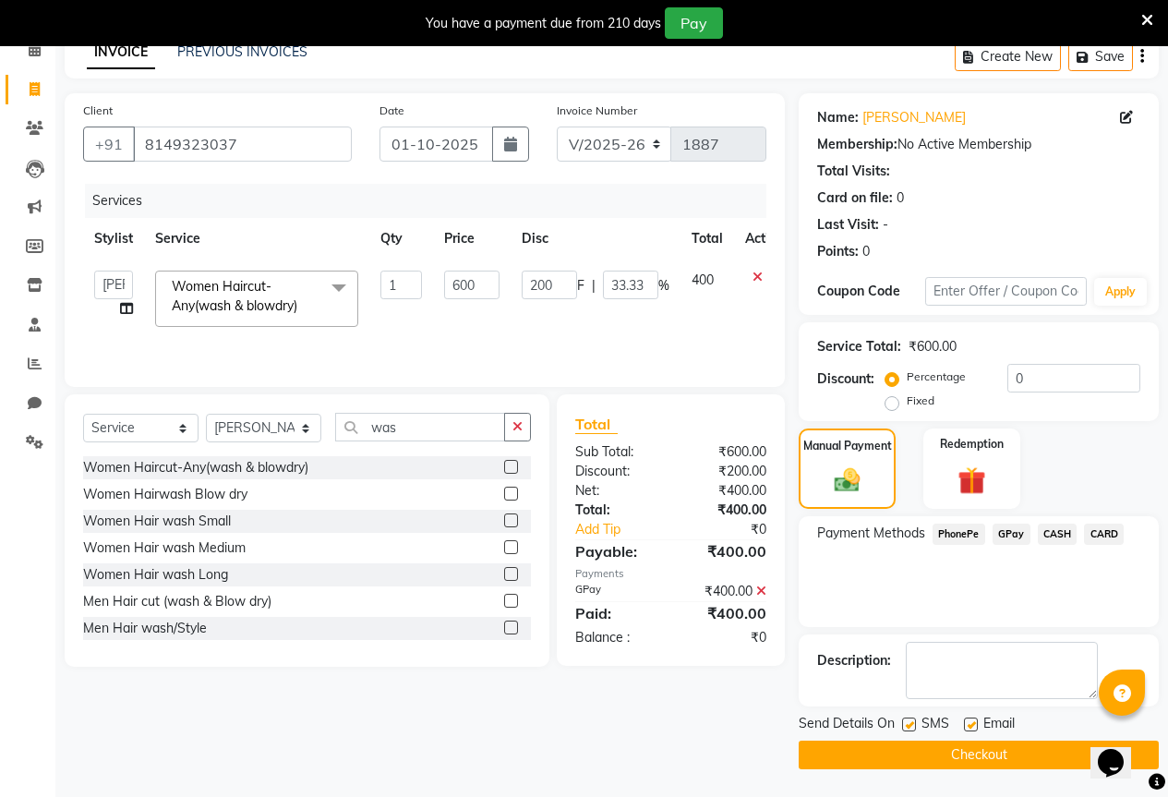
click at [1024, 752] on button "Checkout" at bounding box center [979, 754] width 360 height 29
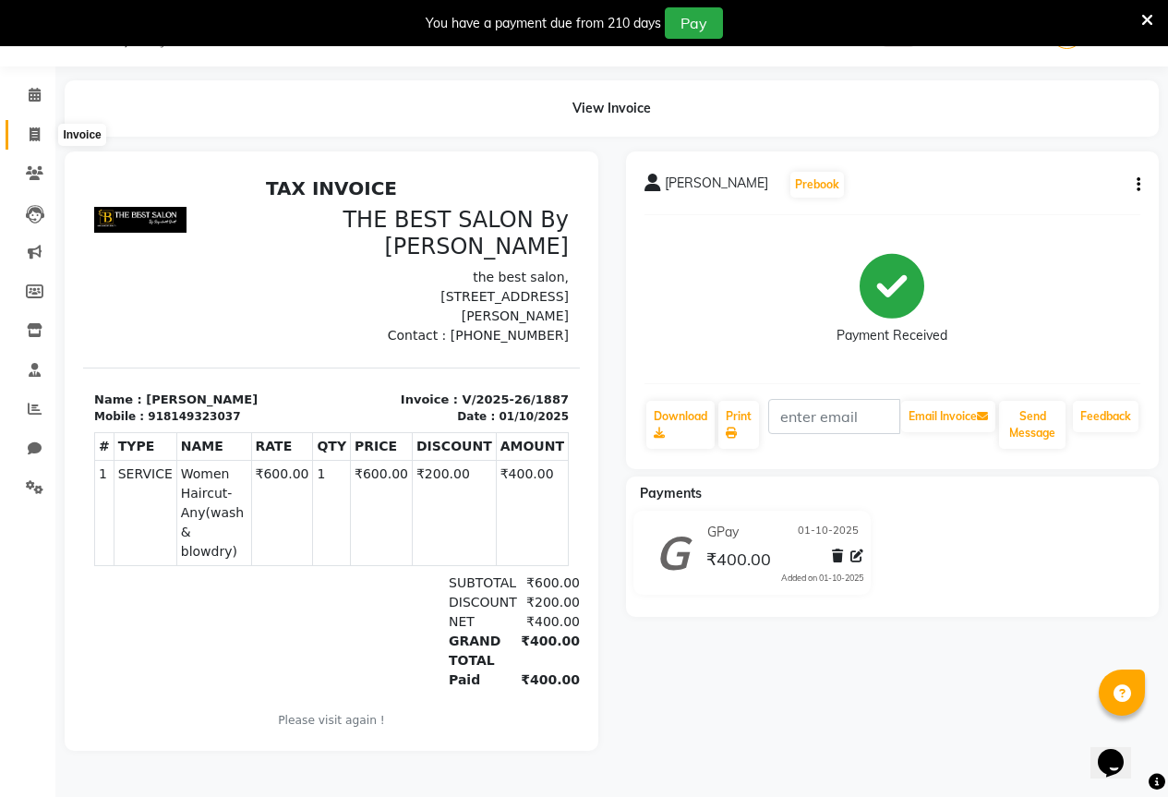
click at [36, 131] on icon at bounding box center [35, 134] width 10 height 14
select select "service"
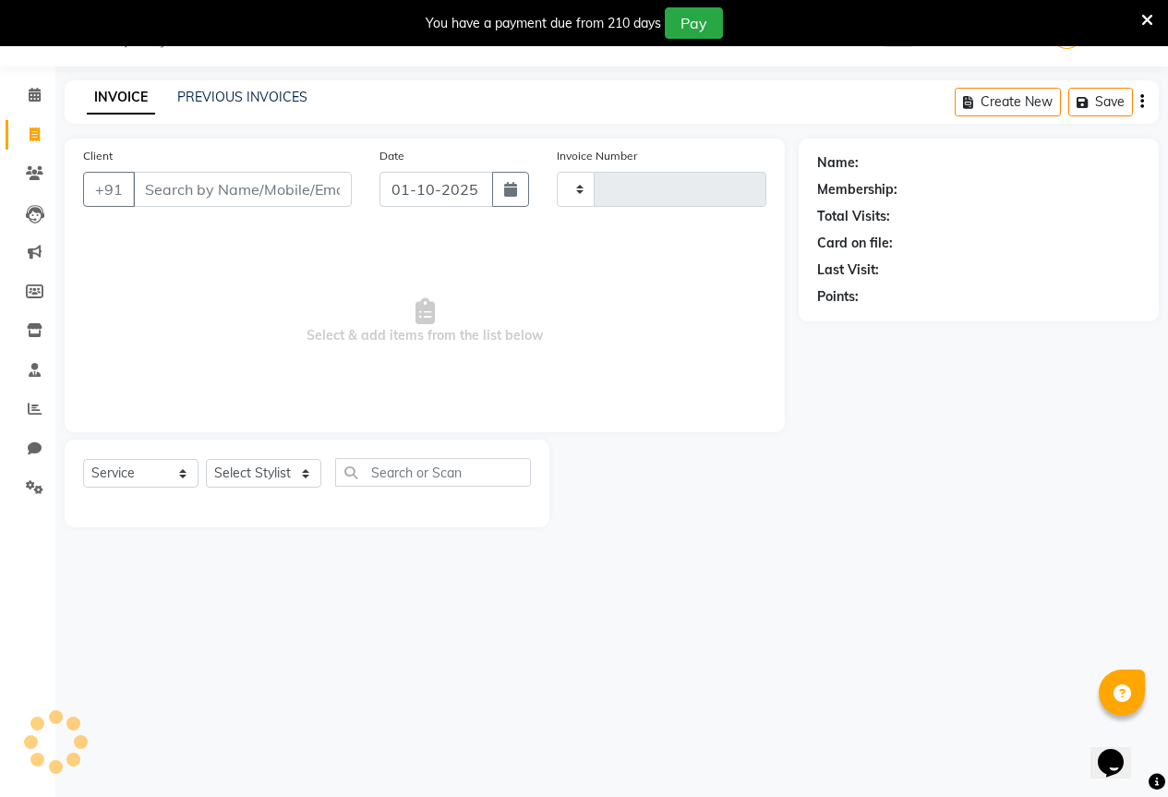
type input "1888"
select select "7209"
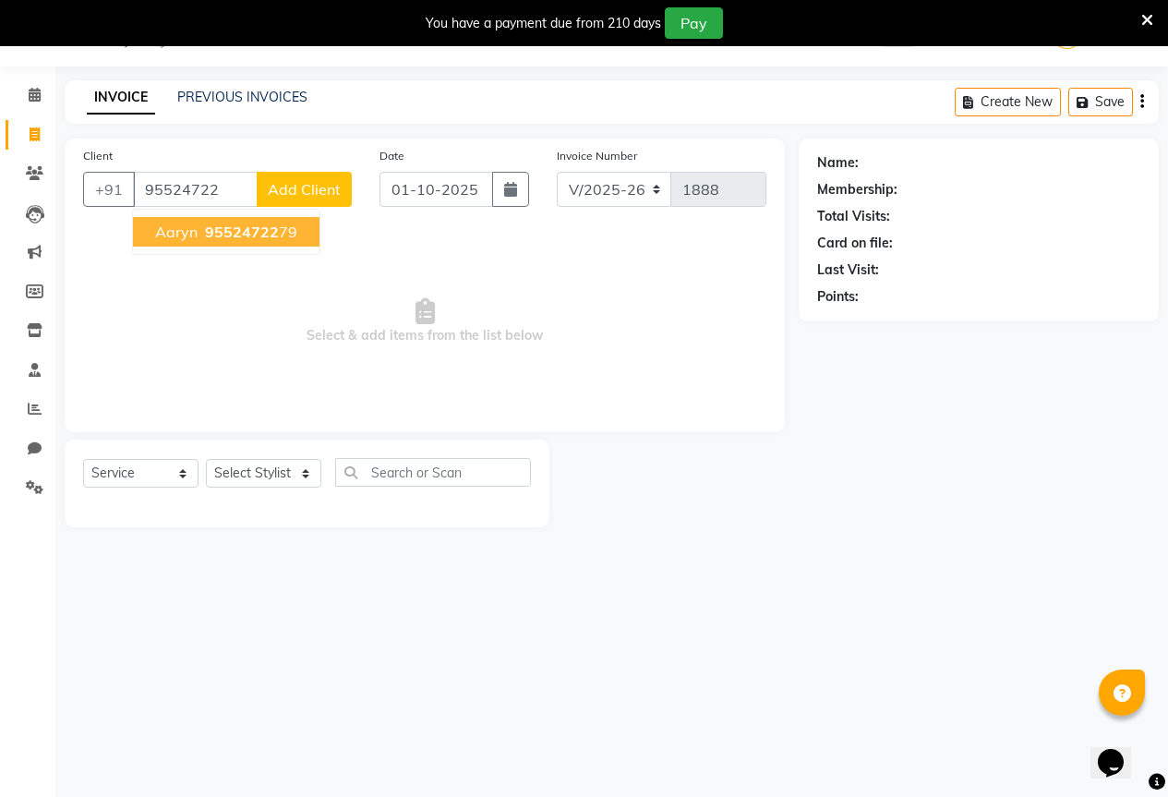
click at [217, 232] on span "95524722" at bounding box center [242, 232] width 74 height 18
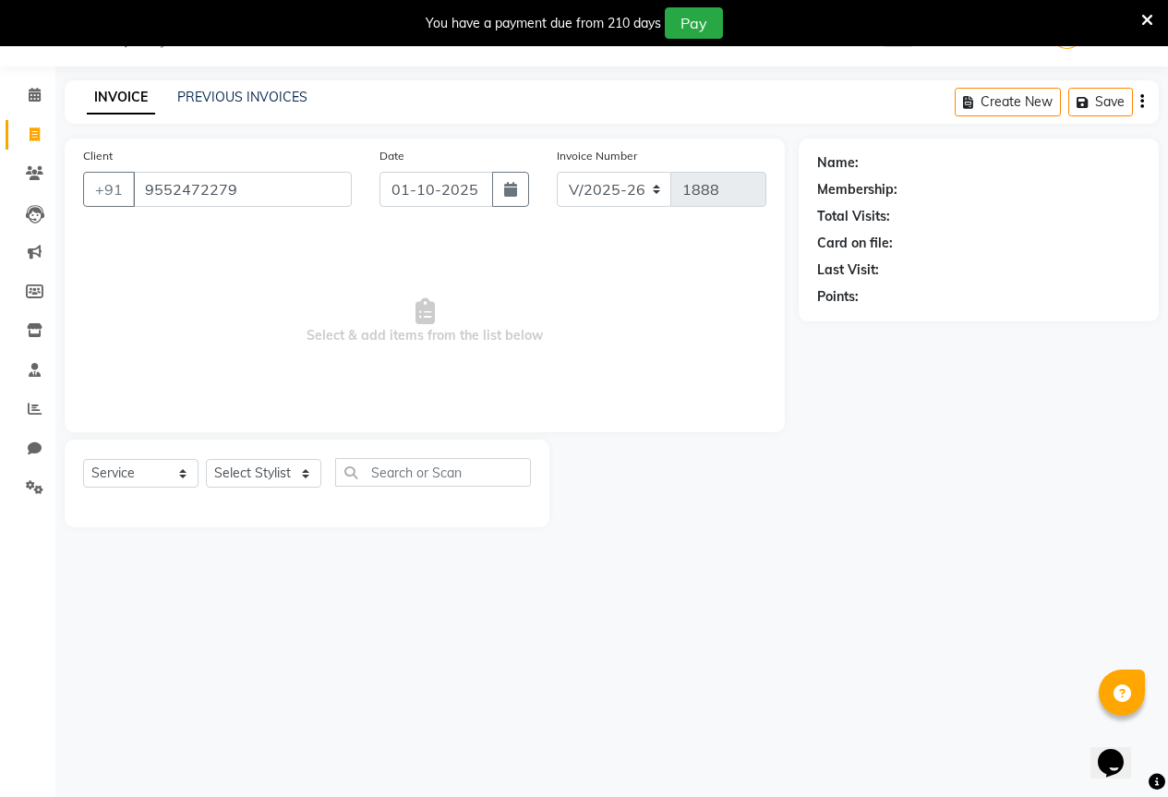
type input "9552472279"
click at [246, 474] on select "Select Stylist AKASH KAJAL [PERSON_NAME] SIR [PERSON_NAME]" at bounding box center [263, 473] width 115 height 29
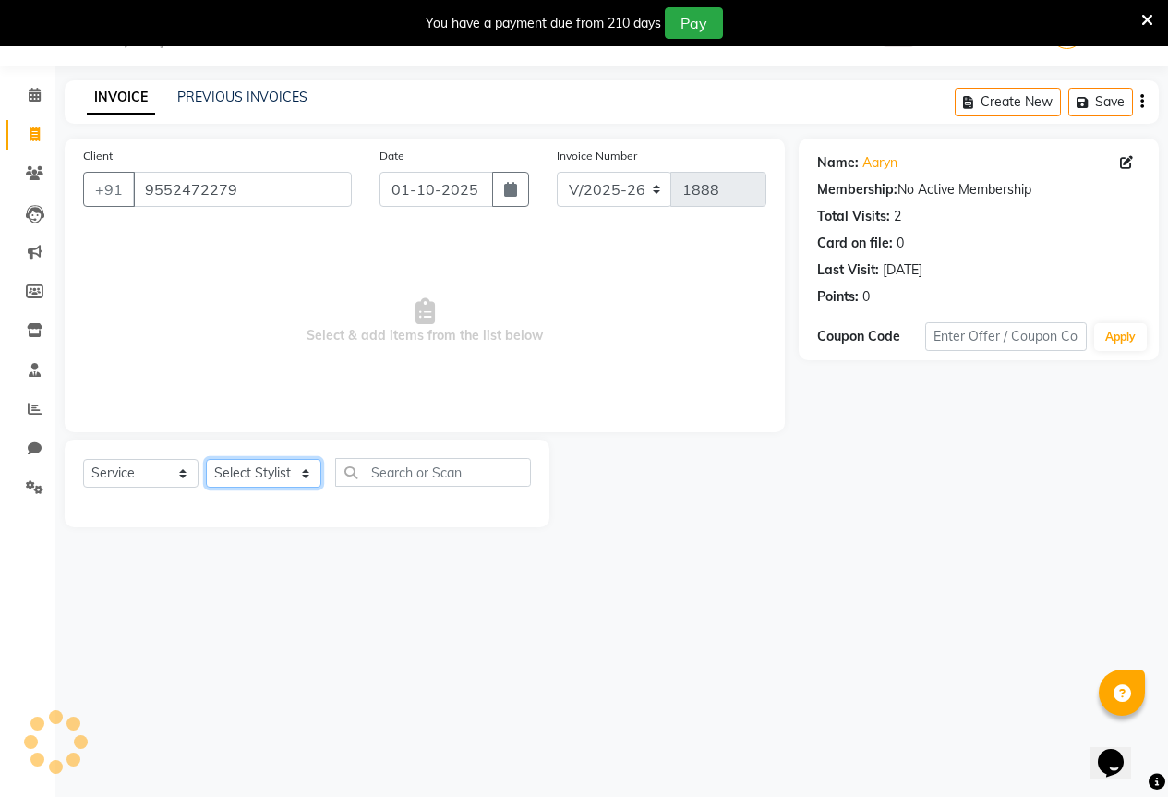
select select "61551"
click at [206, 459] on select "Select Stylist AKASH KAJAL [PERSON_NAME] SIR [PERSON_NAME]" at bounding box center [263, 473] width 115 height 29
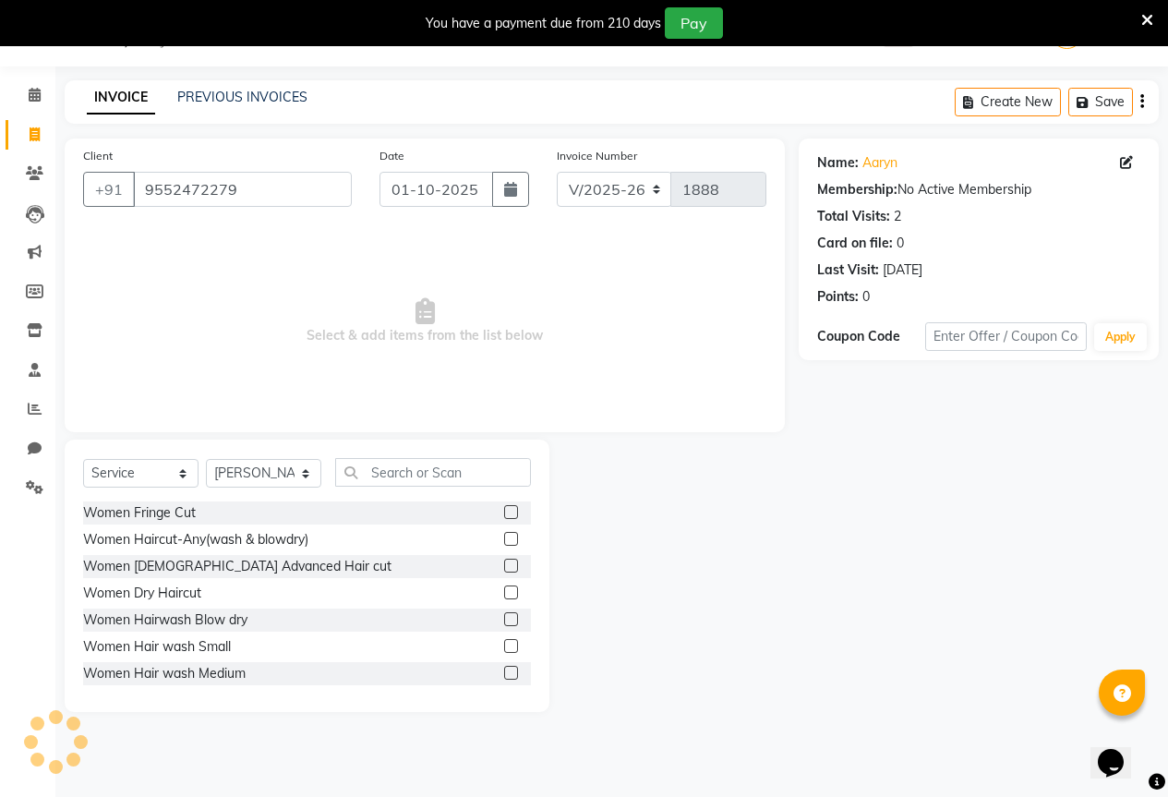
click at [439, 451] on div "Select Service Product Membership Package Voucher Prepaid Gift Card Select Styl…" at bounding box center [307, 575] width 485 height 272
click at [426, 481] on input "text" at bounding box center [433, 472] width 196 height 29
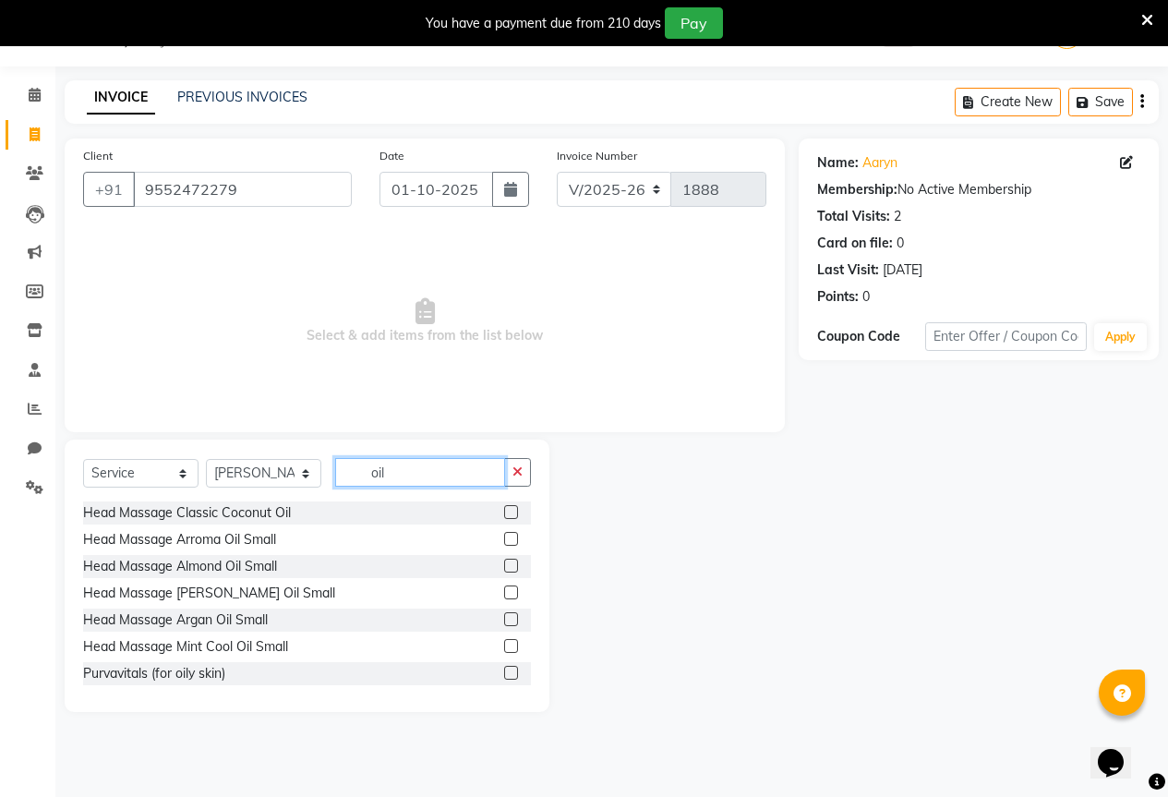
type input "oil"
click at [504, 511] on label at bounding box center [511, 512] width 14 height 14
click at [504, 511] on input "checkbox" at bounding box center [510, 513] width 12 height 12
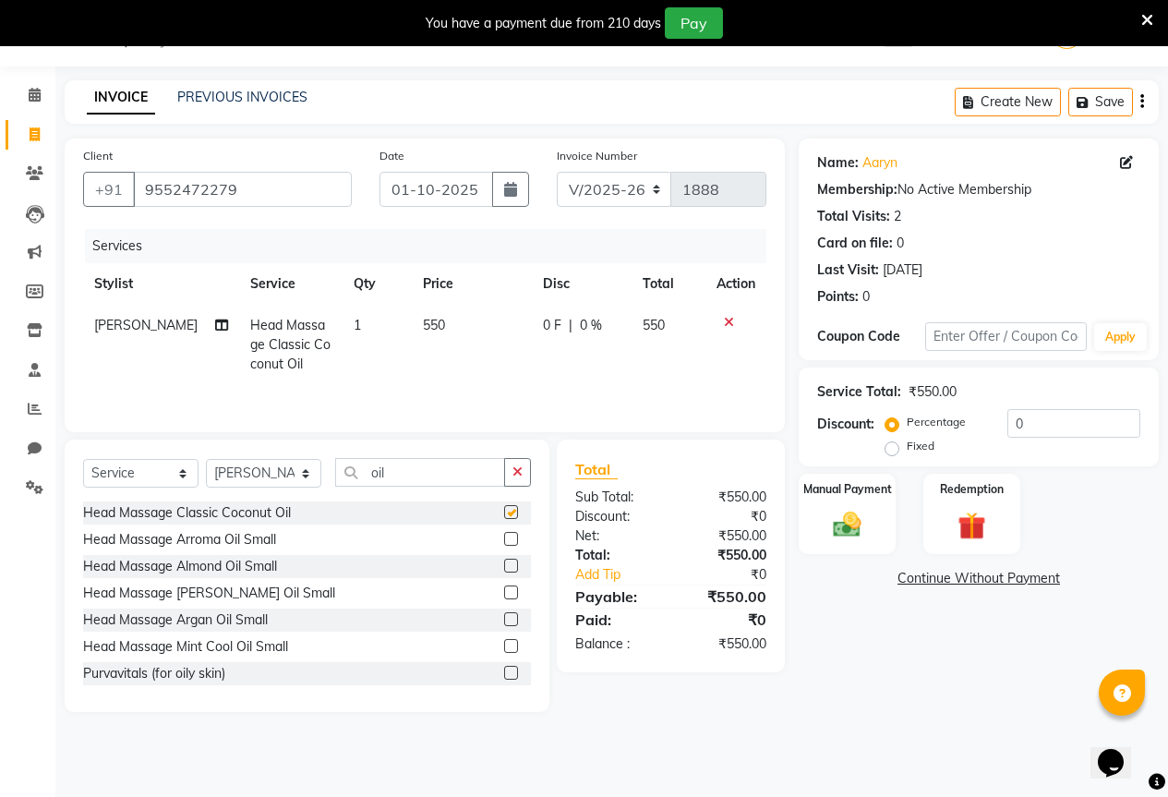
click at [463, 345] on td "550" at bounding box center [472, 345] width 120 height 80
checkbox input "false"
select select "61551"
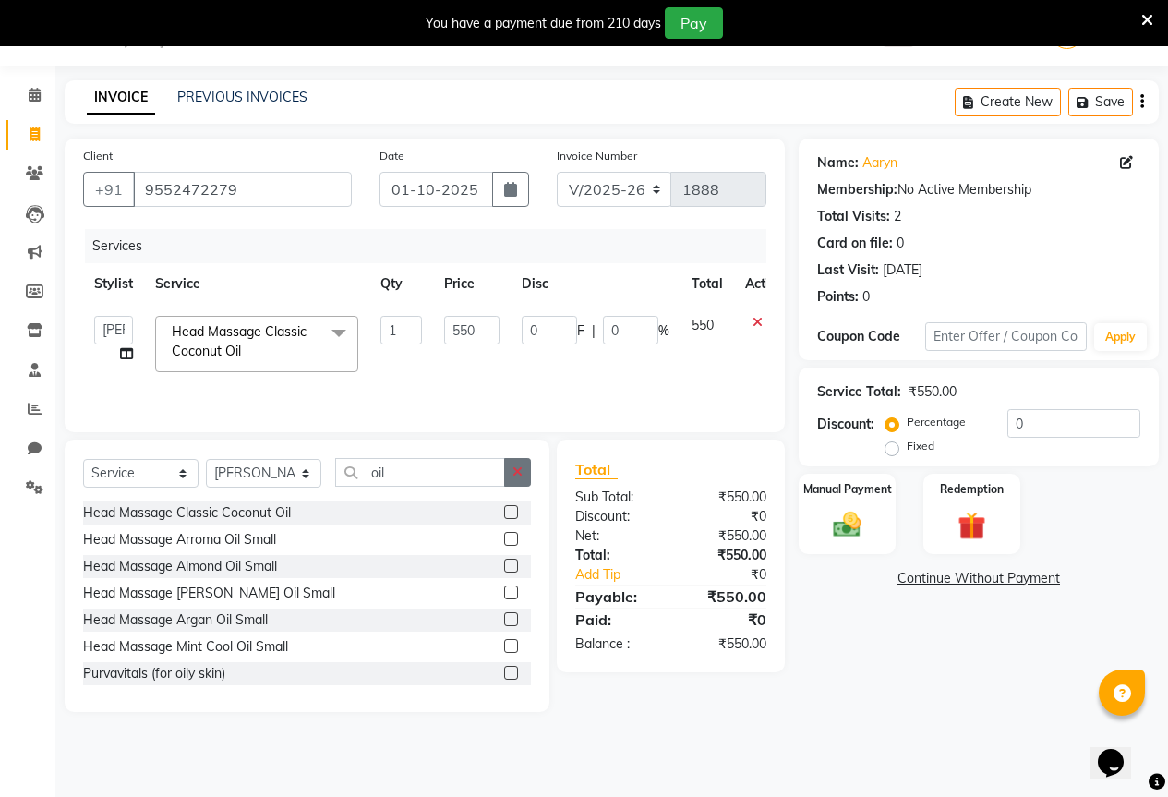
drag, startPoint x: 531, startPoint y: 467, endPoint x: 510, endPoint y: 473, distance: 21.9
click at [510, 473] on div "Select Service Product Membership Package Voucher Prepaid Gift Card Select Styl…" at bounding box center [307, 575] width 485 height 272
click at [509, 474] on button "button" at bounding box center [517, 472] width 27 height 29
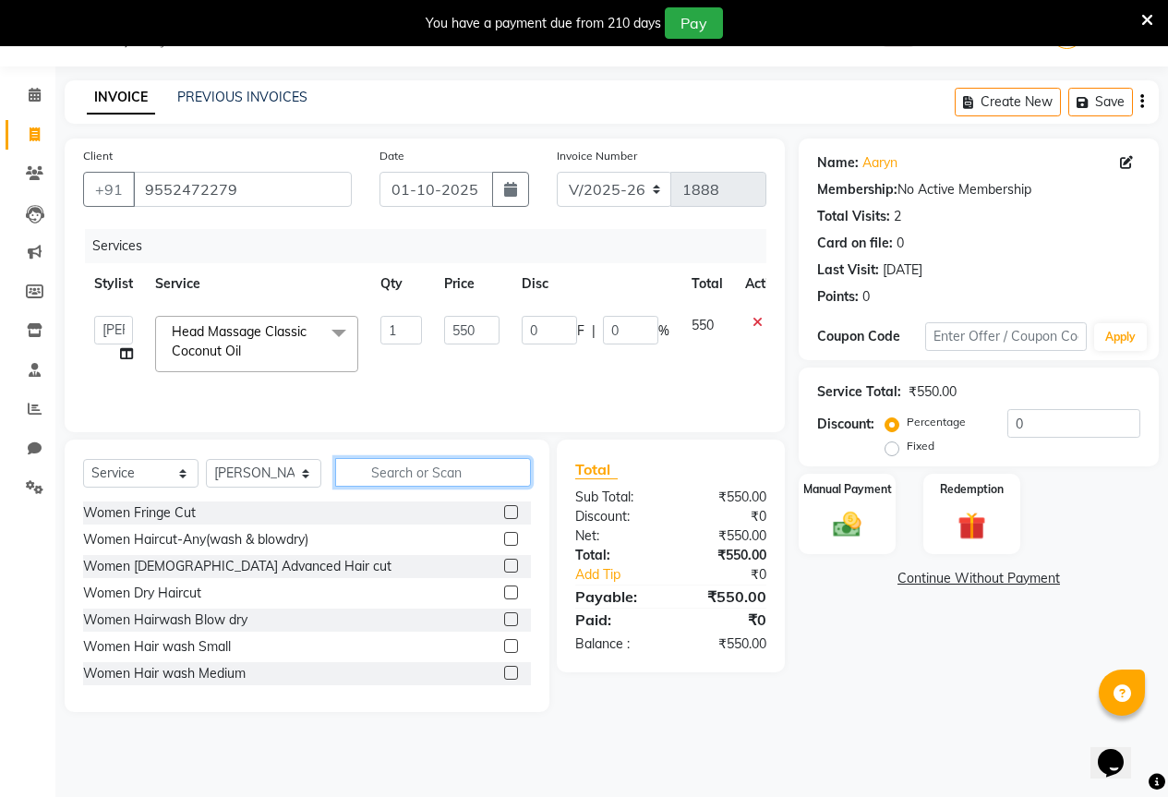
click at [461, 475] on input "text" at bounding box center [433, 472] width 196 height 29
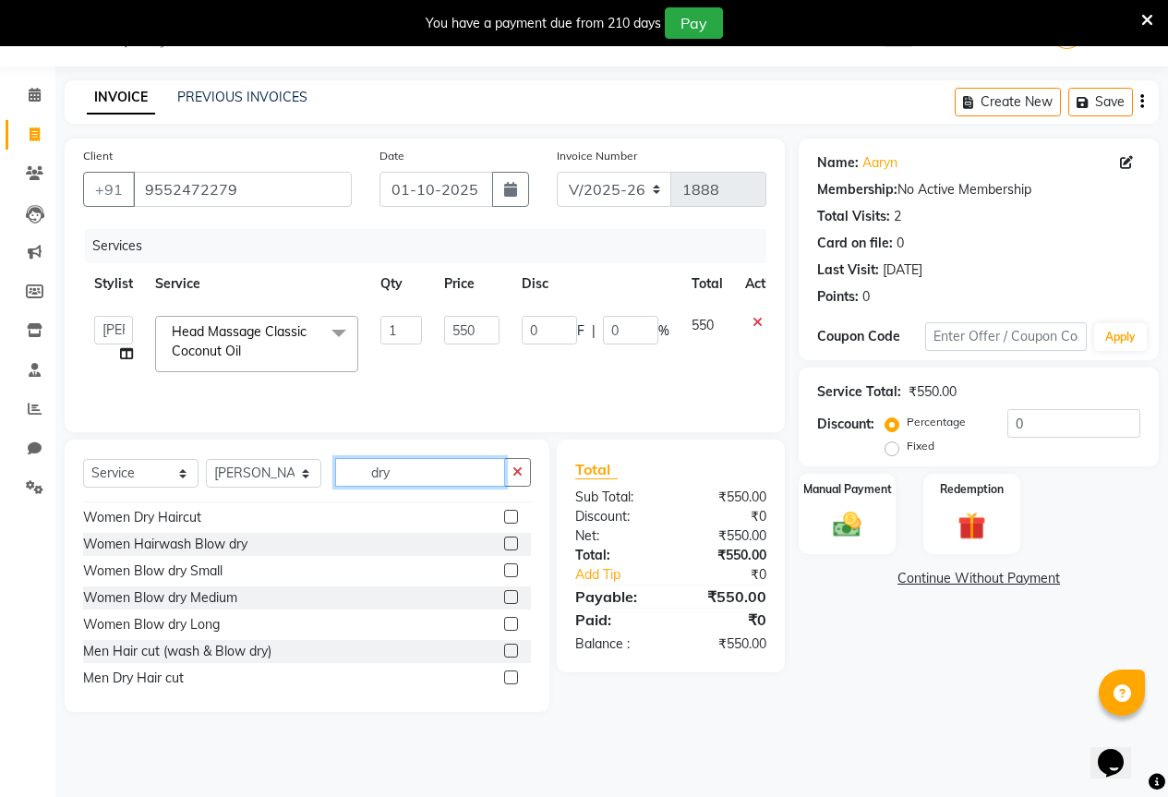
scroll to position [56, 0]
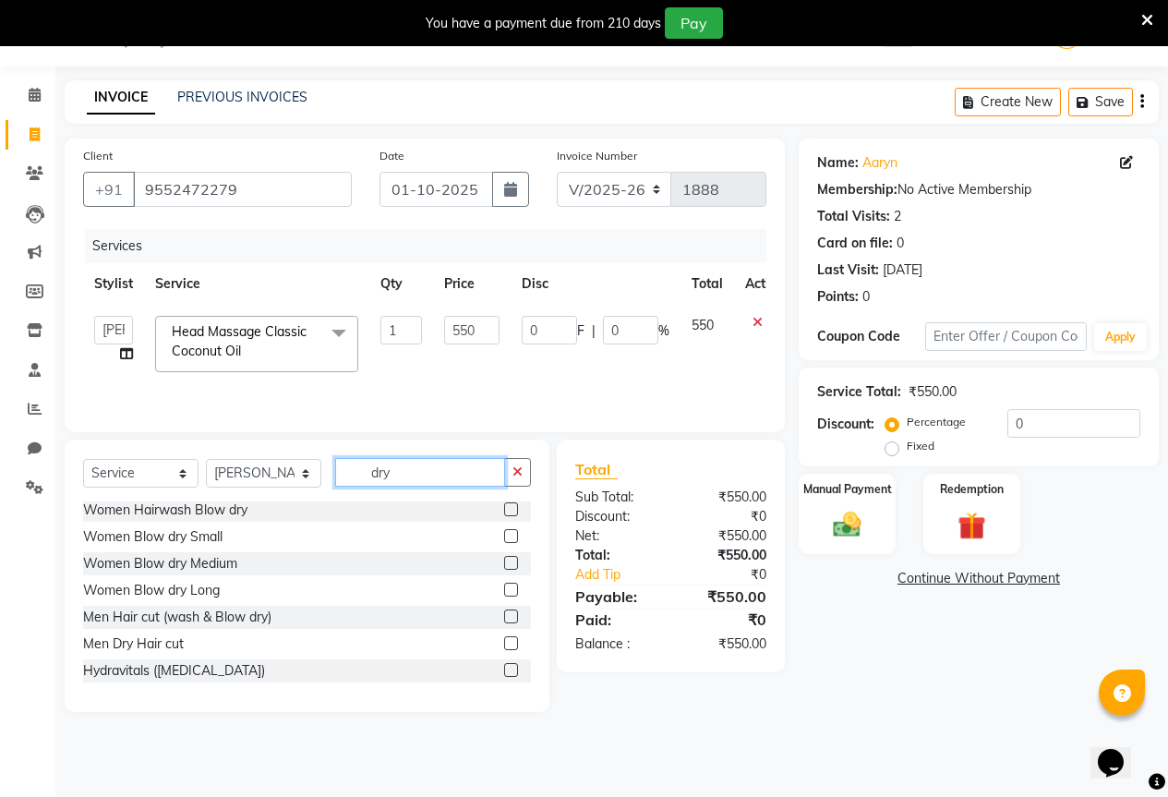
type input "dry"
click at [504, 639] on label at bounding box center [511, 643] width 14 height 14
click at [504, 639] on input "checkbox" at bounding box center [510, 644] width 12 height 12
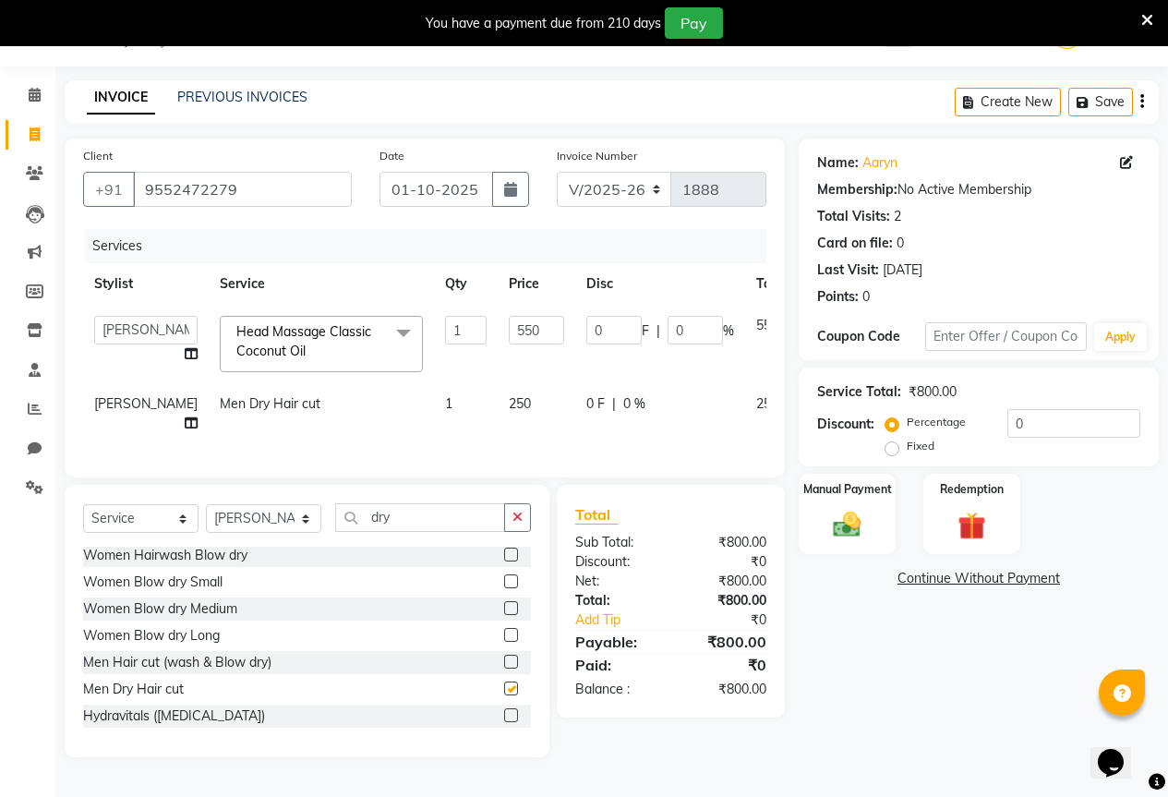
checkbox input "false"
click at [540, 519] on div "Select Service Product Membership Package Voucher Prepaid Gift Card Select Styl…" at bounding box center [307, 621] width 485 height 272
click at [530, 520] on button "button" at bounding box center [517, 517] width 27 height 29
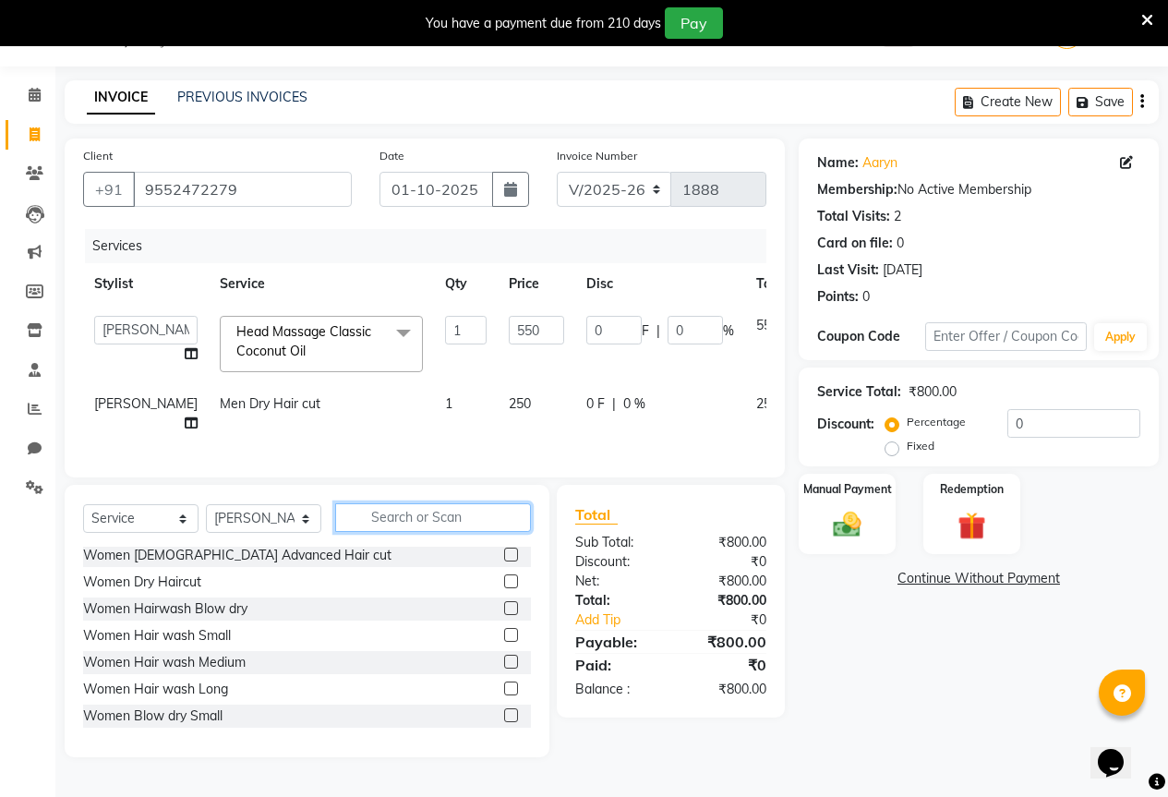
scroll to position [110, 0]
click at [455, 532] on input "text" at bounding box center [433, 517] width 196 height 29
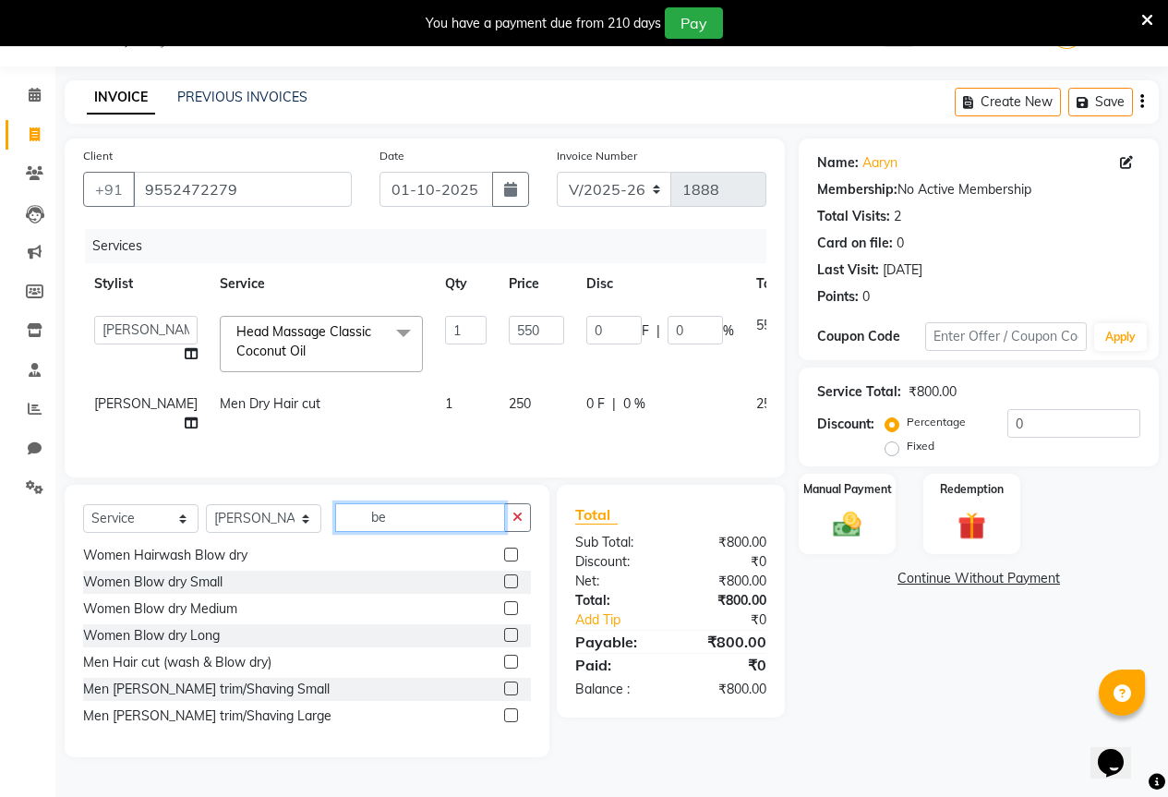
scroll to position [0, 0]
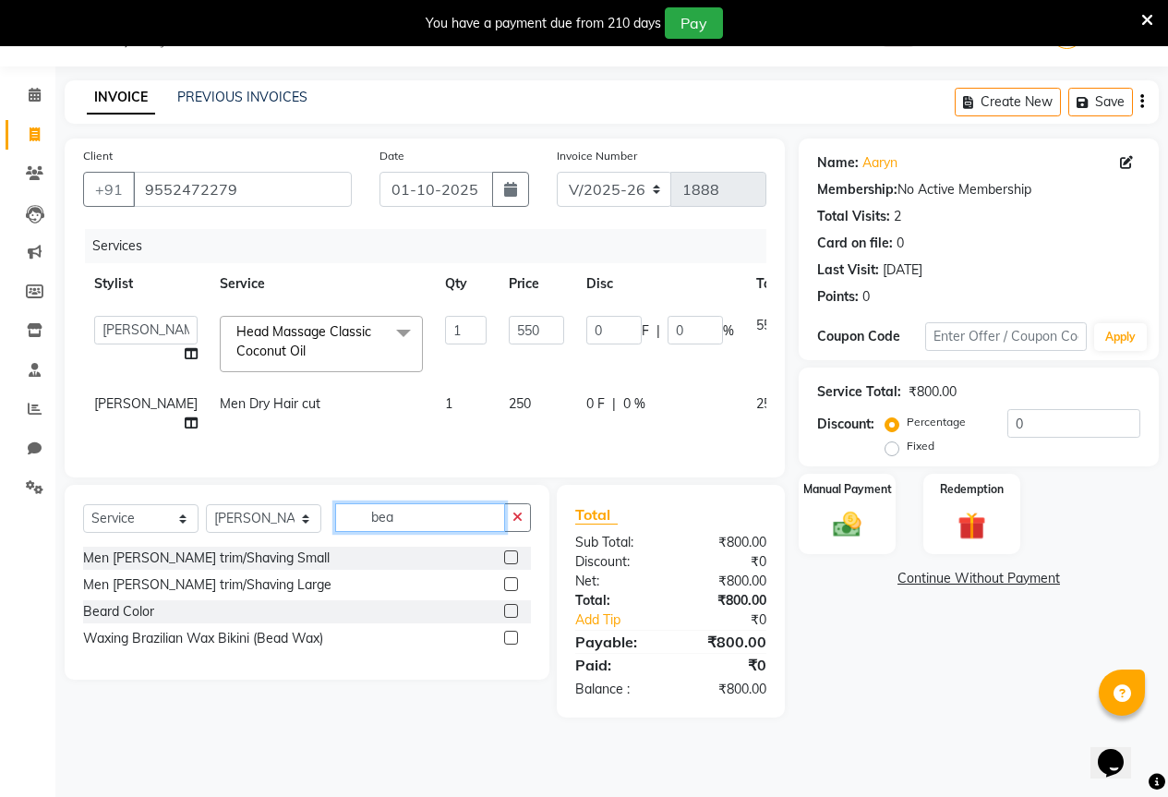
type input "bea"
click at [512, 564] on label at bounding box center [511, 557] width 14 height 14
click at [512, 564] on input "checkbox" at bounding box center [510, 558] width 12 height 12
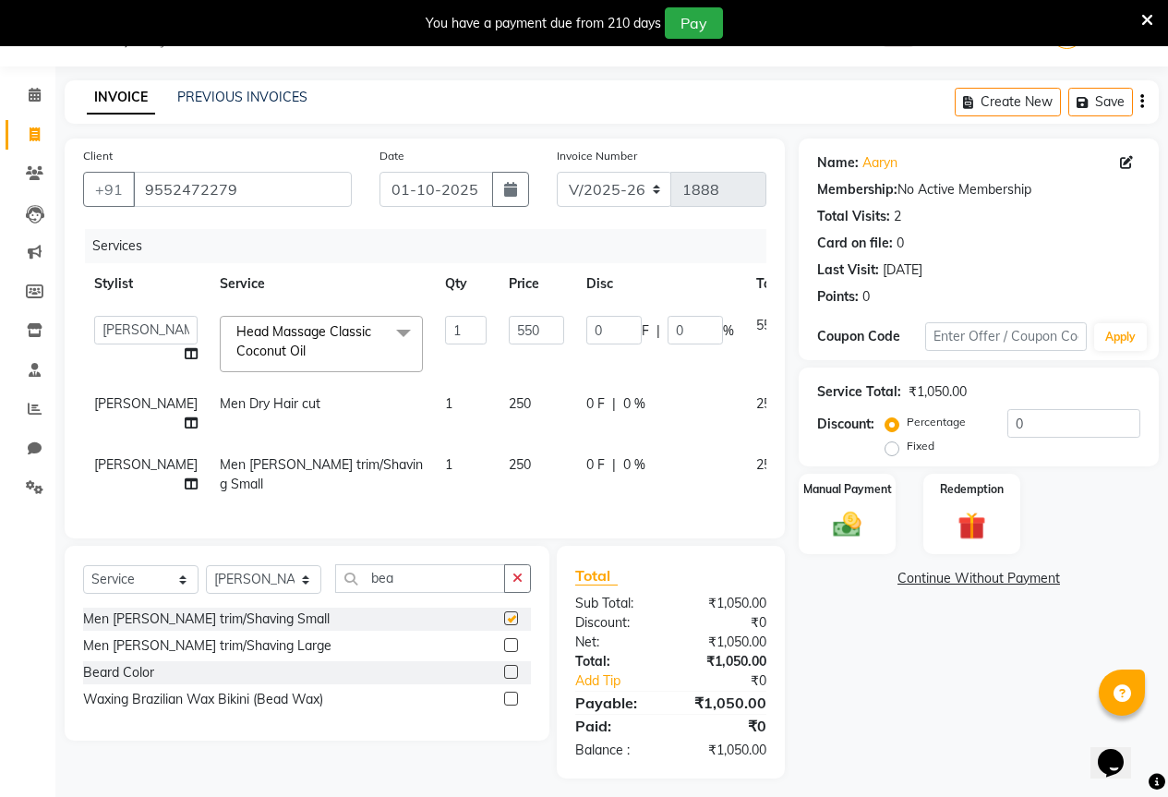
scroll to position [69, 0]
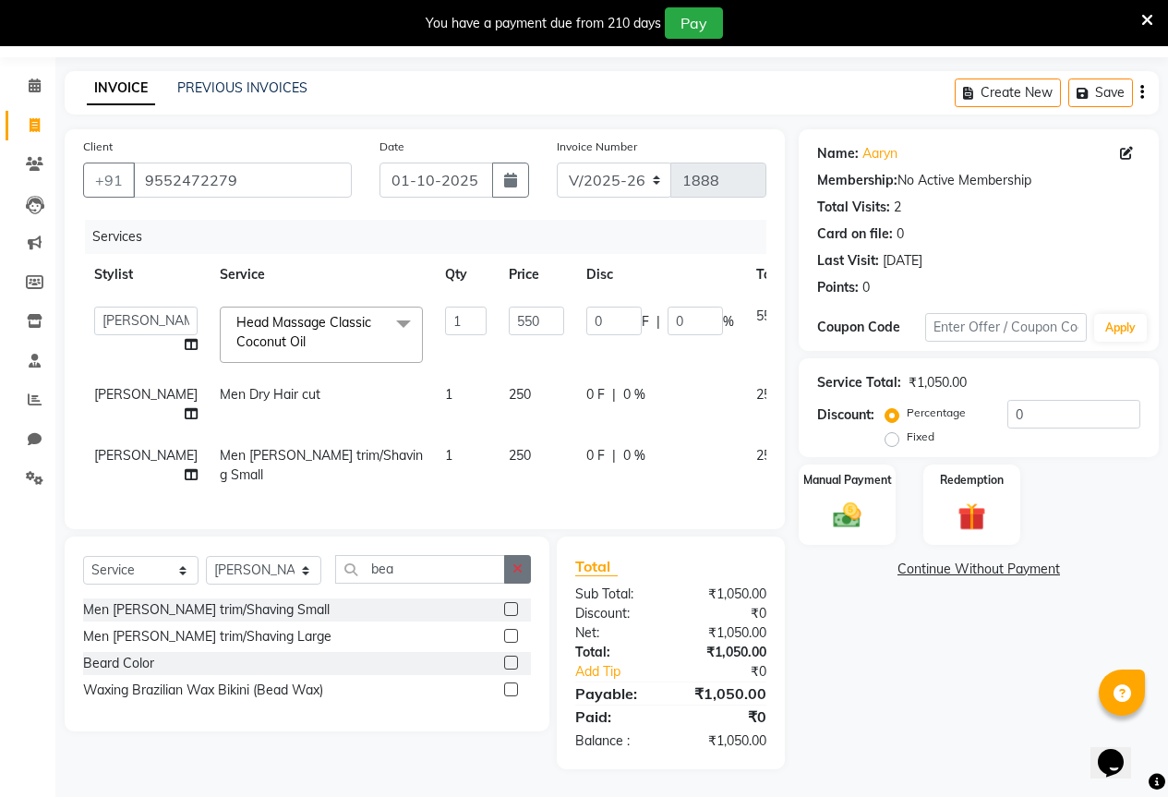
checkbox input "false"
click at [498, 435] on td "250" at bounding box center [537, 465] width 78 height 61
select select "61551"
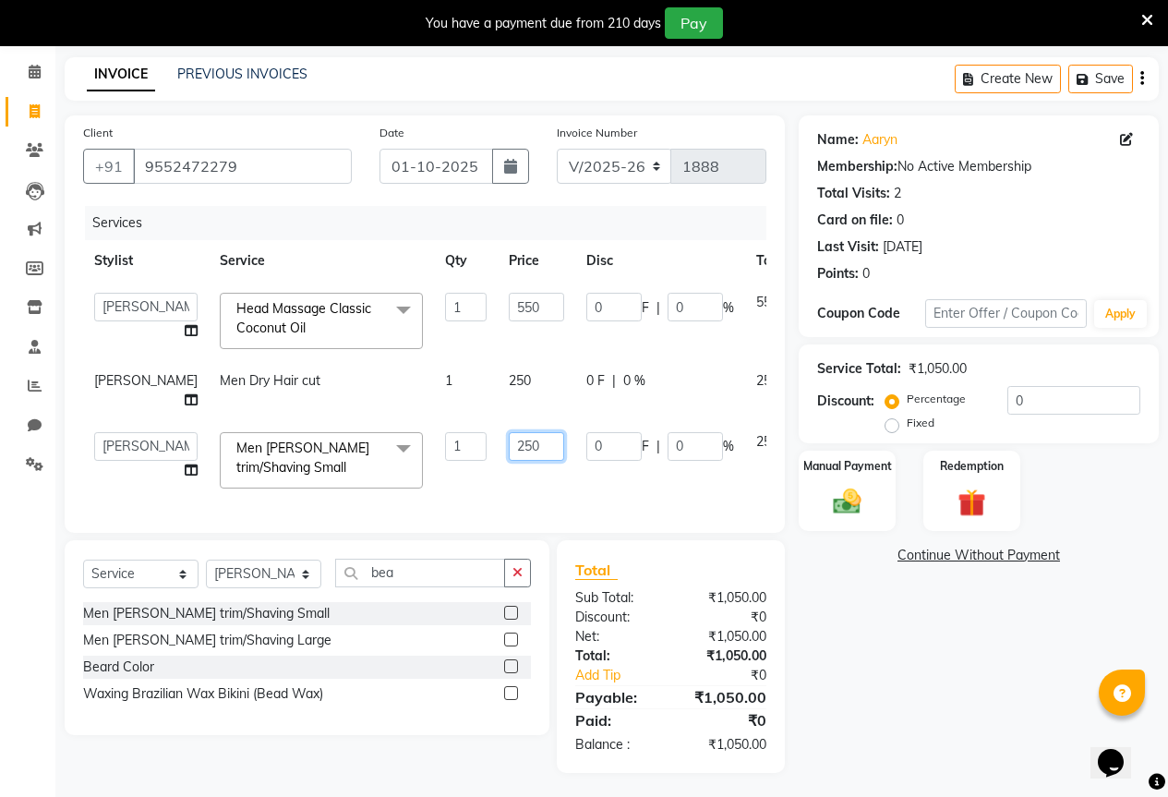
click at [509, 450] on input "250" at bounding box center [536, 446] width 55 height 29
type input "2"
type input "250"
click at [498, 390] on td "250" at bounding box center [537, 390] width 78 height 61
select select "61551"
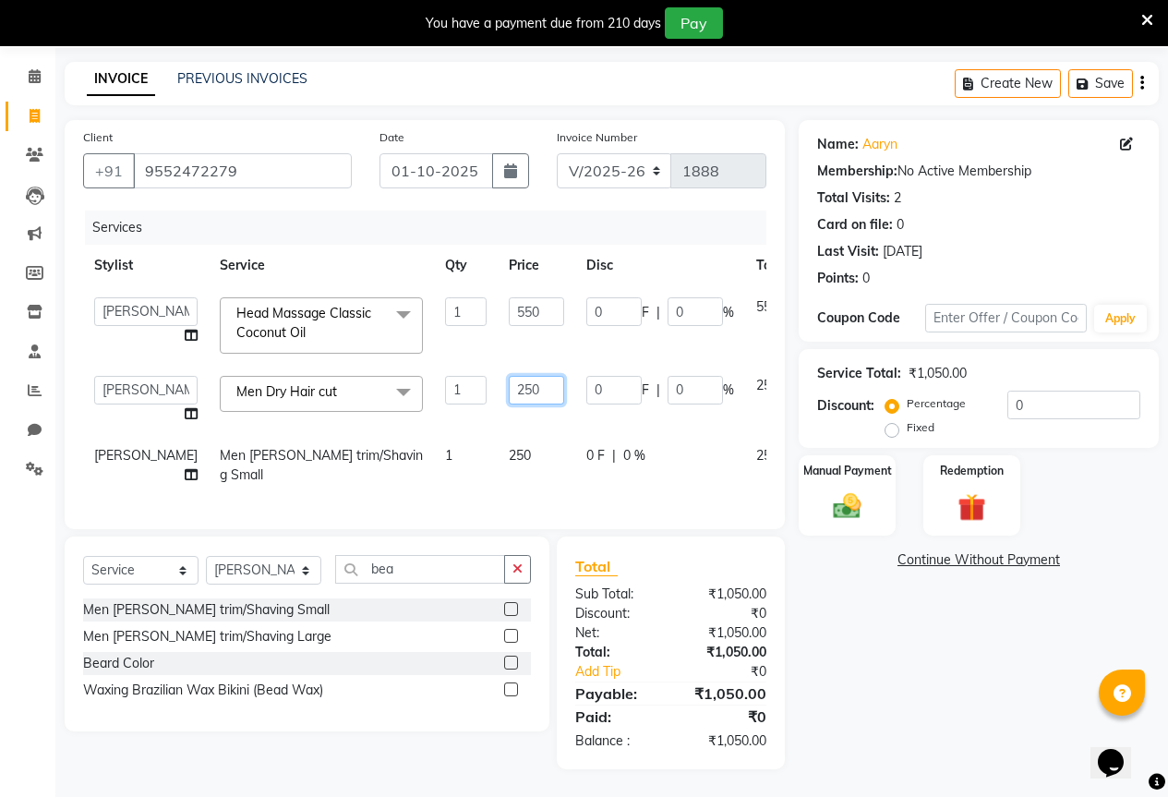
click at [509, 389] on input "250" at bounding box center [536, 390] width 55 height 29
type input "2"
type input "300"
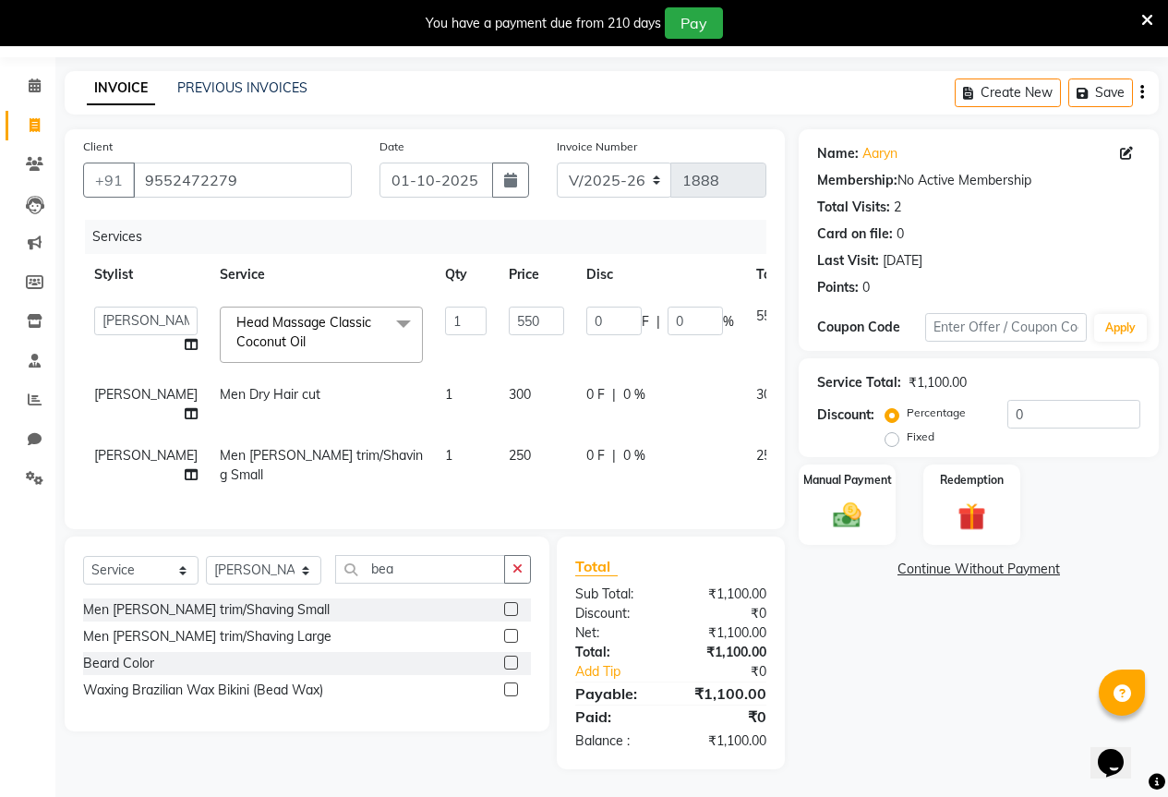
click at [507, 435] on td "250" at bounding box center [537, 465] width 78 height 61
select select "61551"
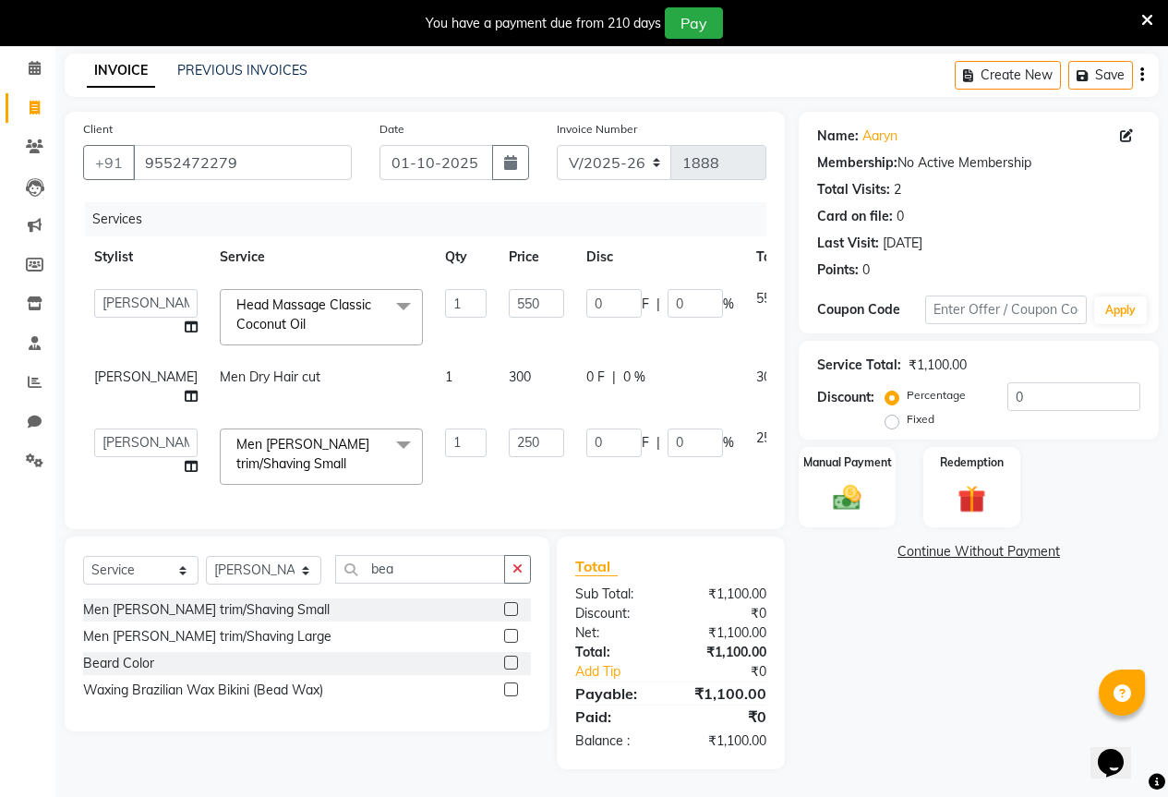
scroll to position [87, 0]
click at [855, 481] on img at bounding box center [847, 497] width 47 height 33
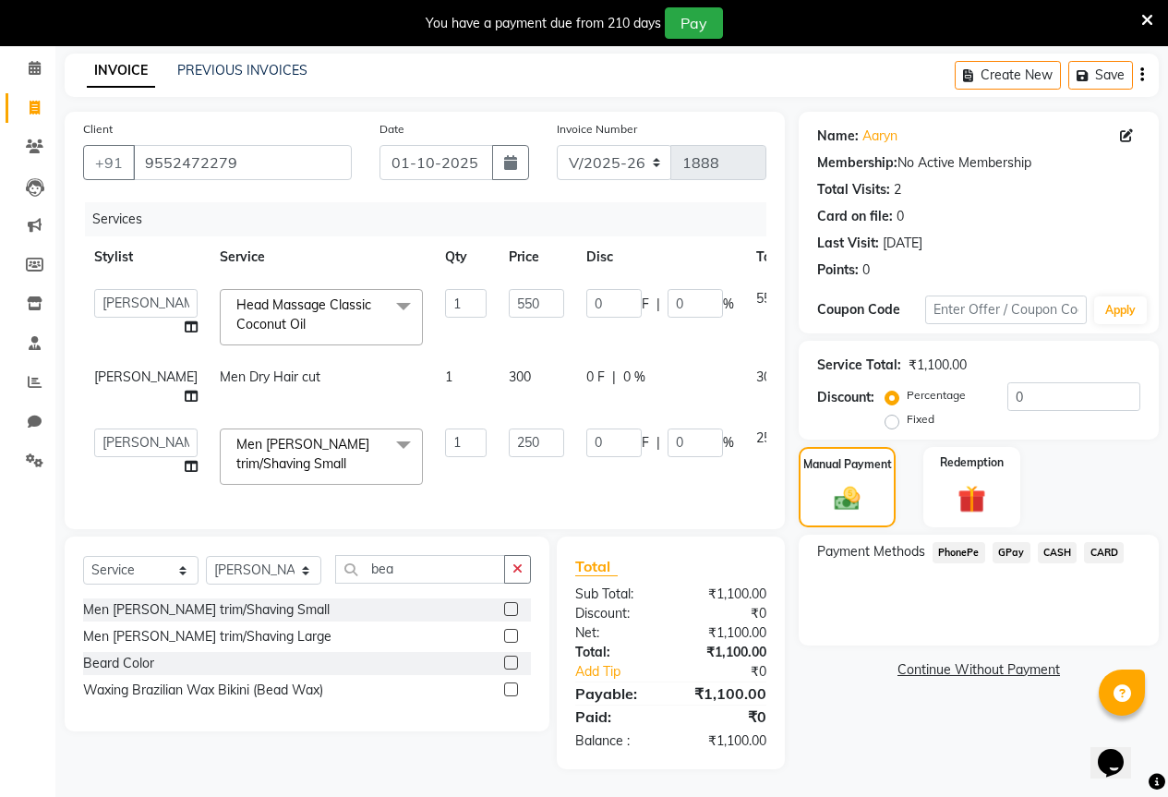
click at [1014, 542] on span "GPay" at bounding box center [1012, 552] width 38 height 21
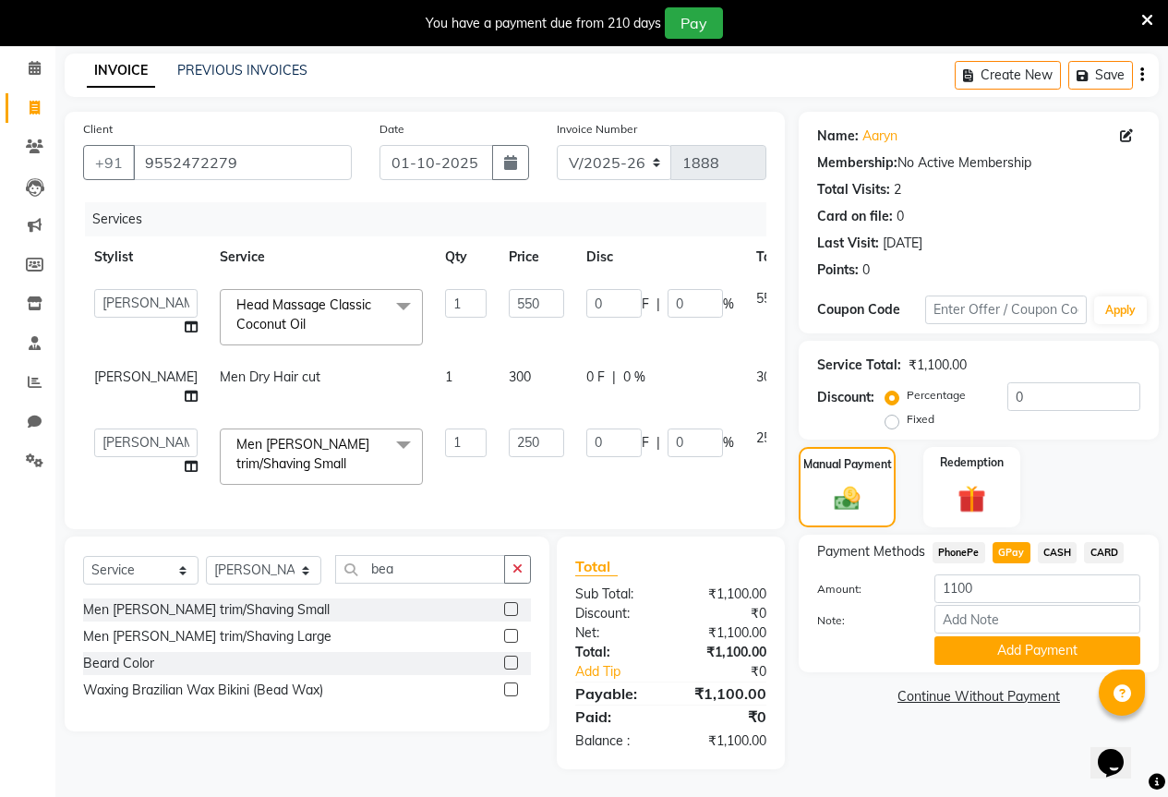
click at [1056, 652] on div "Payment Methods PhonePe GPay CASH CARD Amount: 1100 Note: Add Payment" at bounding box center [979, 604] width 360 height 138
click at [1057, 639] on button "Add Payment" at bounding box center [1037, 650] width 206 height 29
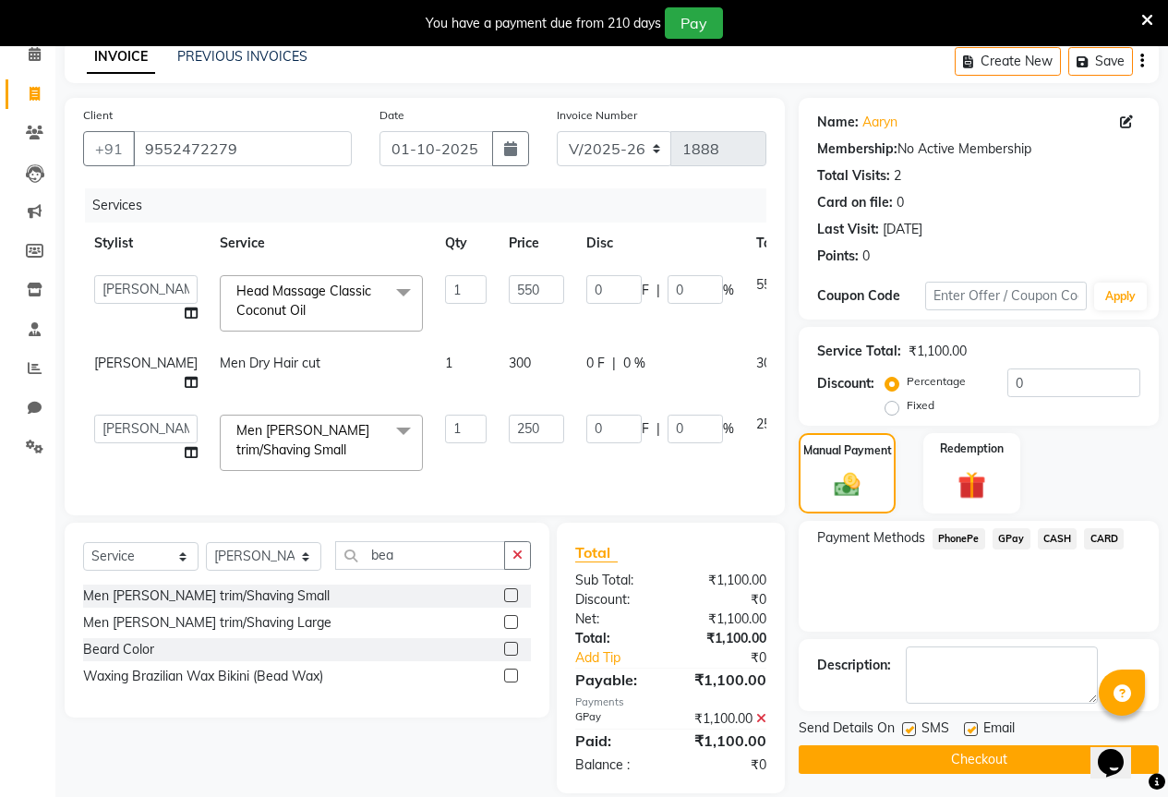
scroll to position [125, 0]
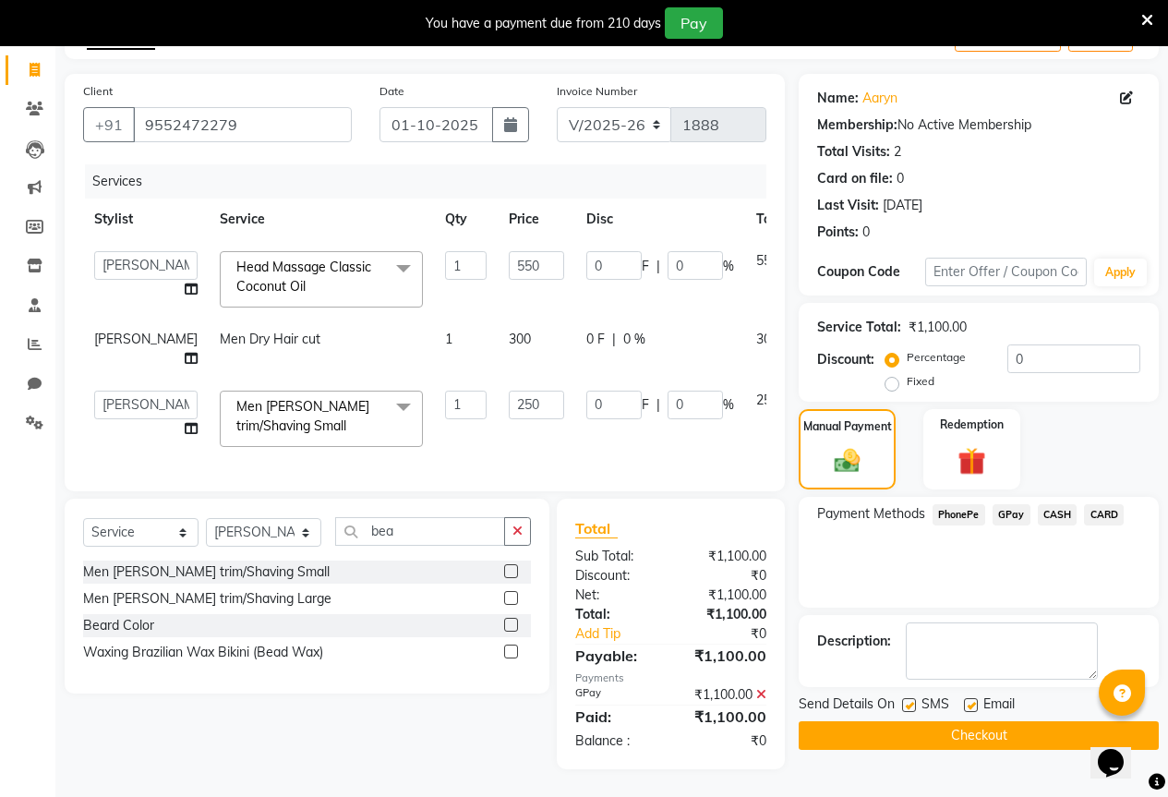
click at [909, 721] on button "Checkout" at bounding box center [979, 735] width 360 height 29
